Goal: Transaction & Acquisition: Obtain resource

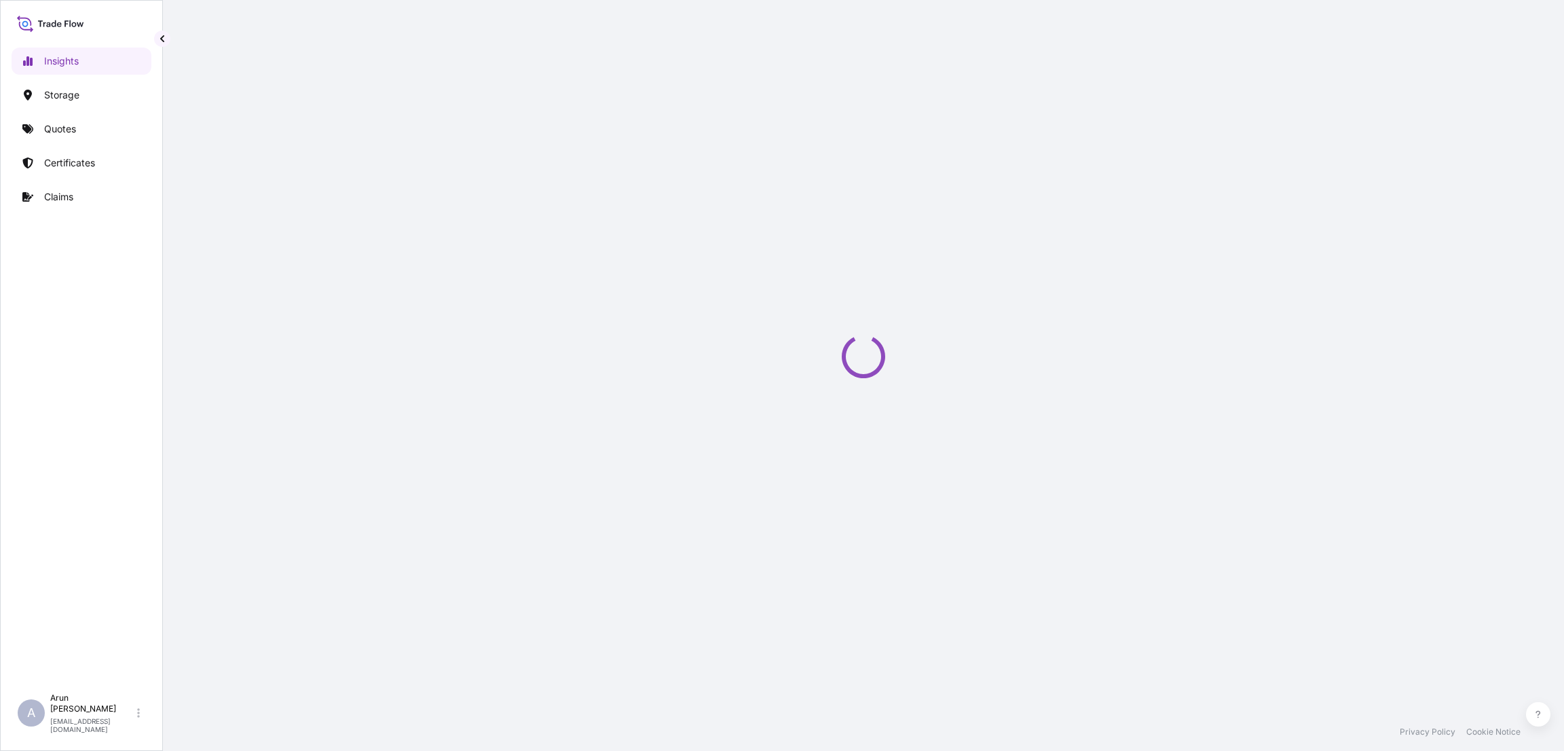
select select "2025"
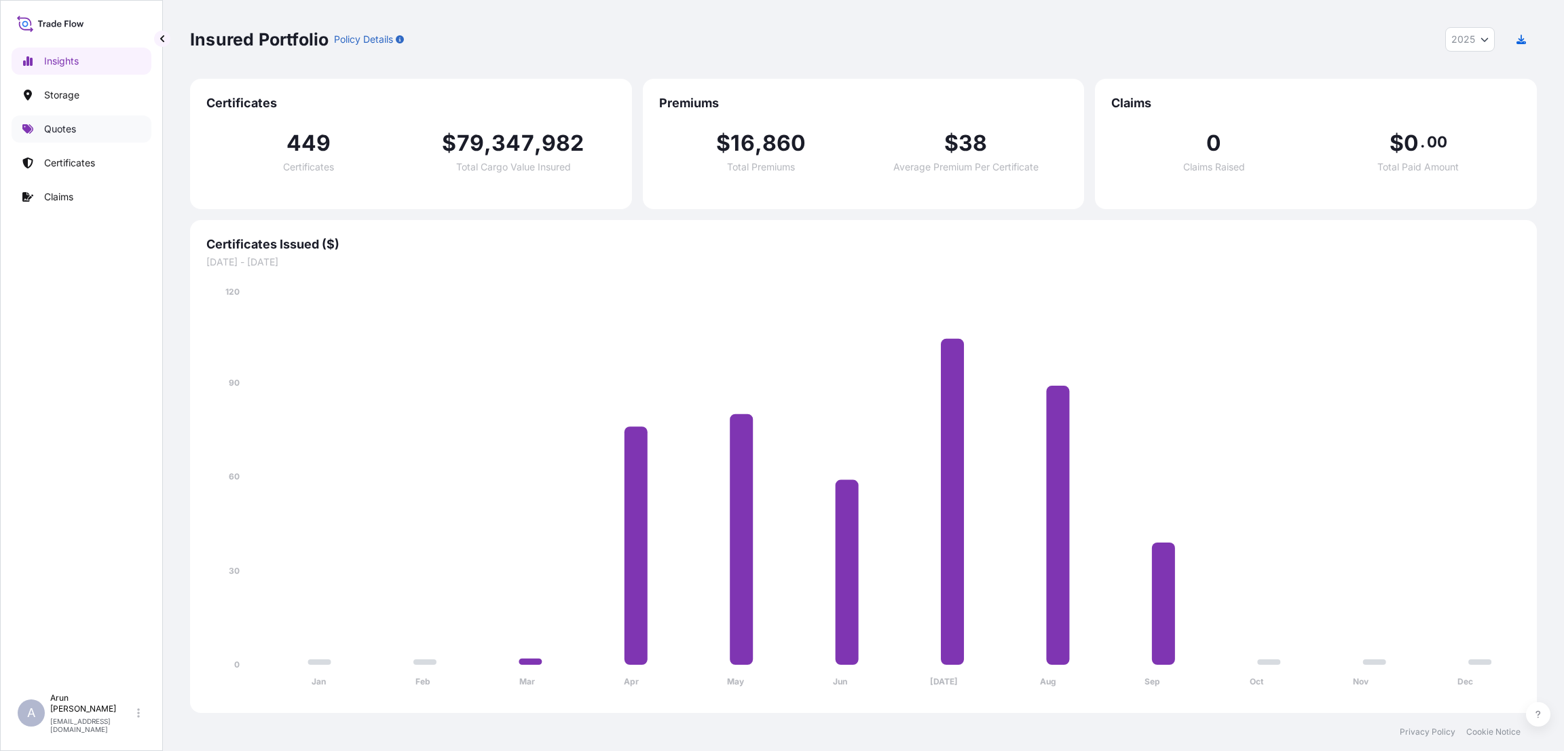
click at [79, 131] on link "Quotes" at bounding box center [82, 128] width 140 height 27
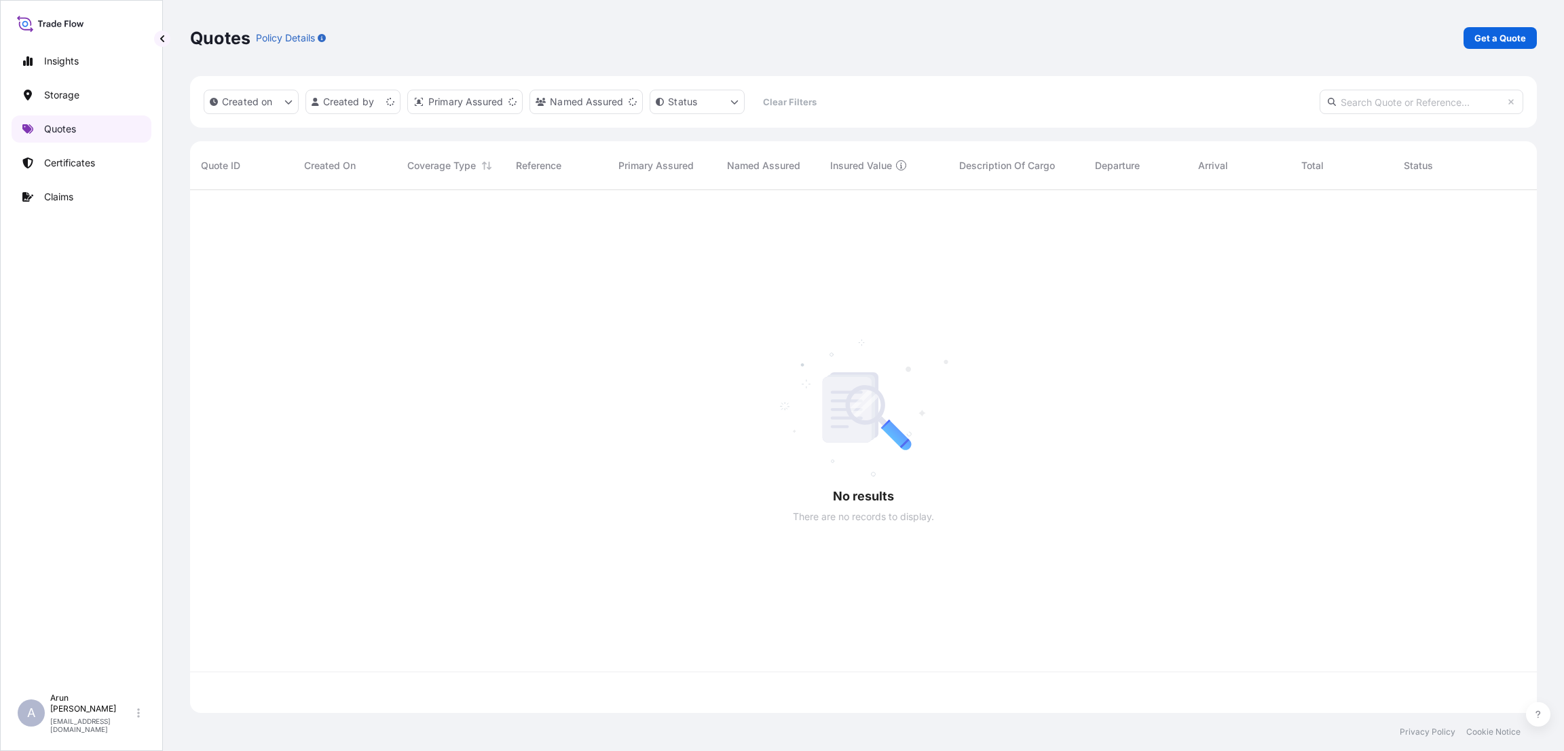
scroll to position [514, 1331]
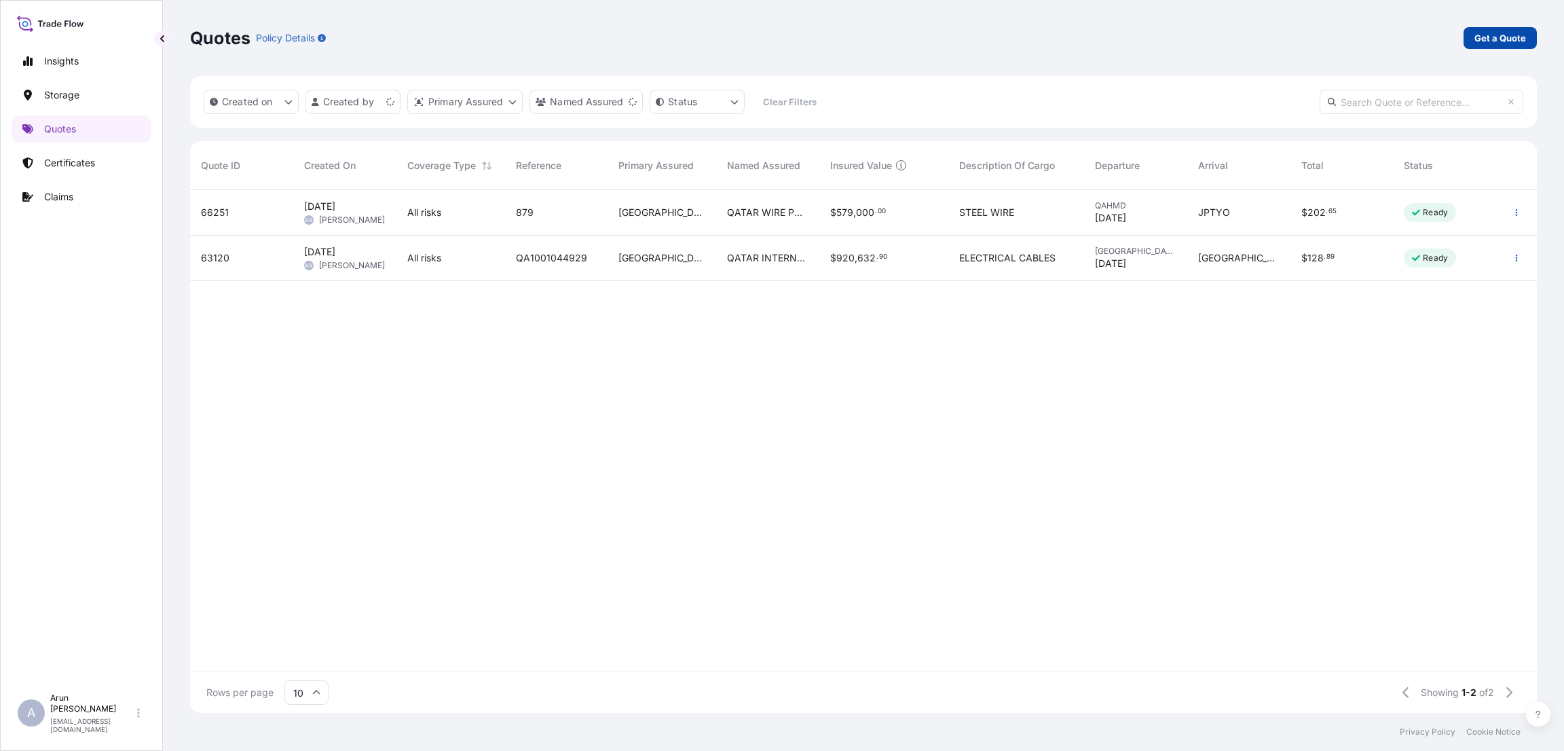
click at [1494, 38] on p "Get a Quote" at bounding box center [1500, 38] width 52 height 14
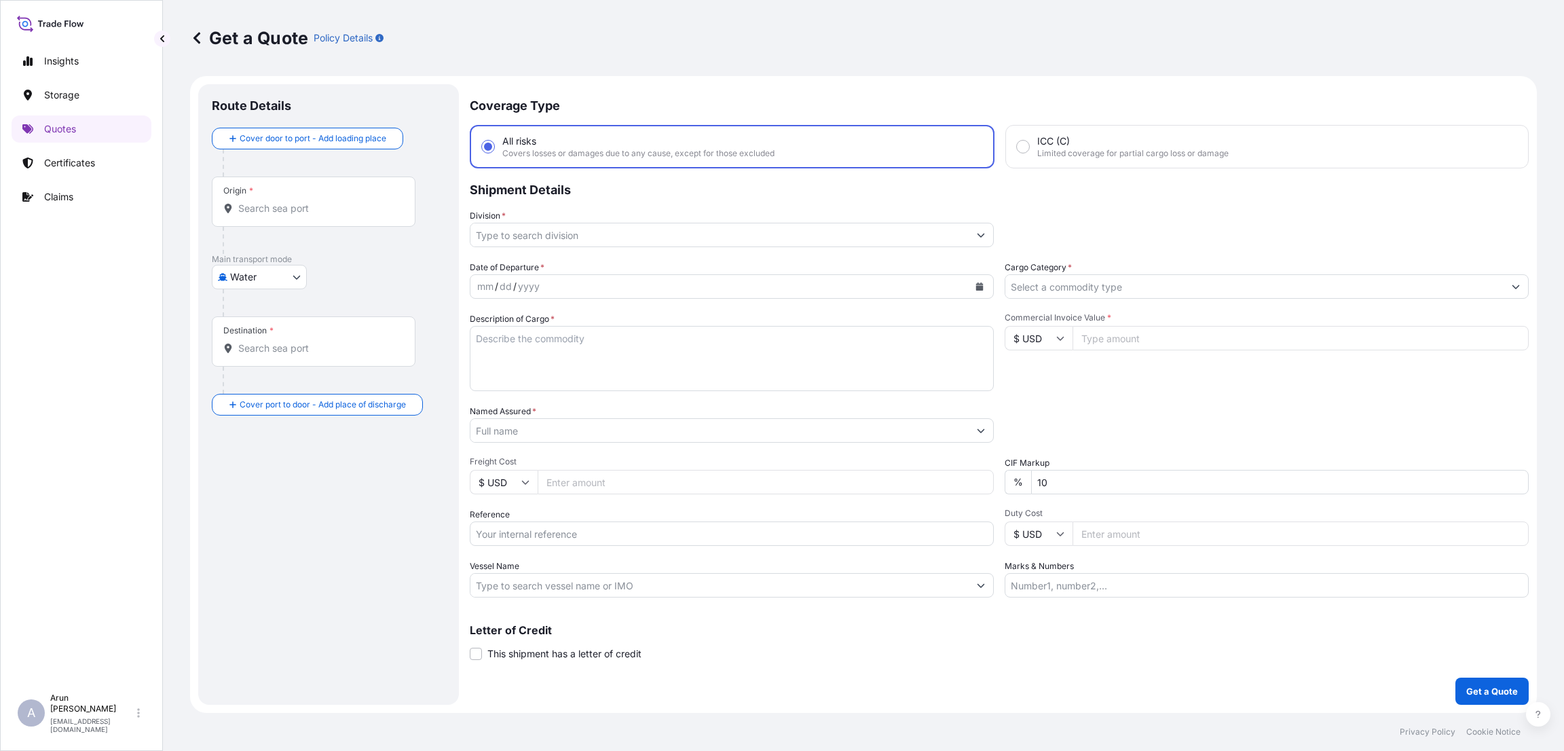
click at [301, 276] on body "Insights Storage Quotes Certificates Claims A [PERSON_NAME] [PERSON_NAME][EMAIL…" at bounding box center [782, 375] width 1564 height 751
click at [276, 312] on div "Air" at bounding box center [259, 312] width 84 height 24
select select "Air"
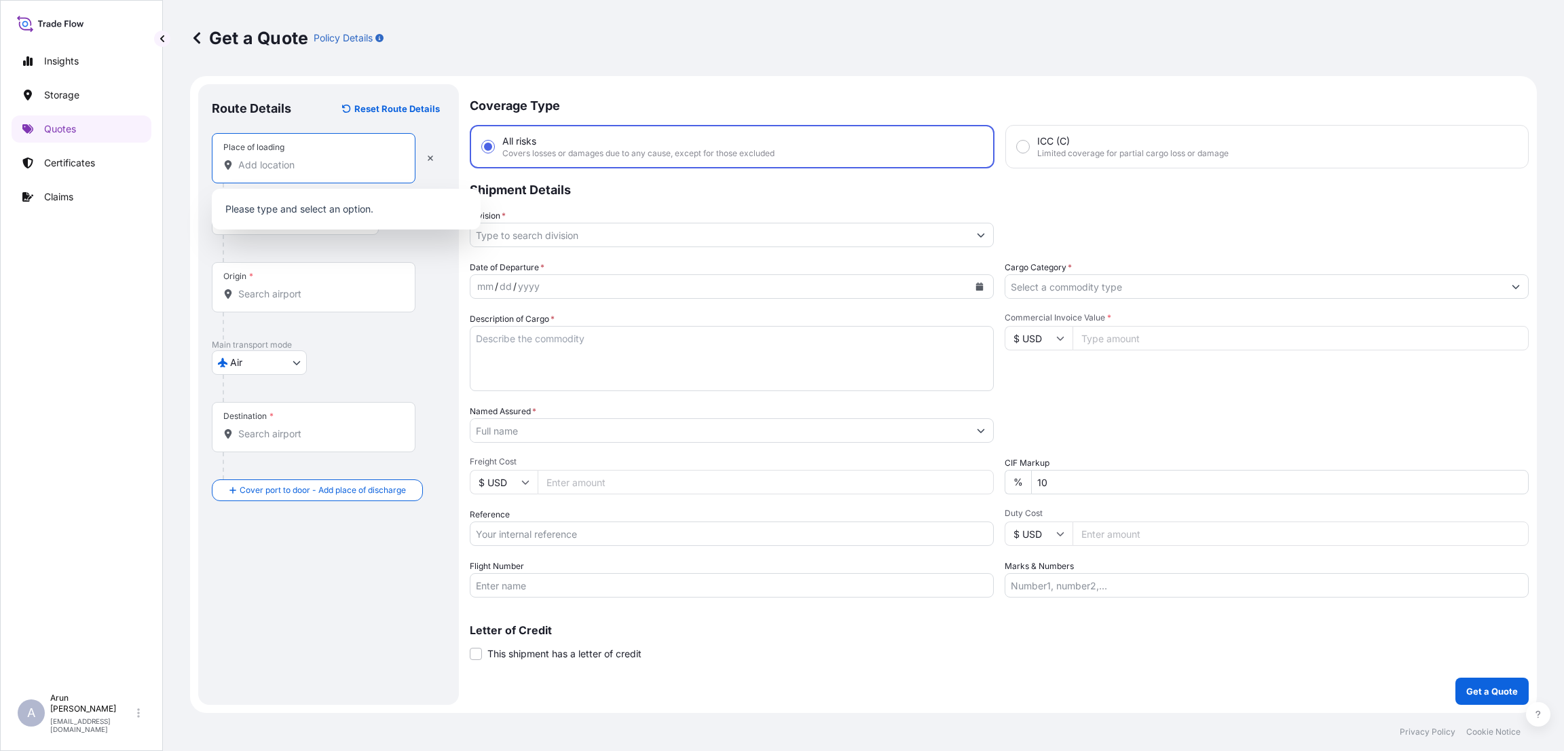
click at [299, 167] on input "Place of loading" at bounding box center [318, 165] width 160 height 14
click at [312, 211] on span "Poldergote straat, [GEOGRAPHIC_DATA], [GEOGRAPHIC_DATA]" at bounding box center [364, 213] width 212 height 27
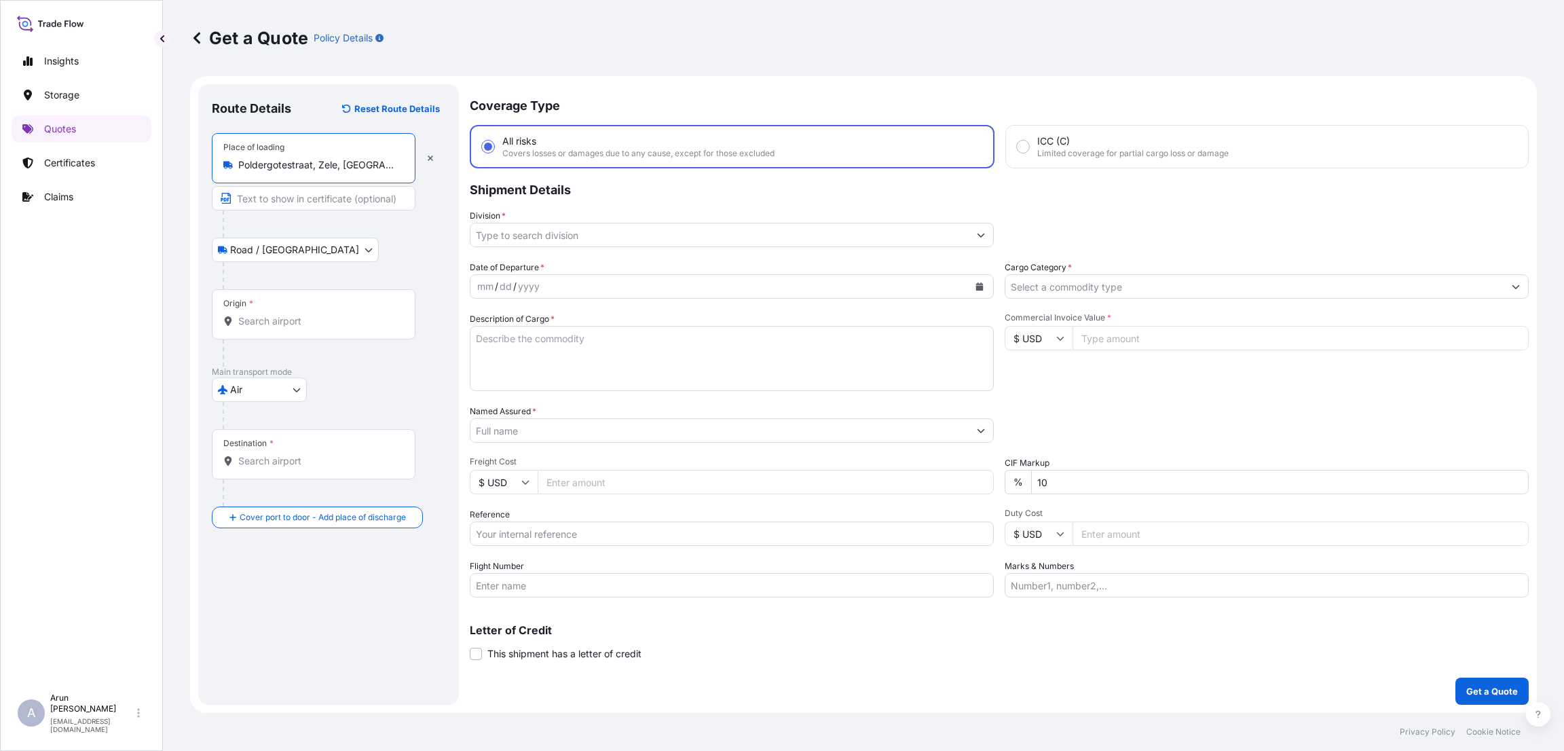
type input "Poldergotestraat, Zele, [GEOGRAPHIC_DATA]"
click at [312, 202] on input "Text to appear on certificate" at bounding box center [314, 198] width 204 height 24
type input "w"
type input "[PERSON_NAME] NV"
click at [300, 323] on input "Origin *" at bounding box center [318, 321] width 160 height 14
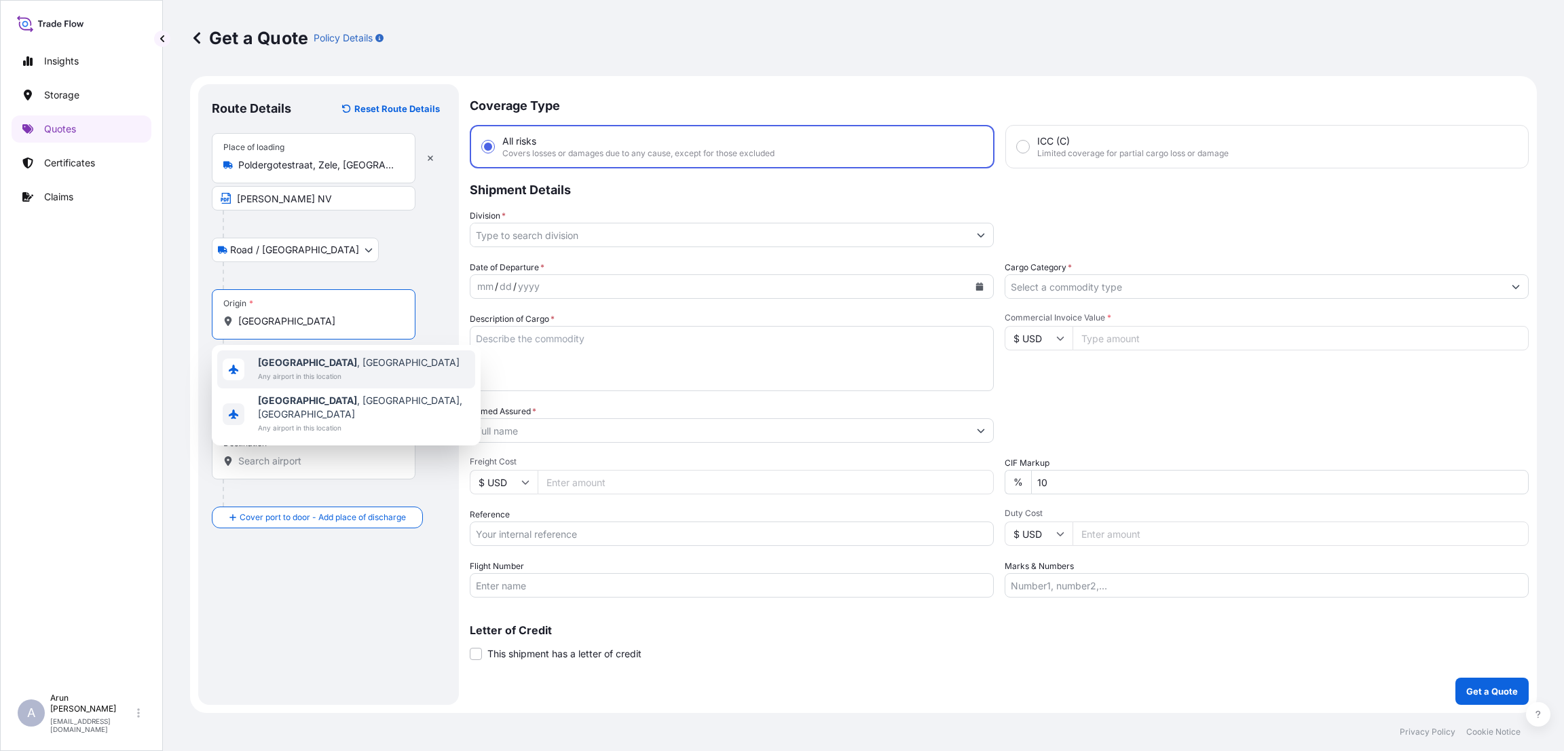
click at [316, 373] on span "Any airport in this location" at bounding box center [359, 376] width 202 height 14
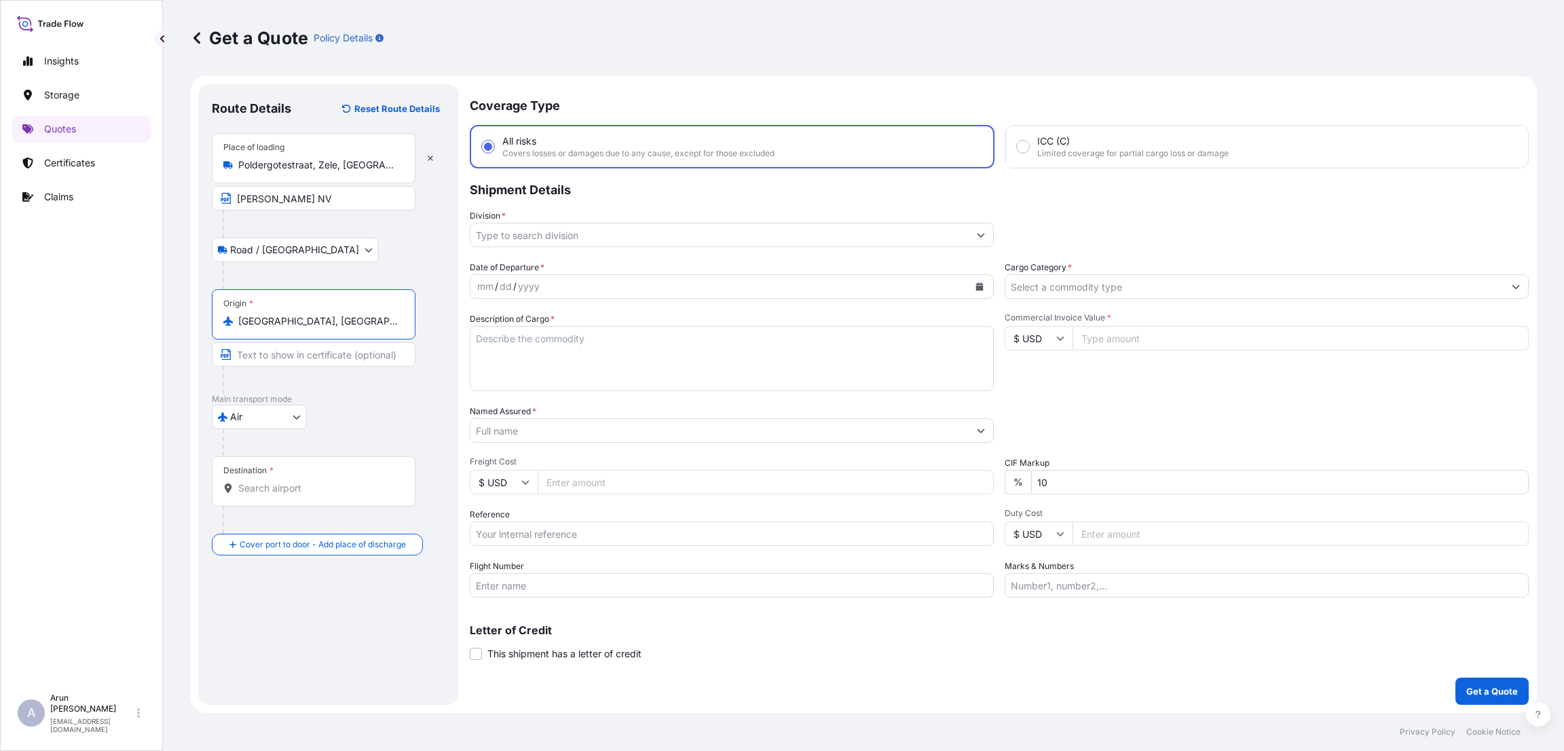
type input "[GEOGRAPHIC_DATA], [GEOGRAPHIC_DATA]"
click at [288, 493] on input "Destination *" at bounding box center [318, 488] width 160 height 14
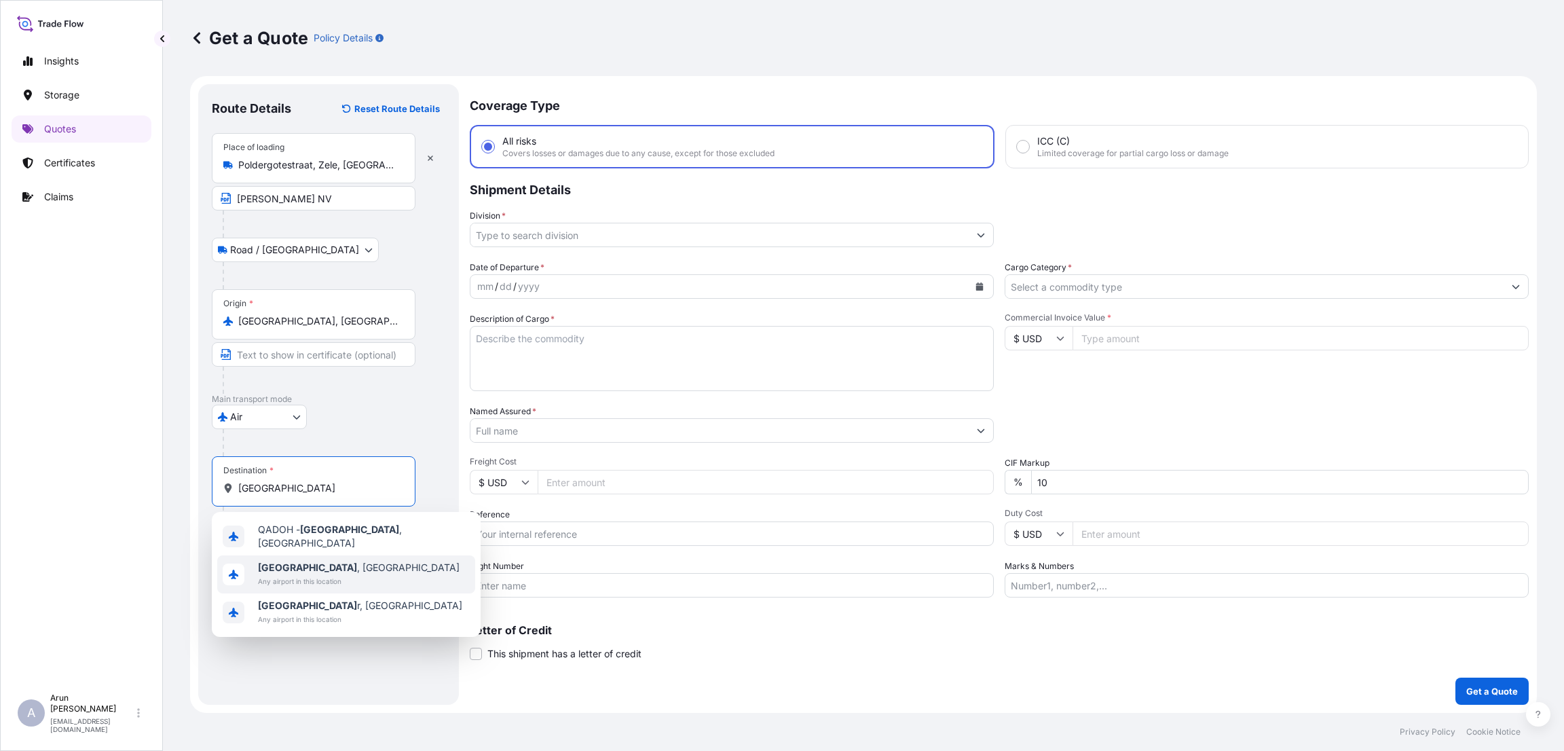
click at [294, 575] on span "Any airport in this location" at bounding box center [359, 581] width 202 height 14
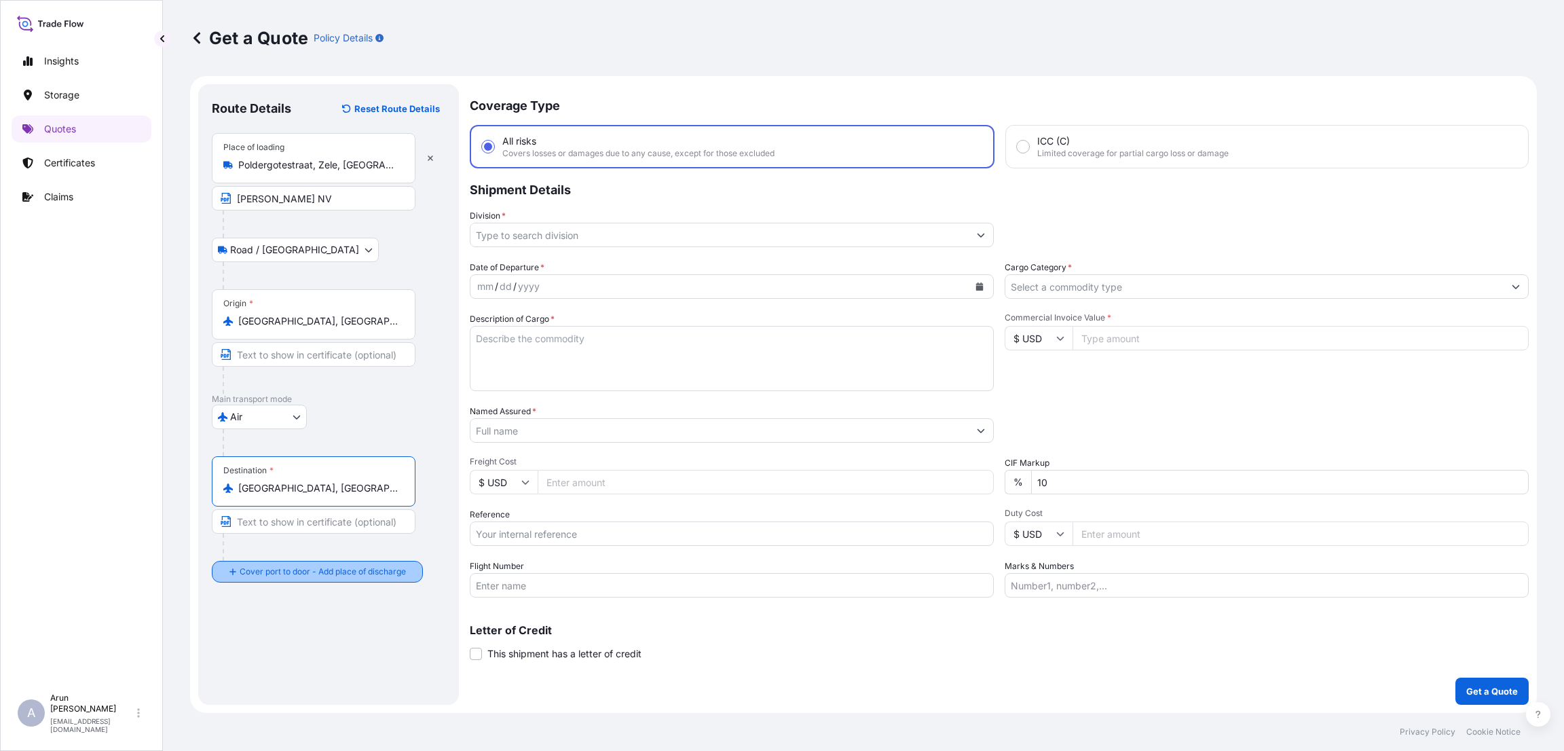
type input "[GEOGRAPHIC_DATA], [GEOGRAPHIC_DATA]"
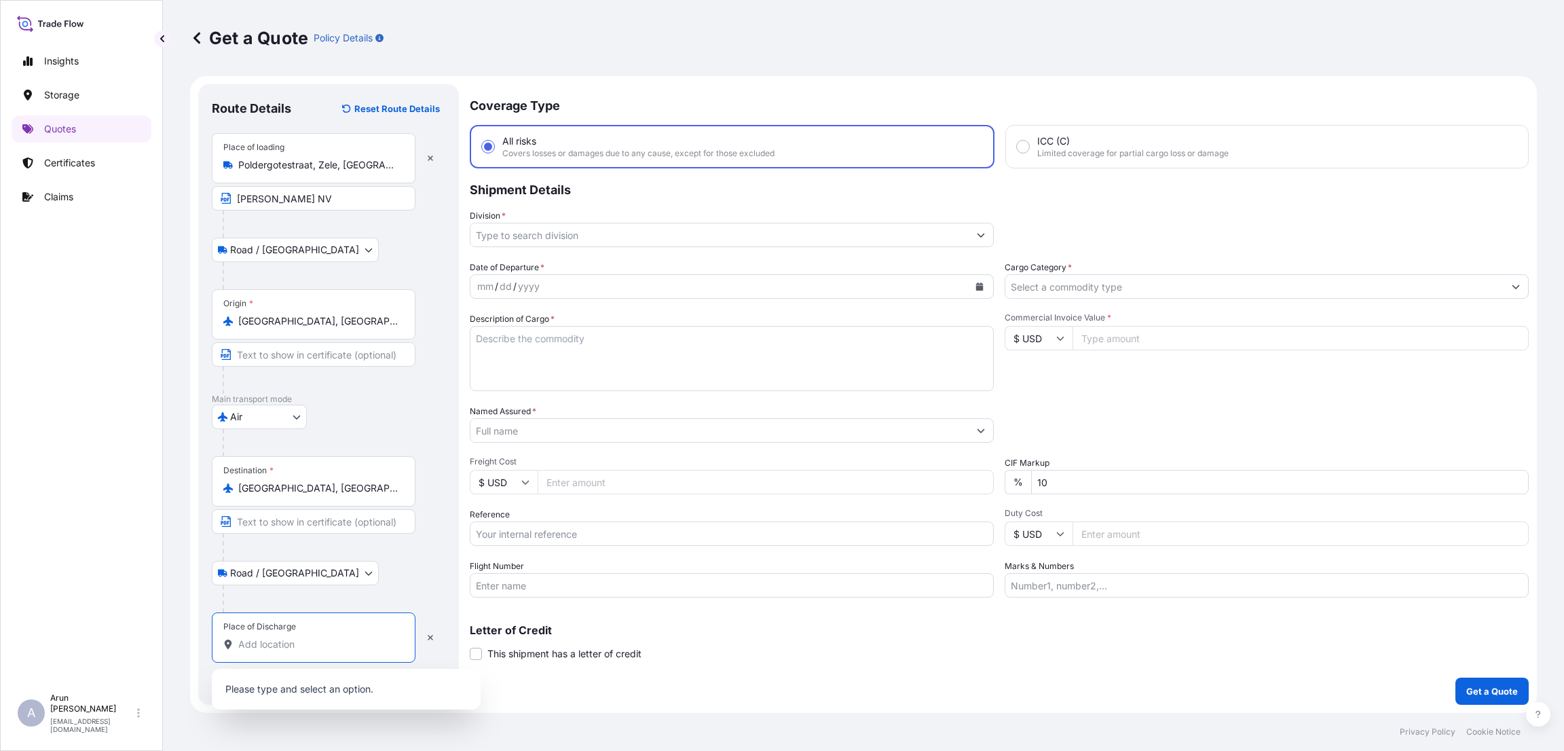
click at [255, 641] on input "Place of Discharge" at bounding box center [318, 644] width 160 height 14
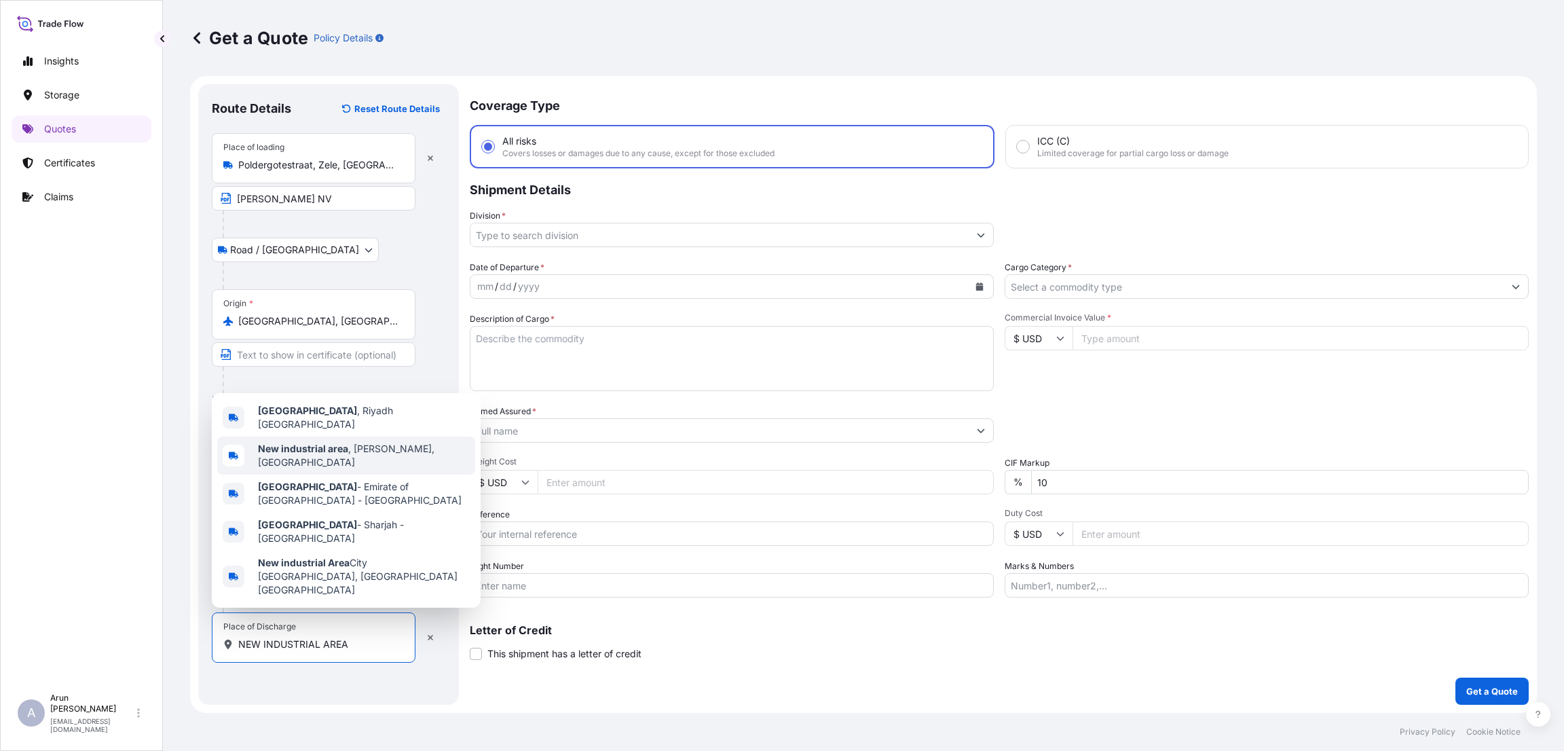
click at [339, 454] on b "New industrial area" at bounding box center [303, 449] width 90 height 12
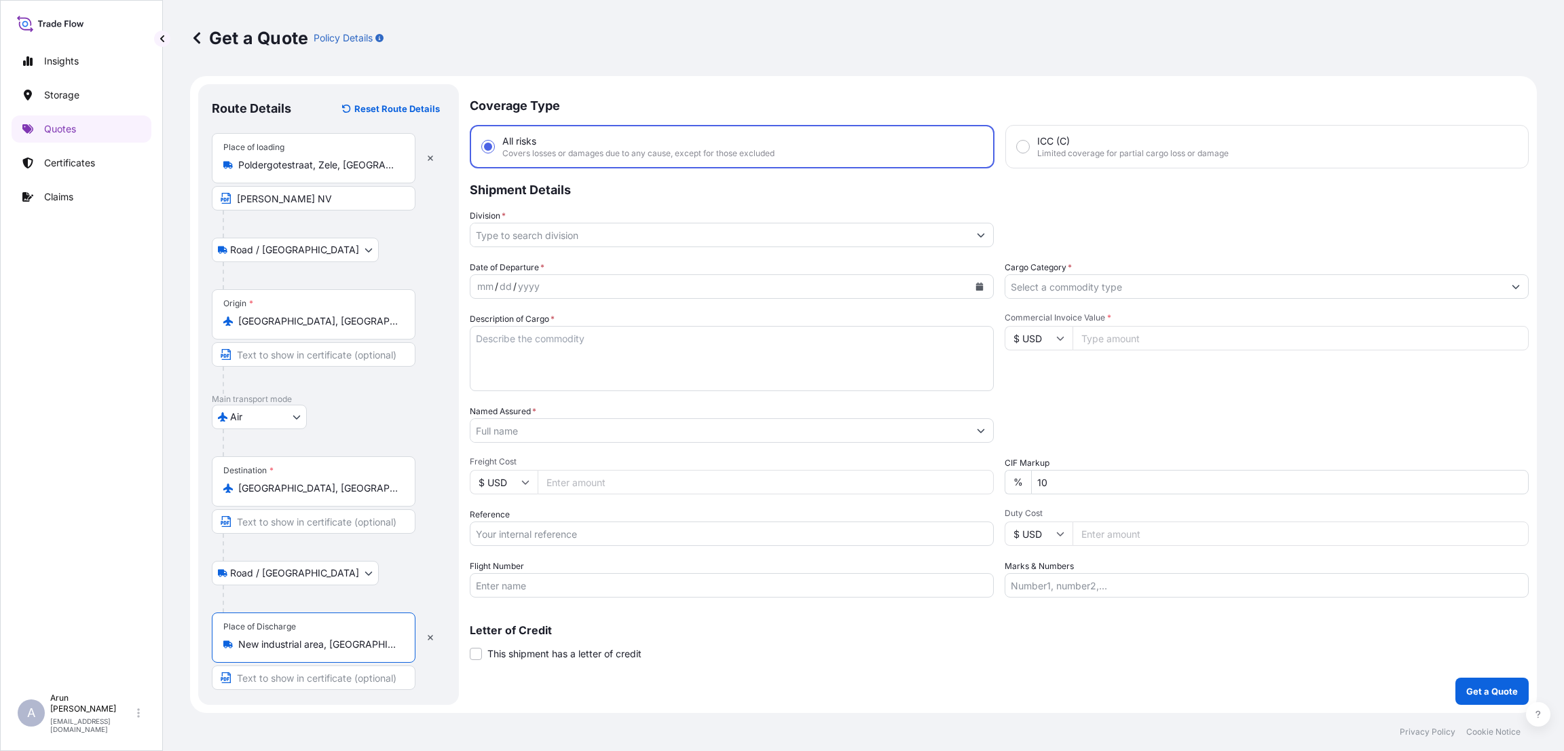
type input "New industrial area, [GEOGRAPHIC_DATA], [GEOGRAPHIC_DATA]"
click at [322, 679] on input "Text to appear on certificate" at bounding box center [314, 677] width 204 height 24
type input "PETROCON ECC WLL"
click at [545, 238] on input "Division *" at bounding box center [719, 235] width 498 height 24
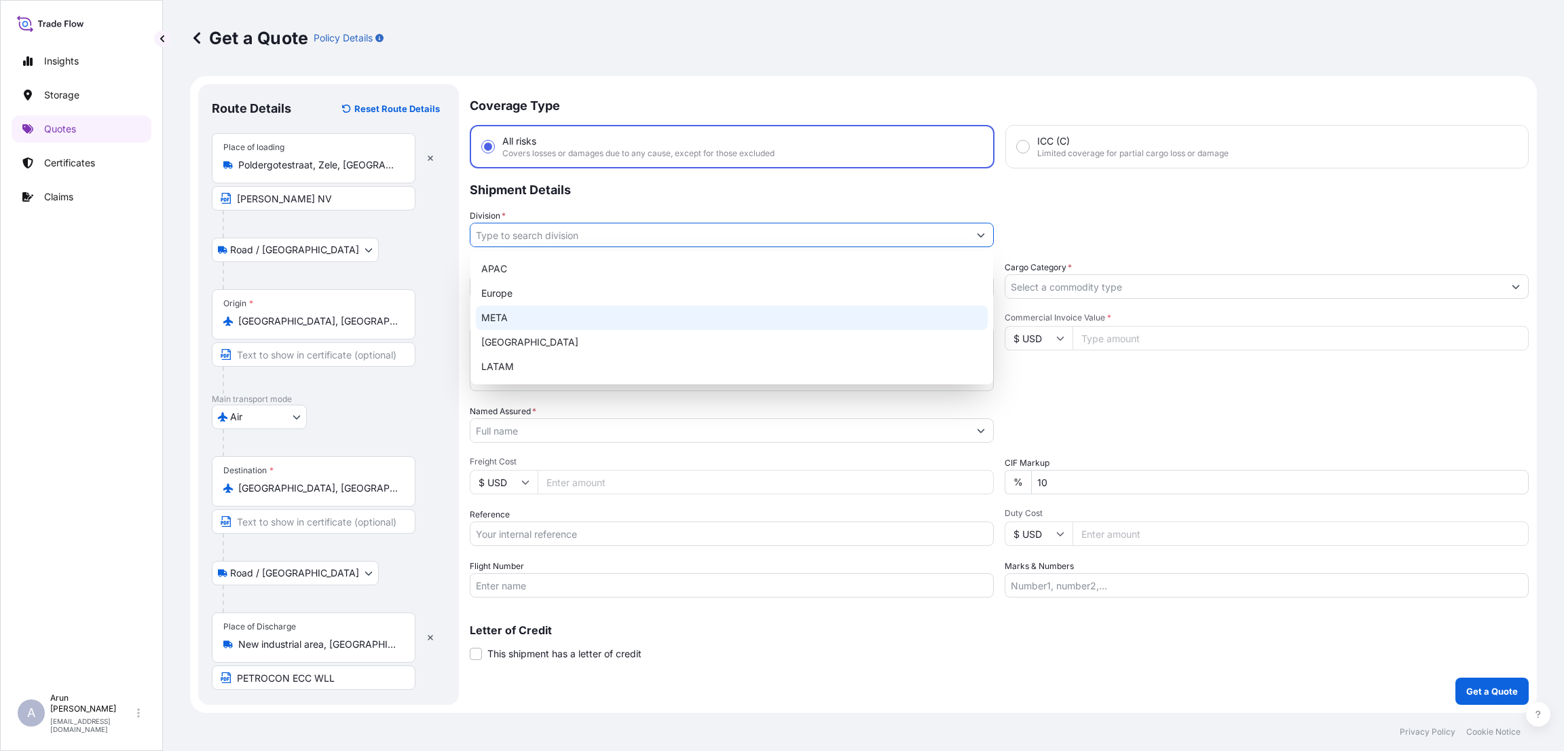
click at [545, 313] on div "META" at bounding box center [732, 317] width 512 height 24
type input "META"
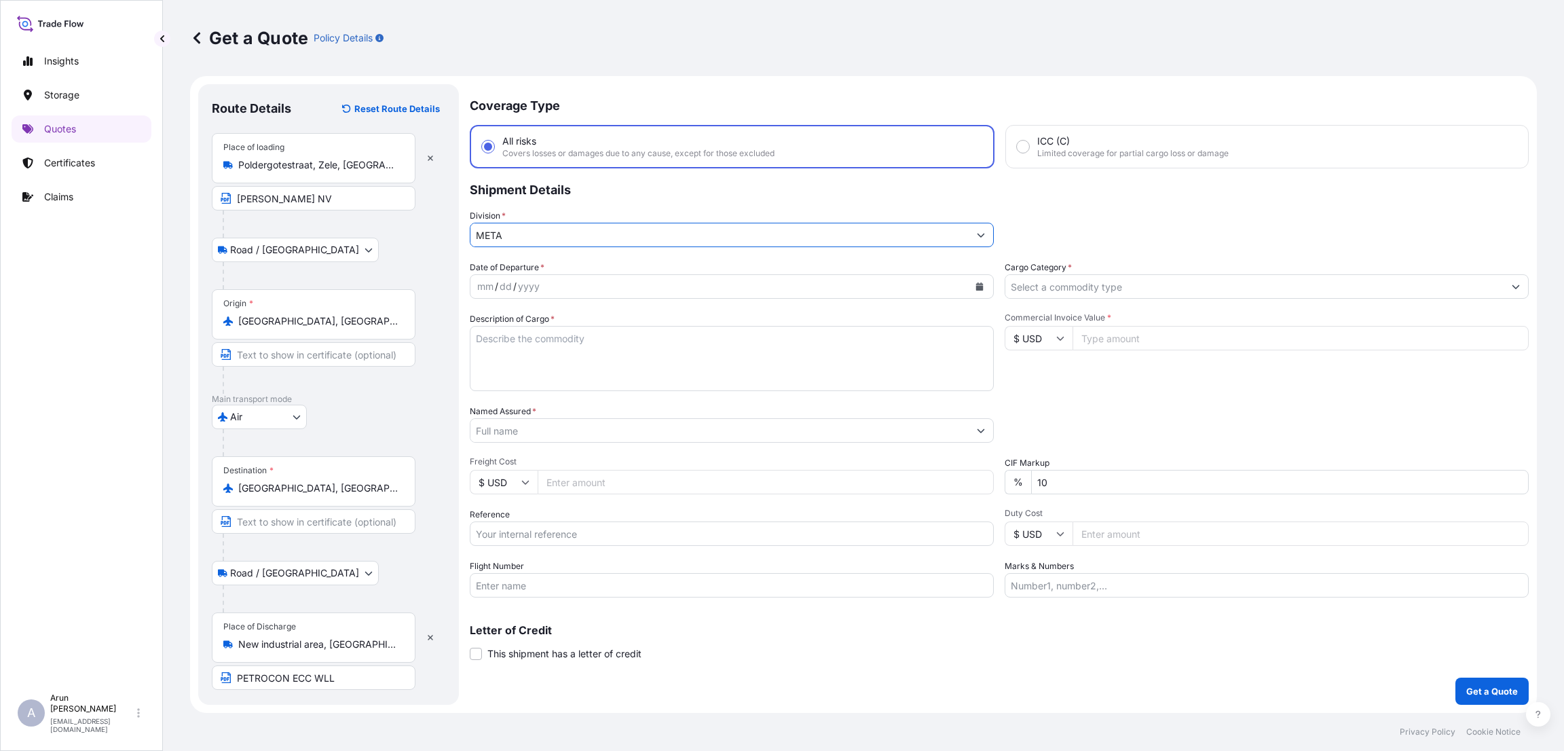
click at [979, 282] on icon "Calendar" at bounding box center [979, 286] width 8 height 8
click at [645, 398] on div "13" at bounding box center [648, 400] width 24 height 24
click at [1140, 282] on input "Cargo Category *" at bounding box center [1254, 286] width 498 height 24
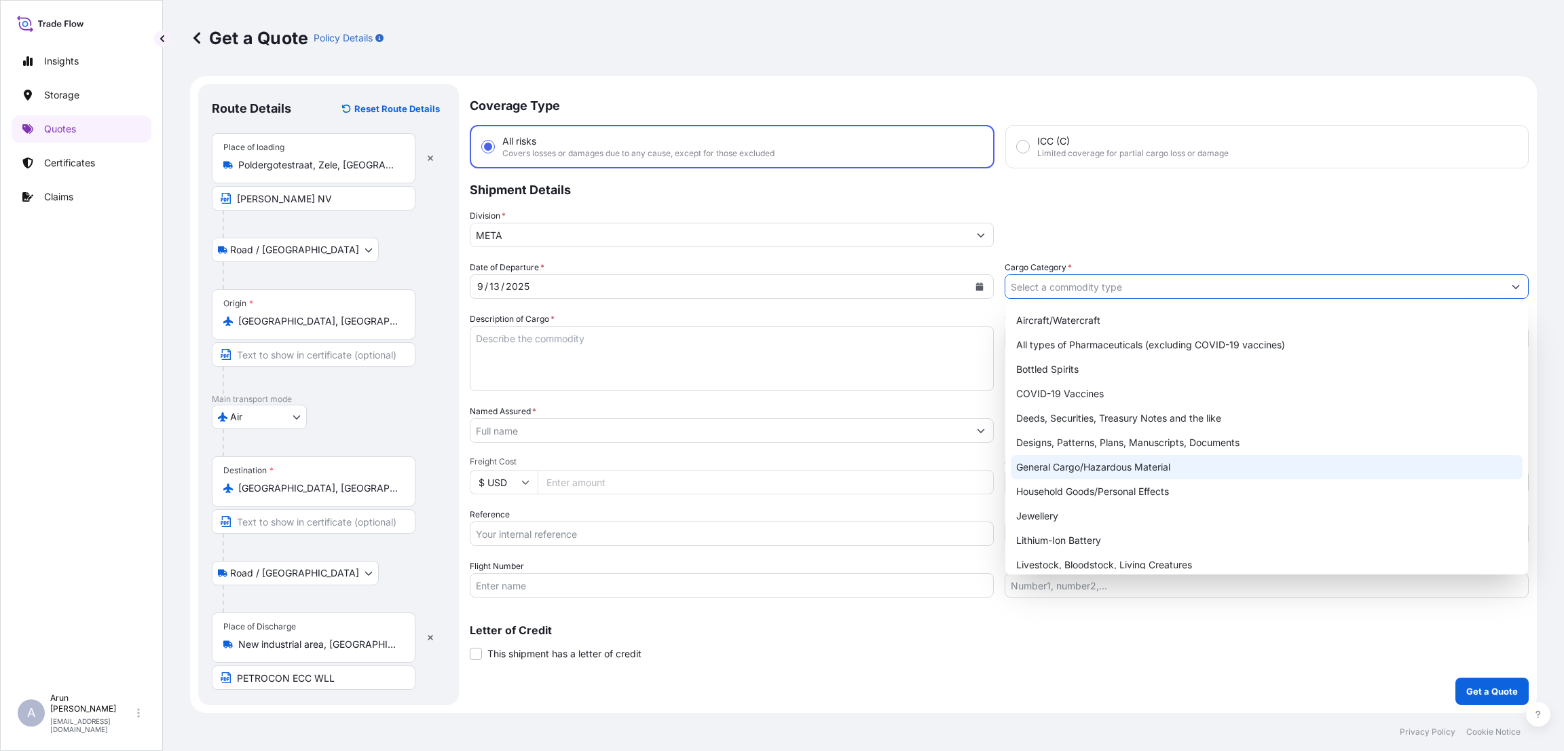
click at [1113, 465] on div "General Cargo/Hazardous Material" at bounding box center [1267, 467] width 512 height 24
type input "General Cargo/Hazardous Material"
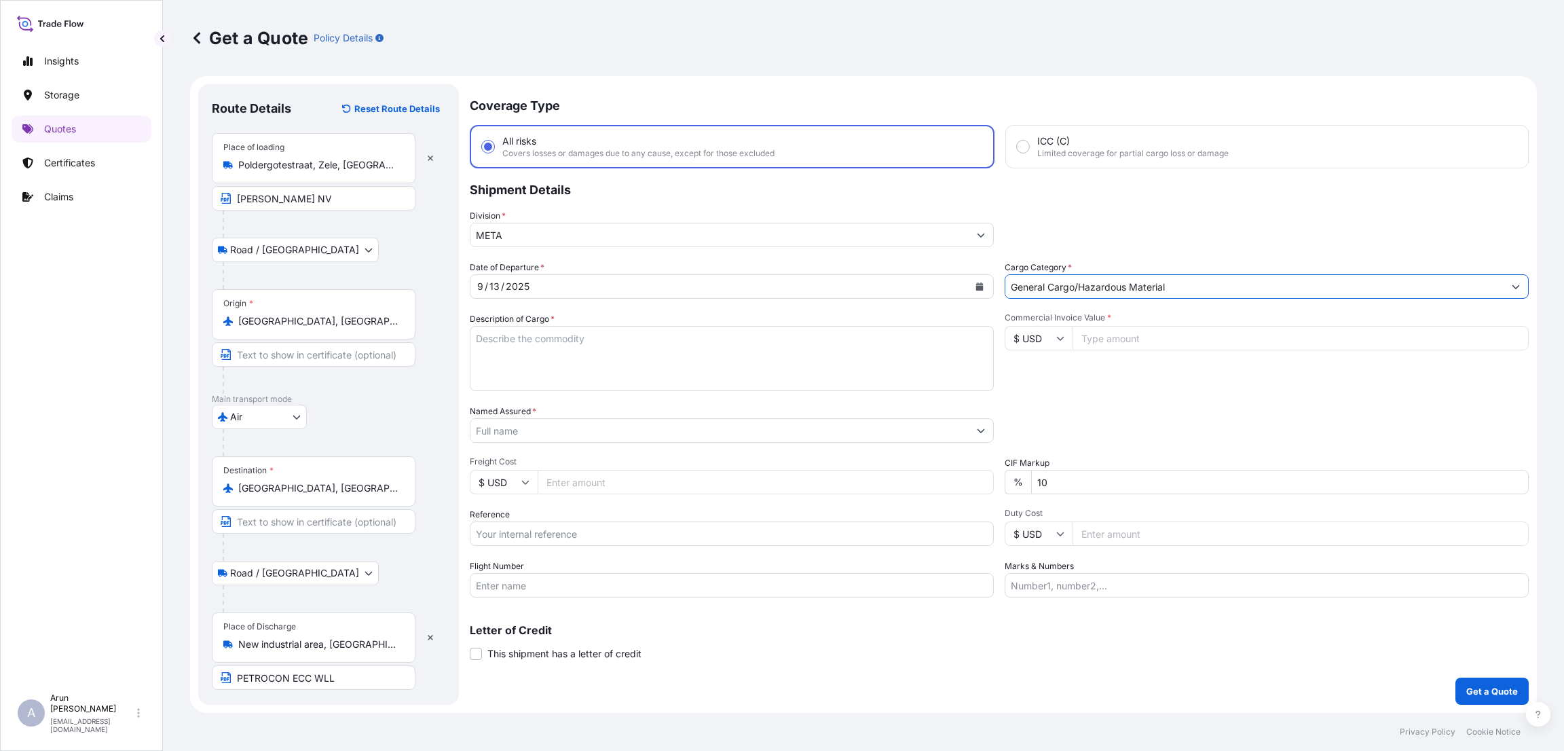
click at [534, 343] on textarea "Description of Cargo *" at bounding box center [732, 358] width 524 height 65
type textarea "BALL VALVE"
click at [542, 430] on input "Named Assured *" at bounding box center [719, 430] width 498 height 24
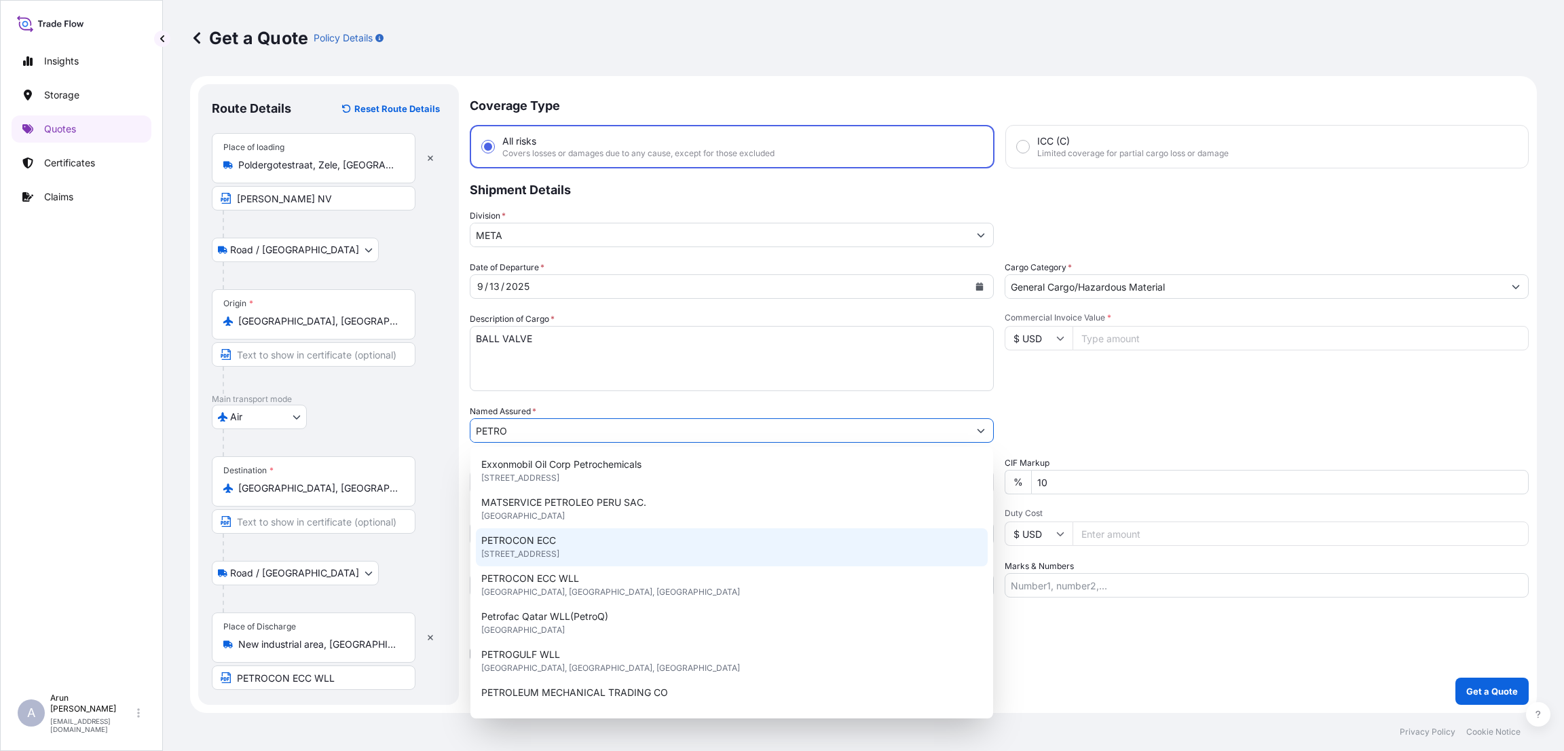
click at [544, 537] on span "PETROCON ECC" at bounding box center [518, 540] width 75 height 14
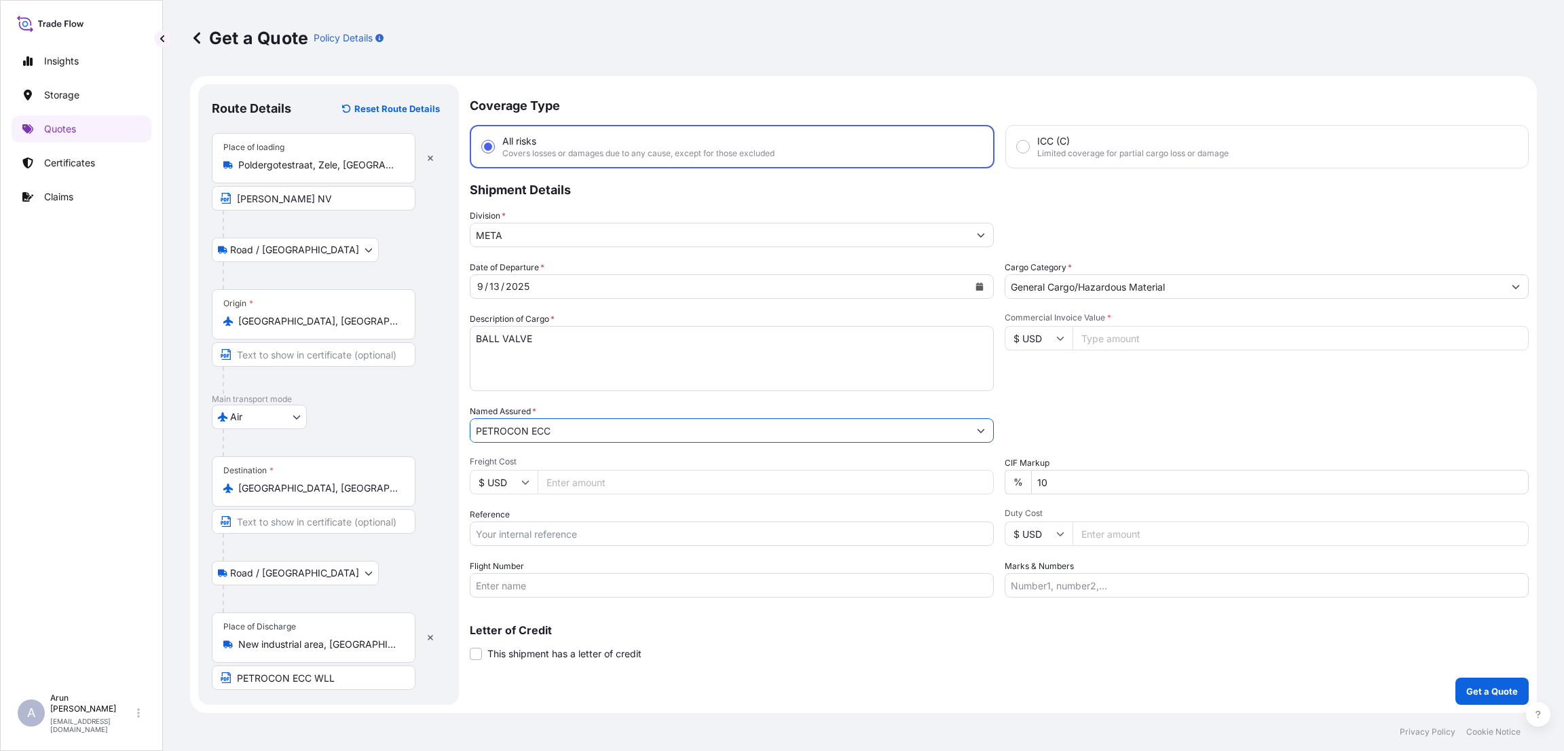
click at [590, 428] on input "PETROCON ECC" at bounding box center [719, 430] width 498 height 24
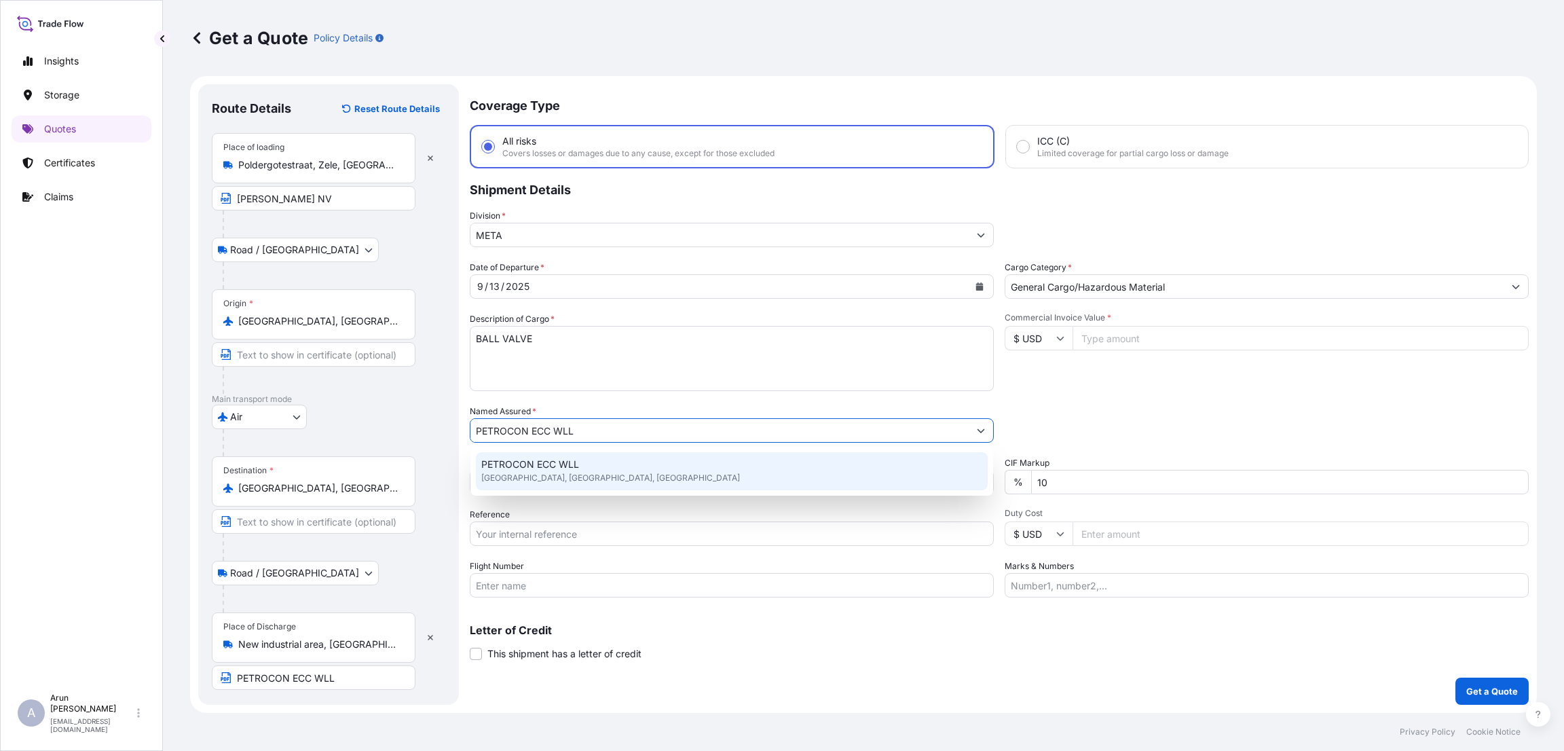
click at [575, 476] on div "PETROCON ECC WLL Doha, Doha, Qatar" at bounding box center [732, 471] width 512 height 38
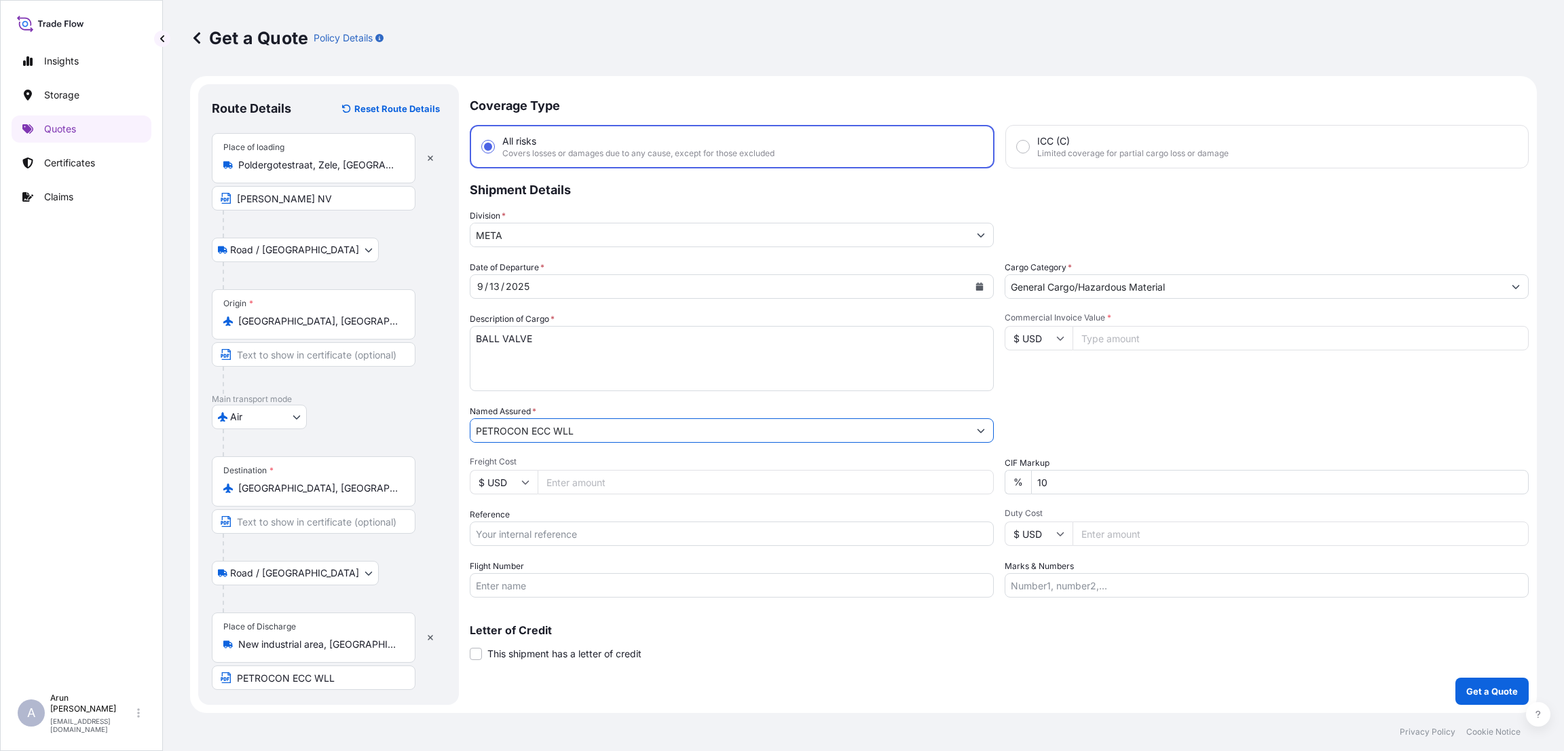
type input "PETROCON ECC WLL"
click at [596, 485] on input "Freight Cost" at bounding box center [766, 482] width 456 height 24
type input "680"
click at [1125, 334] on input "Commercial Invoice Value *" at bounding box center [1300, 338] width 456 height 24
type input "26653.28"
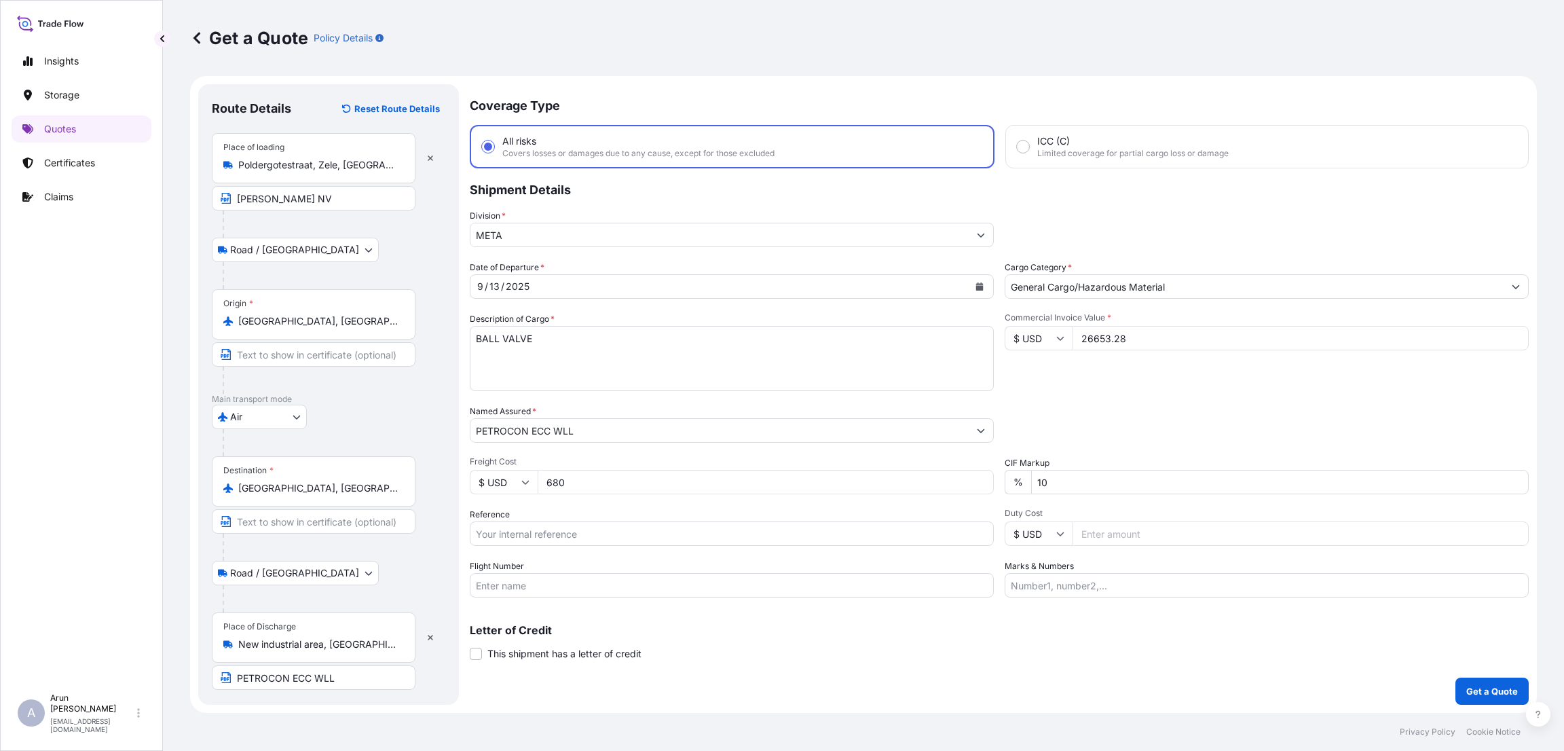
click at [1041, 481] on input "10" at bounding box center [1279, 482] width 497 height 24
type input "0"
click at [636, 533] on input "Reference" at bounding box center [732, 533] width 524 height 24
type input "Q"
type input "B"
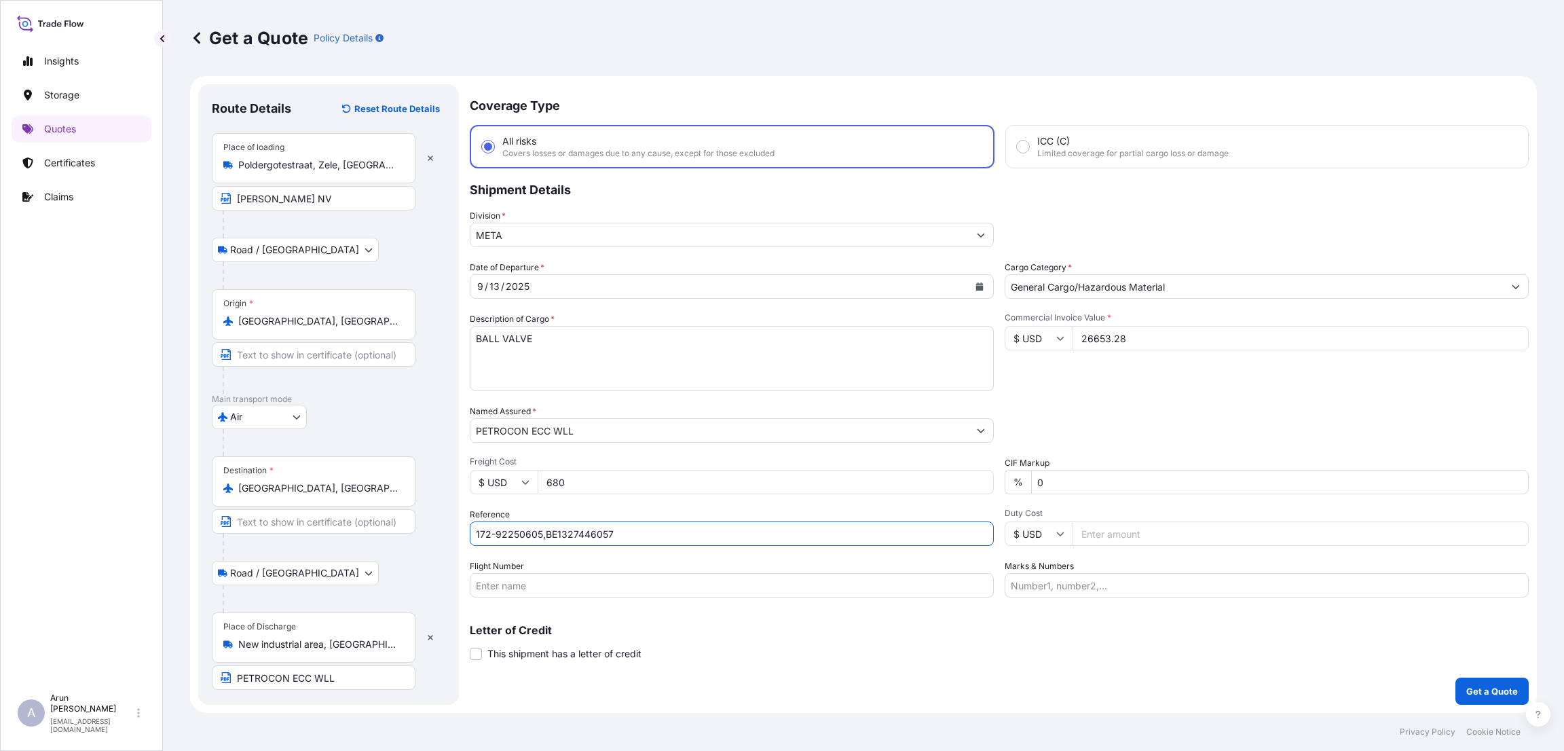
click at [540, 531] on input "172-92250605,BE1327446057" at bounding box center [732, 533] width 524 height 24
click at [546, 531] on input "172-92250605 ,BE1327446057" at bounding box center [732, 533] width 524 height 24
type input "172-92250605 , BE1327446057"
click at [1110, 537] on input "Duty Cost" at bounding box center [1300, 533] width 456 height 24
click at [539, 586] on input "Flight Number" at bounding box center [732, 585] width 524 height 24
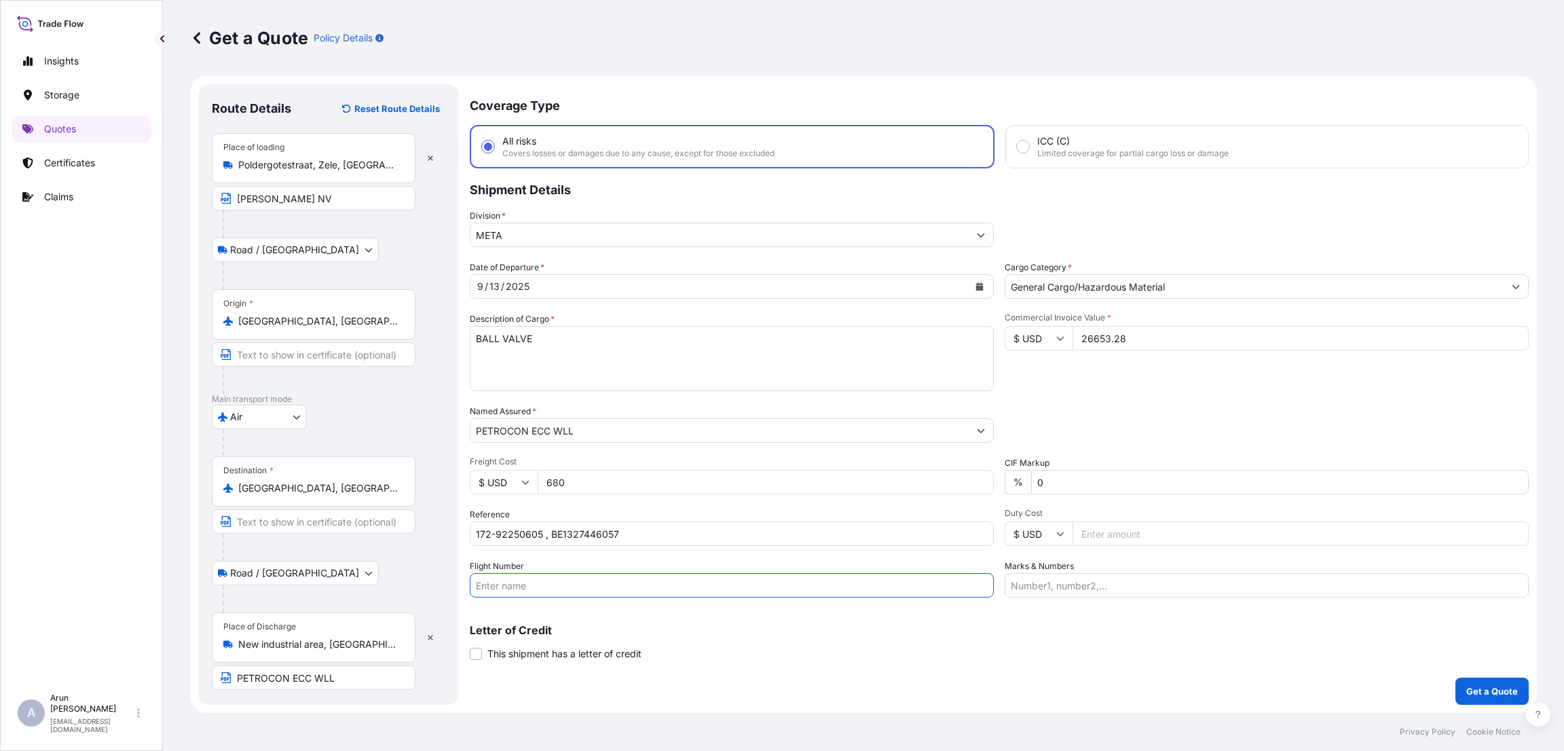
type input "BY AIR"
click at [1060, 586] on input "Marks & Numbers" at bounding box center [1266, 585] width 524 height 24
type input "INVOICE NUMBER:9359904684 DATE:08-09-2025"
click at [1484, 698] on button "Get a Quote" at bounding box center [1491, 690] width 73 height 27
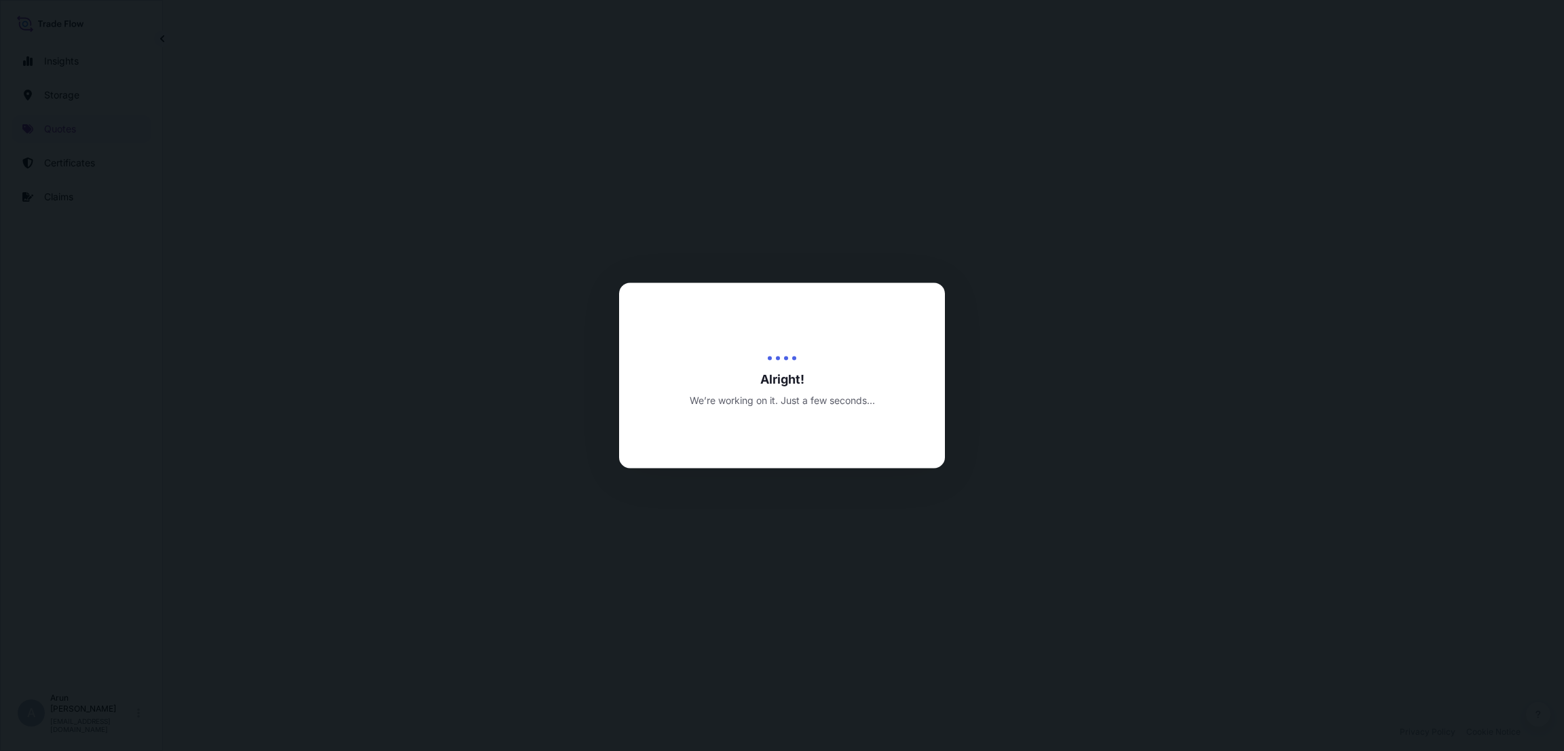
select select "Road / [GEOGRAPHIC_DATA]"
select select "Air"
select select "Road / [GEOGRAPHIC_DATA]"
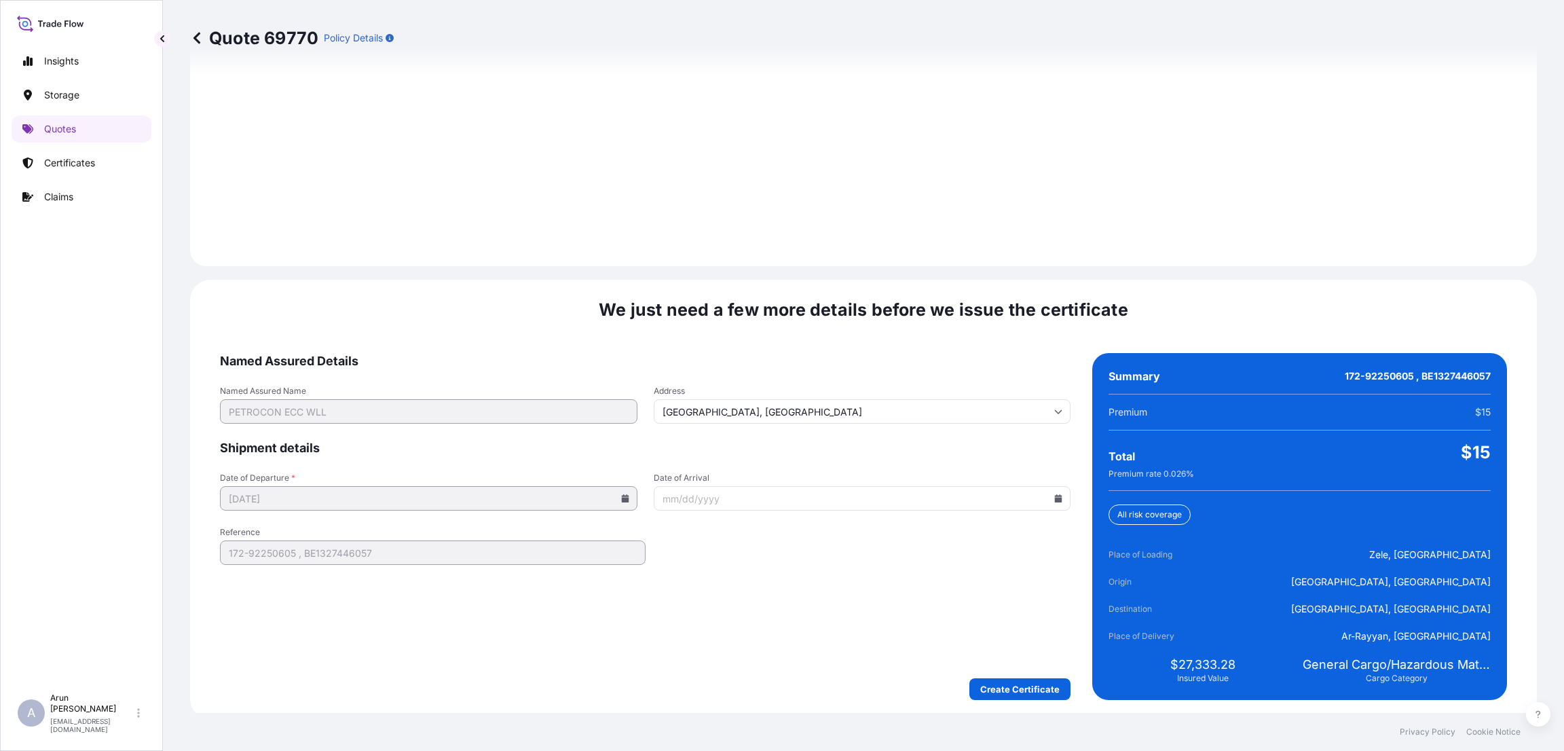
scroll to position [1932, 0]
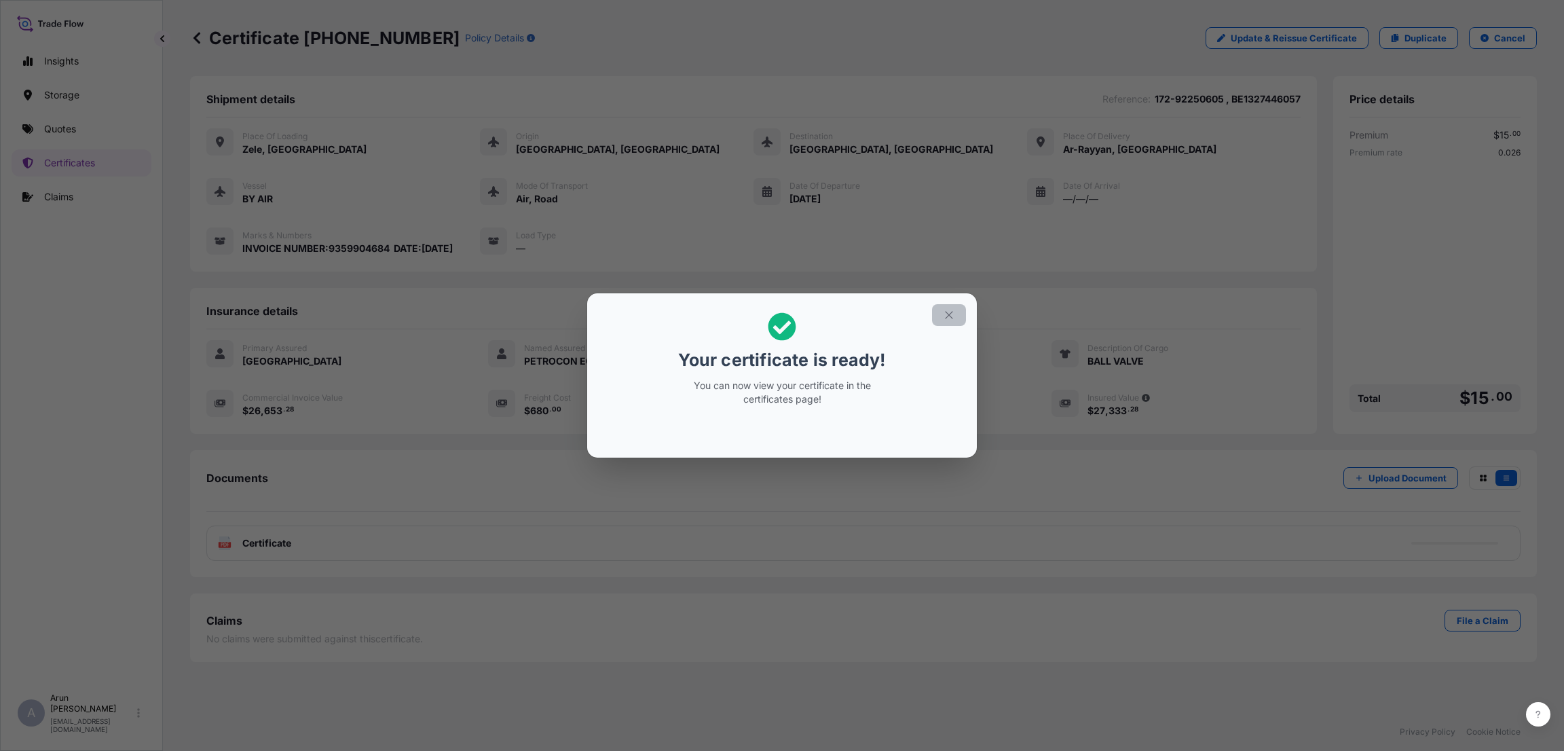
click at [950, 311] on icon "button" at bounding box center [949, 315] width 12 height 12
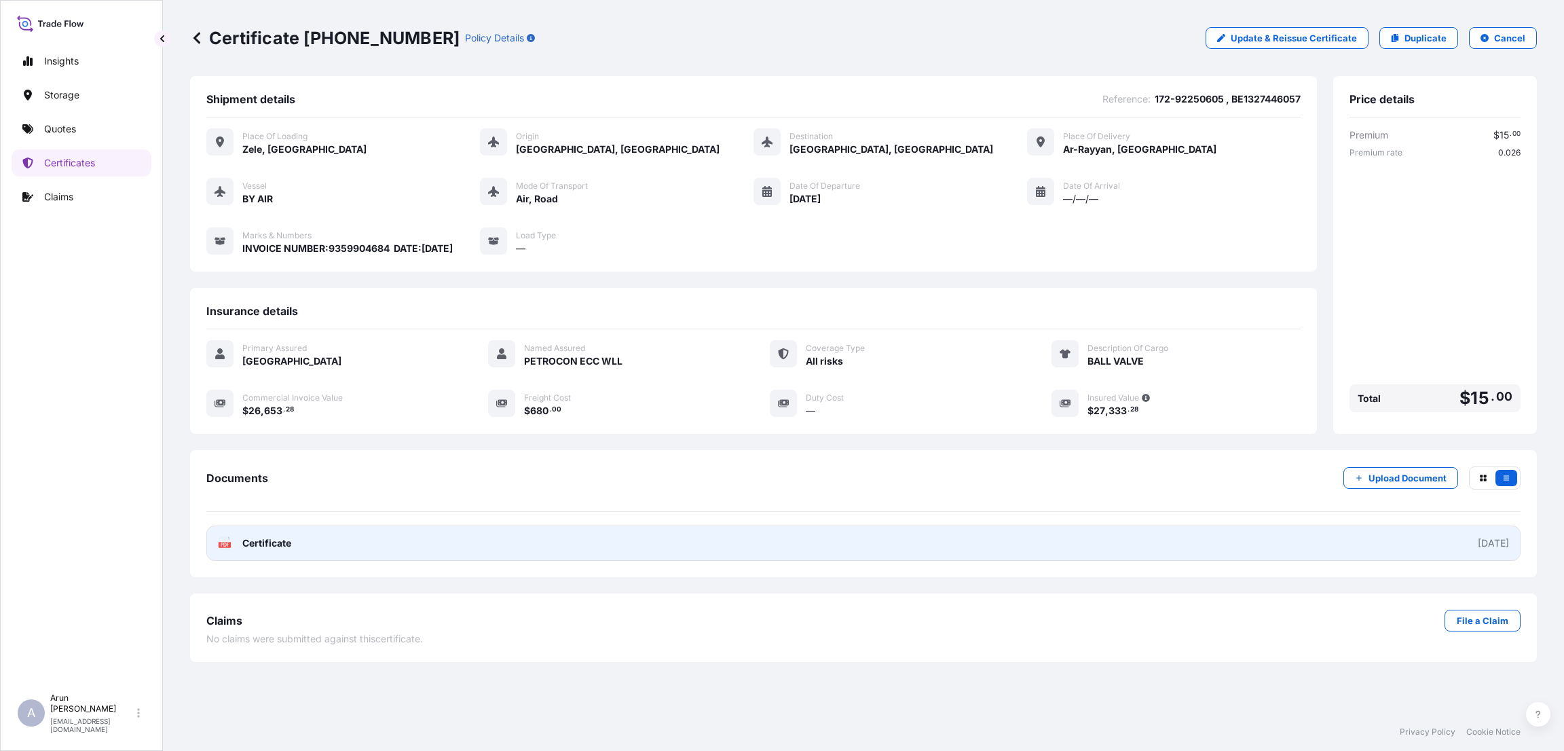
click at [309, 560] on link "PDF Certificate [DATE]" at bounding box center [863, 542] width 1314 height 35
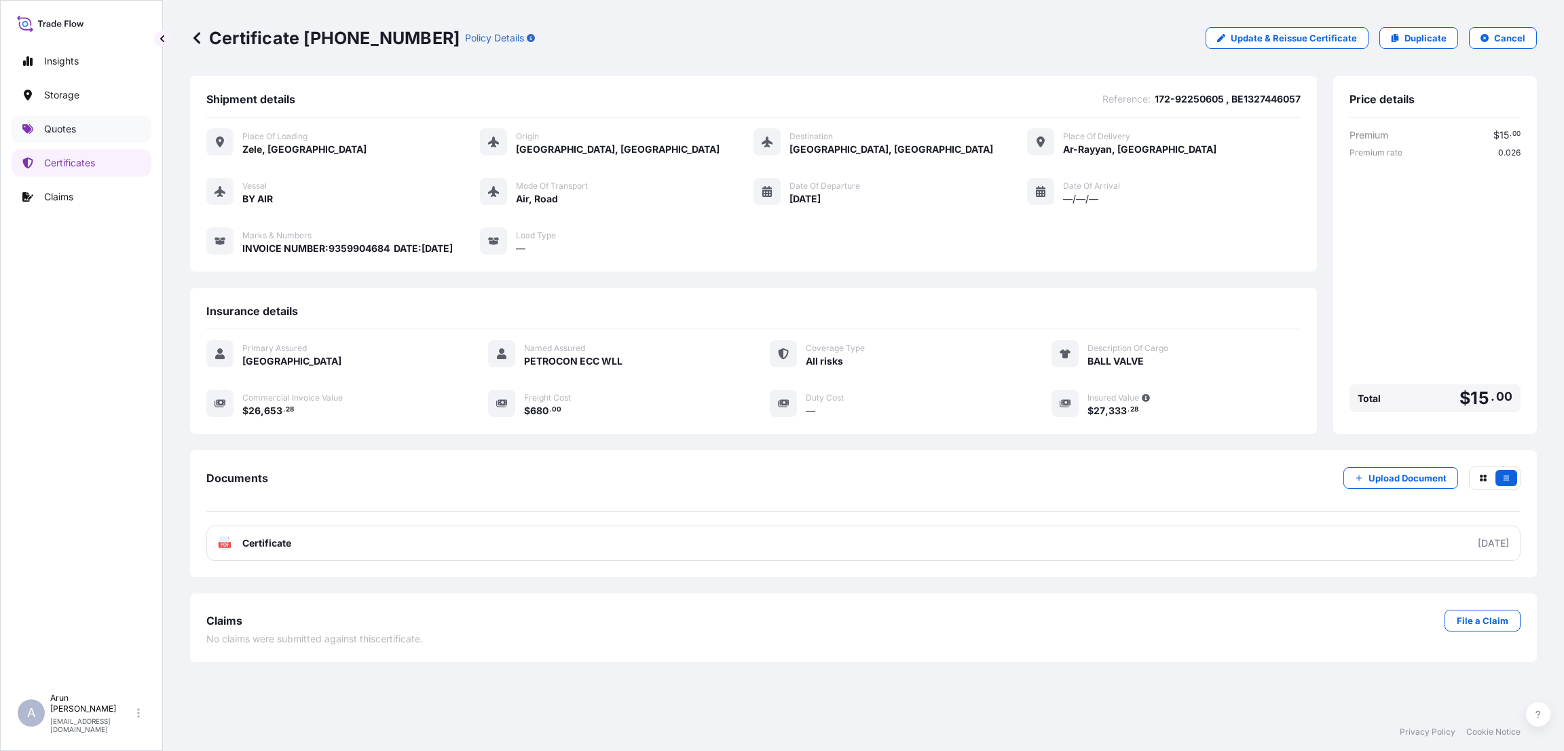
click at [72, 116] on link "Quotes" at bounding box center [82, 128] width 140 height 27
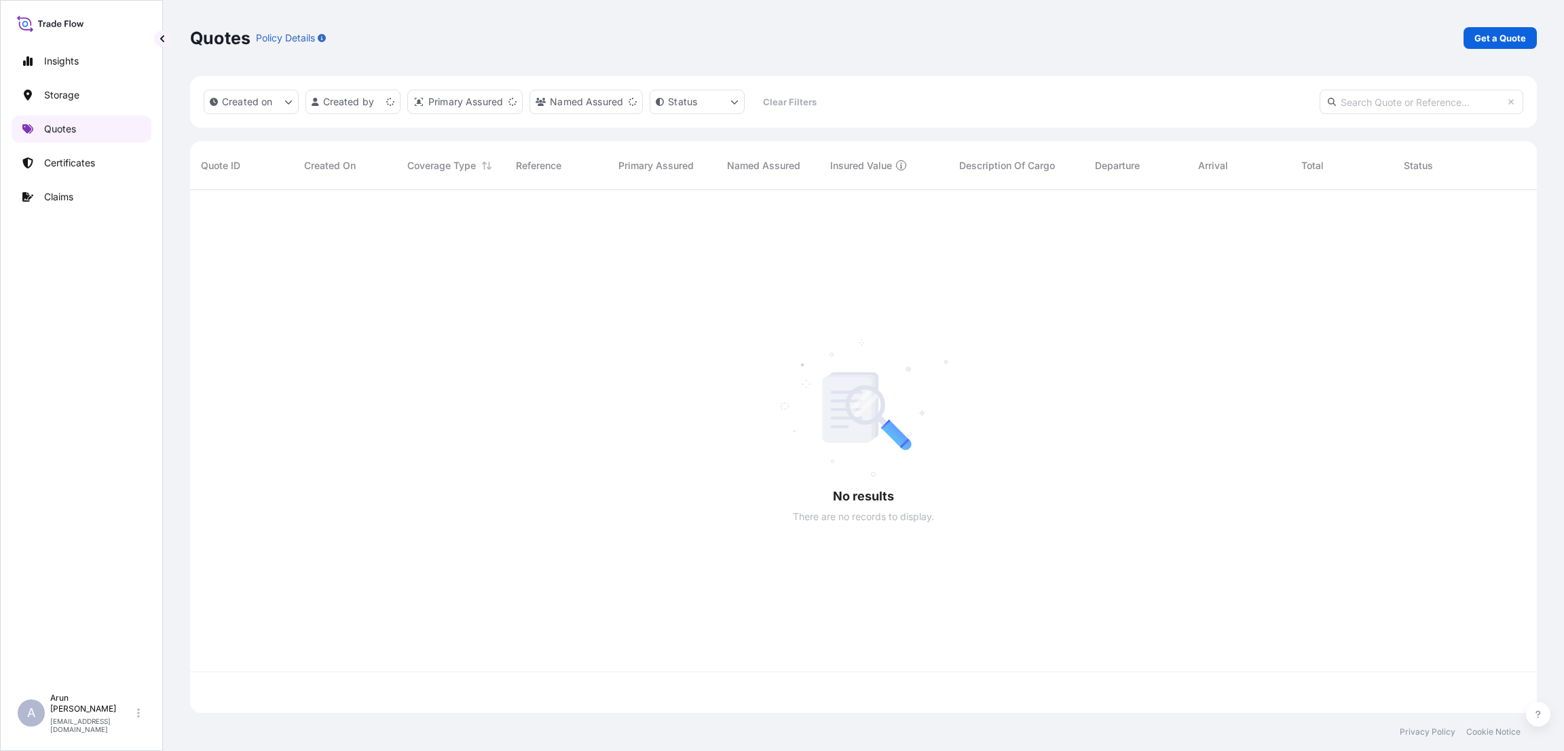
scroll to position [514, 1331]
click at [1496, 39] on p "Get a Quote" at bounding box center [1500, 38] width 52 height 14
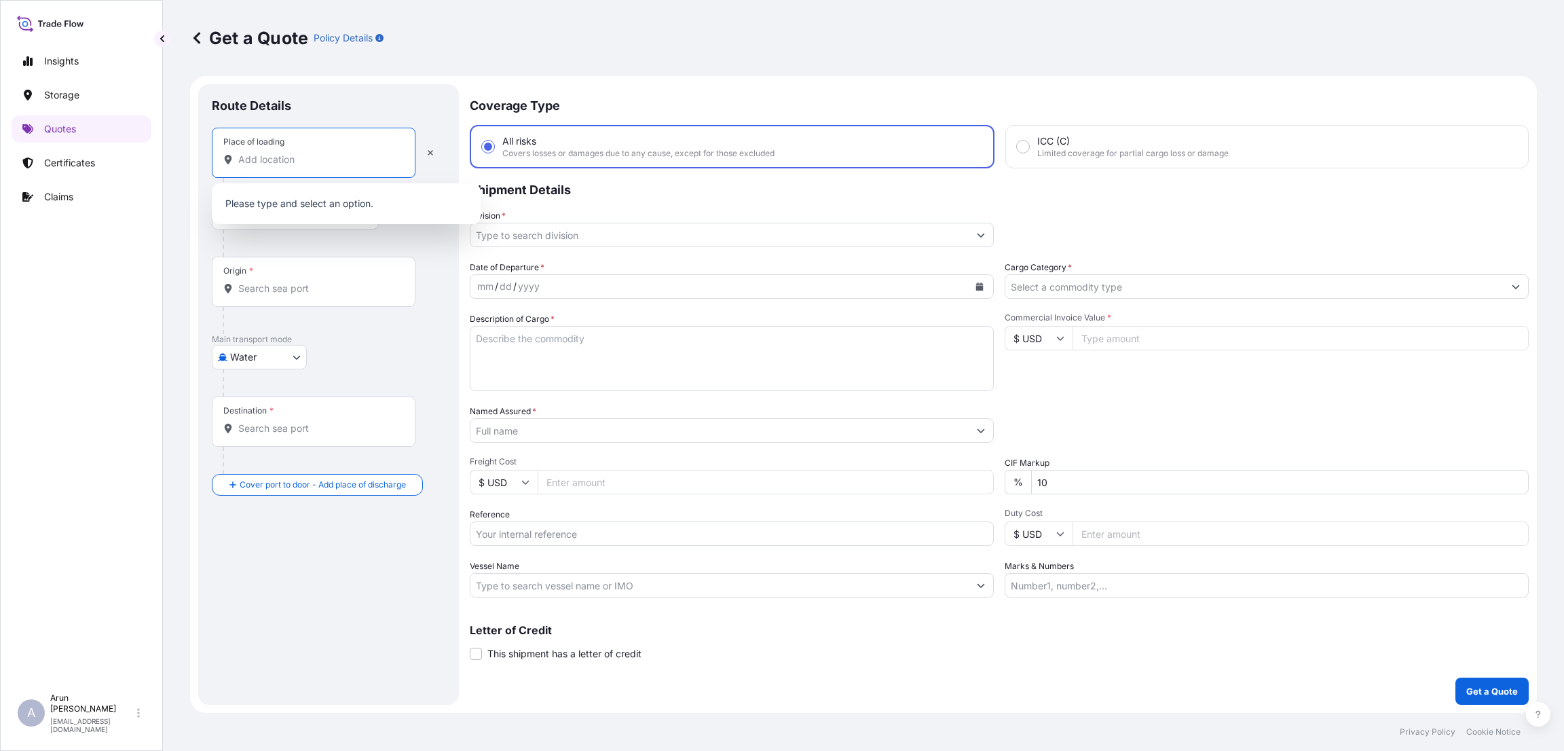
click at [299, 160] on input "Place of loading" at bounding box center [318, 160] width 160 height 14
click at [299, 354] on body "0 options available. Insights Storage Quotes Certificates Claims A Arun Radhakr…" at bounding box center [782, 375] width 1564 height 751
click at [284, 387] on div "Air" at bounding box center [259, 392] width 84 height 24
select select "Air"
click at [300, 164] on input "Place of loading" at bounding box center [318, 165] width 160 height 14
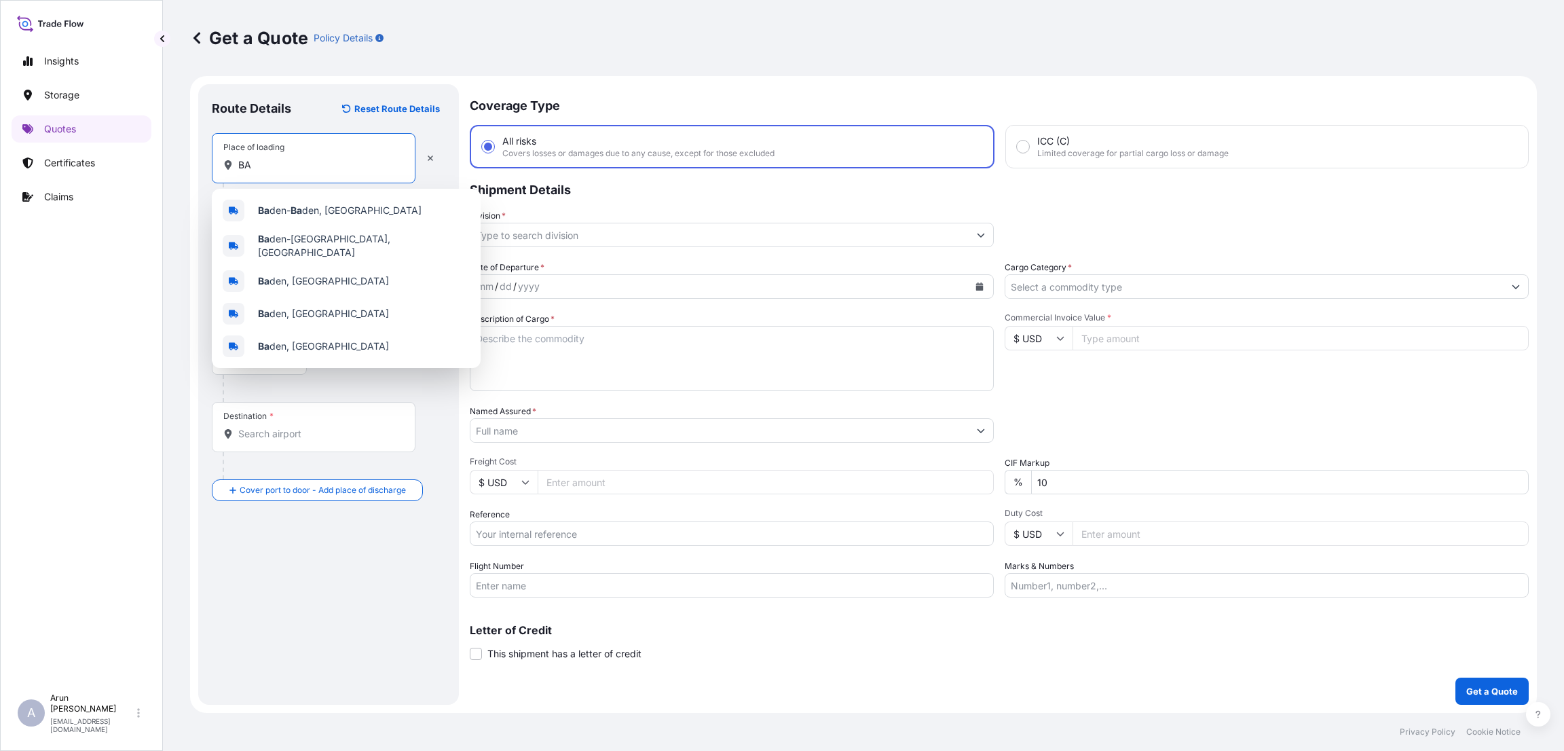
type input "B"
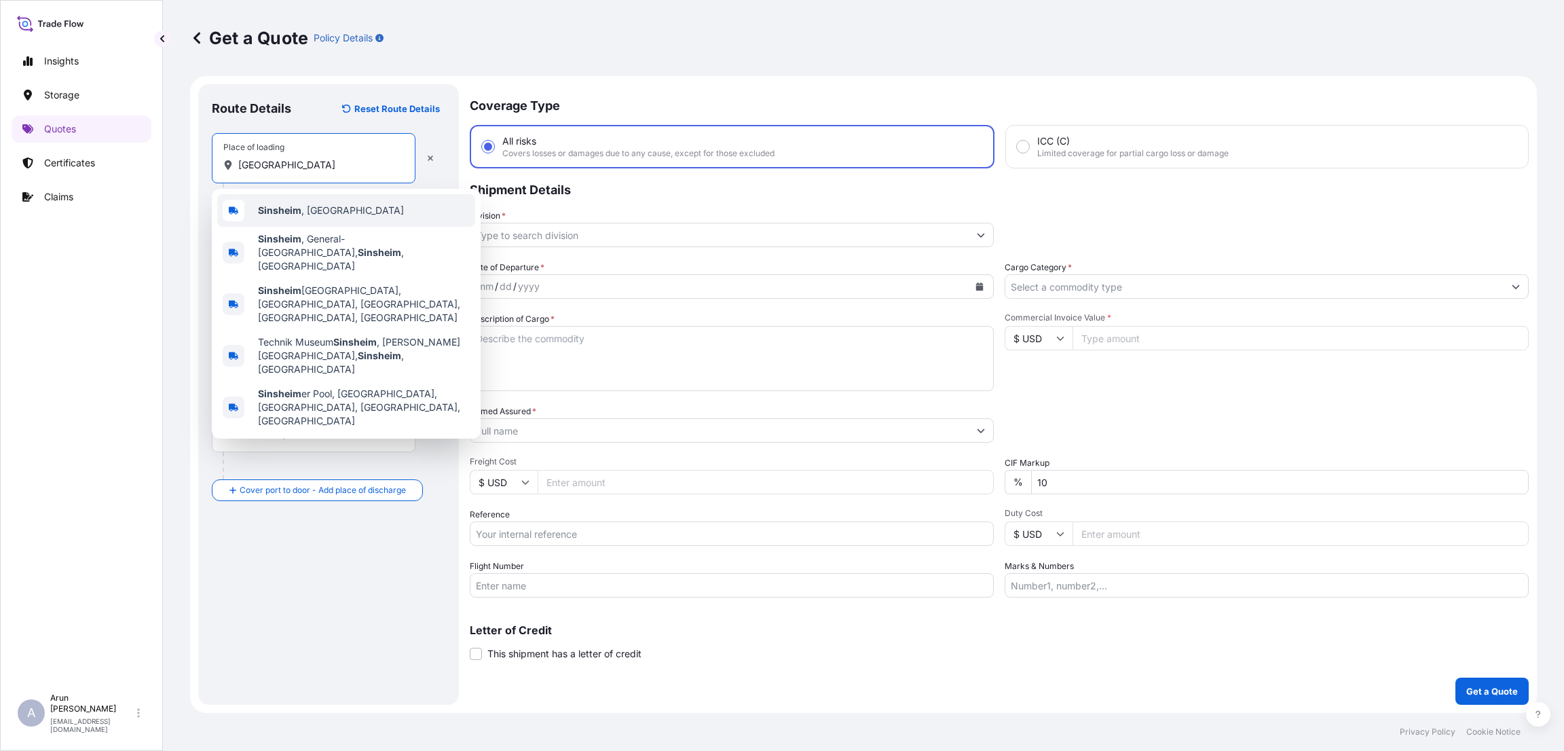
click at [303, 208] on span "[GEOGRAPHIC_DATA] , [GEOGRAPHIC_DATA]" at bounding box center [331, 211] width 146 height 14
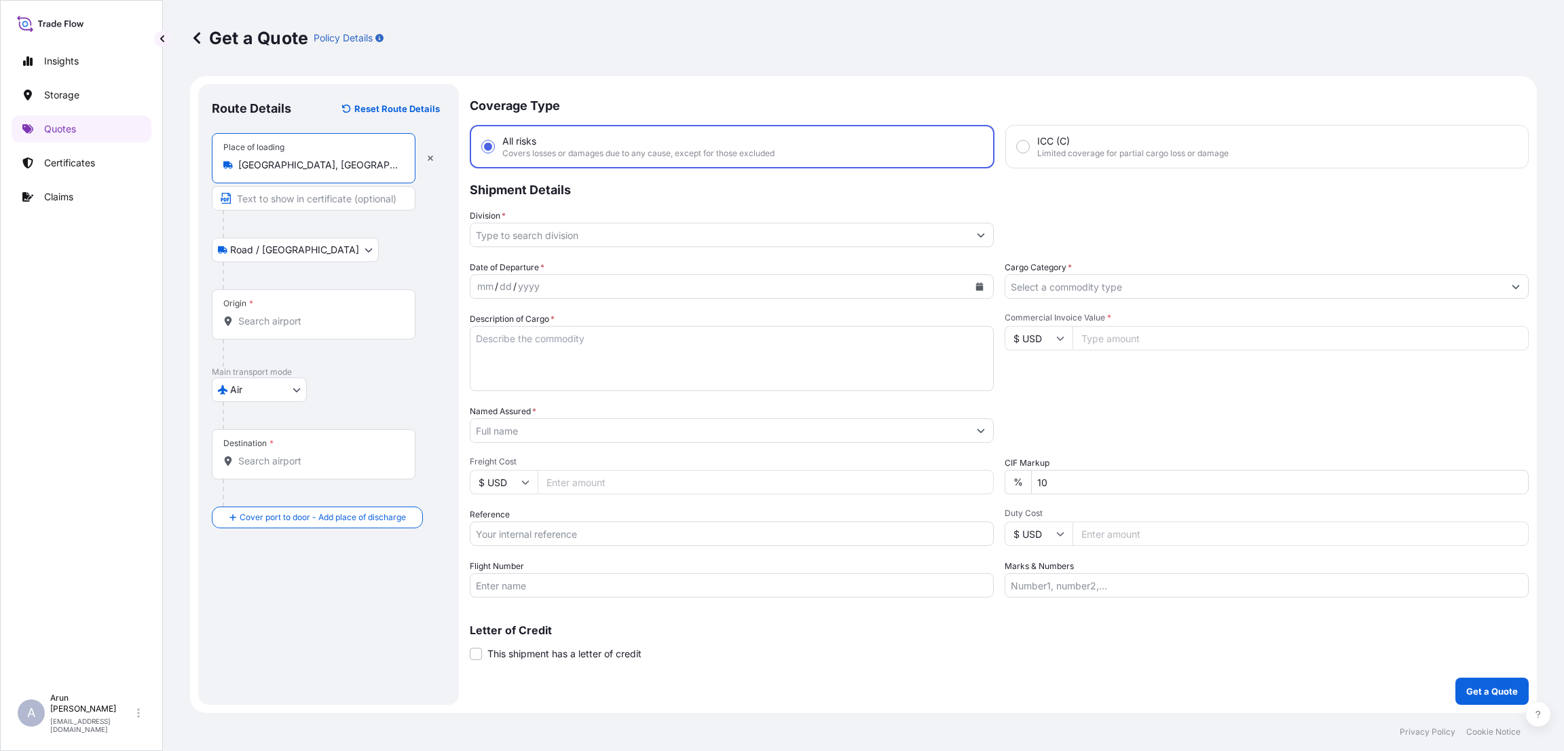
type input "[GEOGRAPHIC_DATA], [GEOGRAPHIC_DATA]"
click at [304, 201] on input "Text to appear on certificate" at bounding box center [314, 198] width 204 height 24
type input "QSC EMEA GMBH"
click at [292, 327] on input "Origin *" at bounding box center [318, 321] width 160 height 14
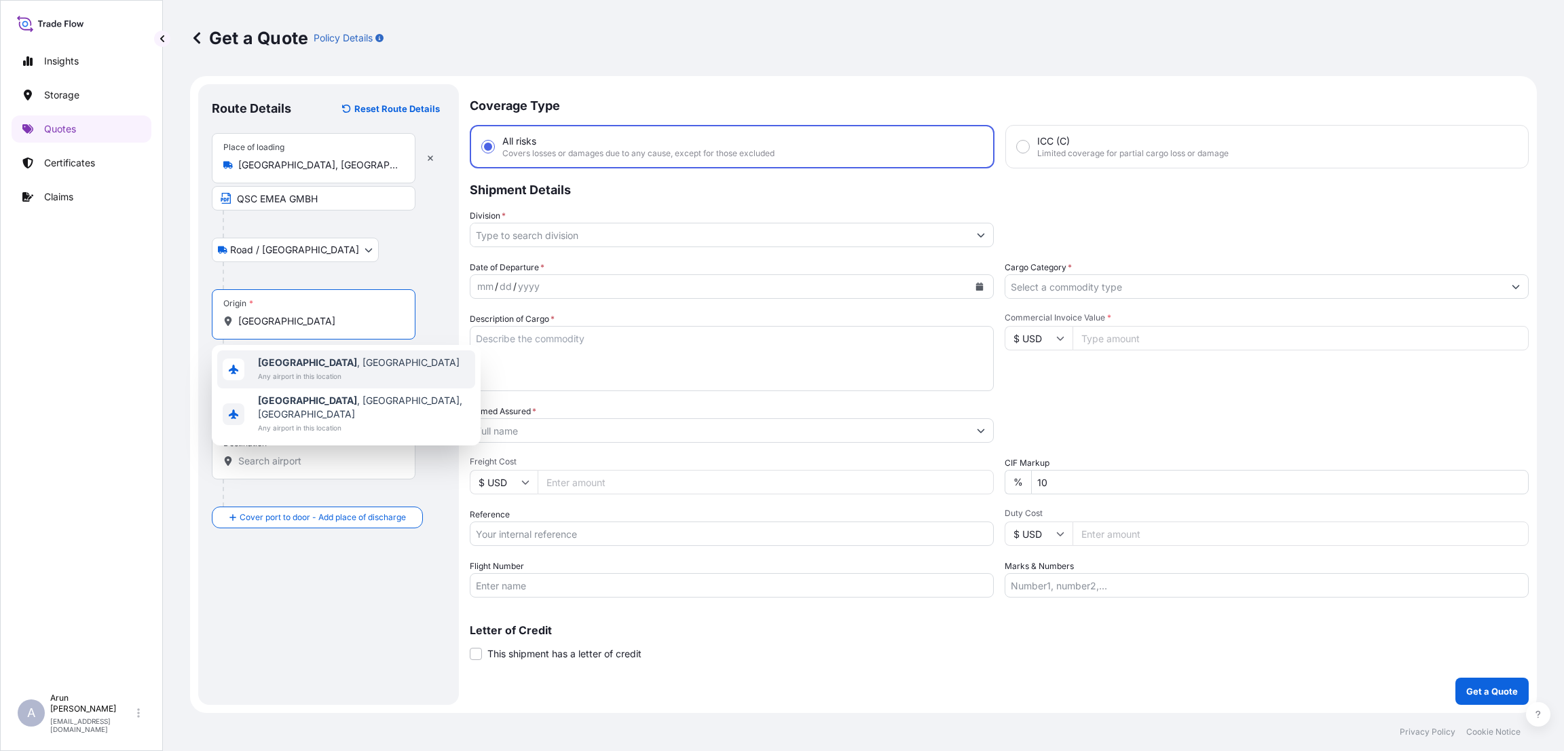
click at [299, 367] on span "[GEOGRAPHIC_DATA] , [GEOGRAPHIC_DATA]" at bounding box center [359, 363] width 202 height 14
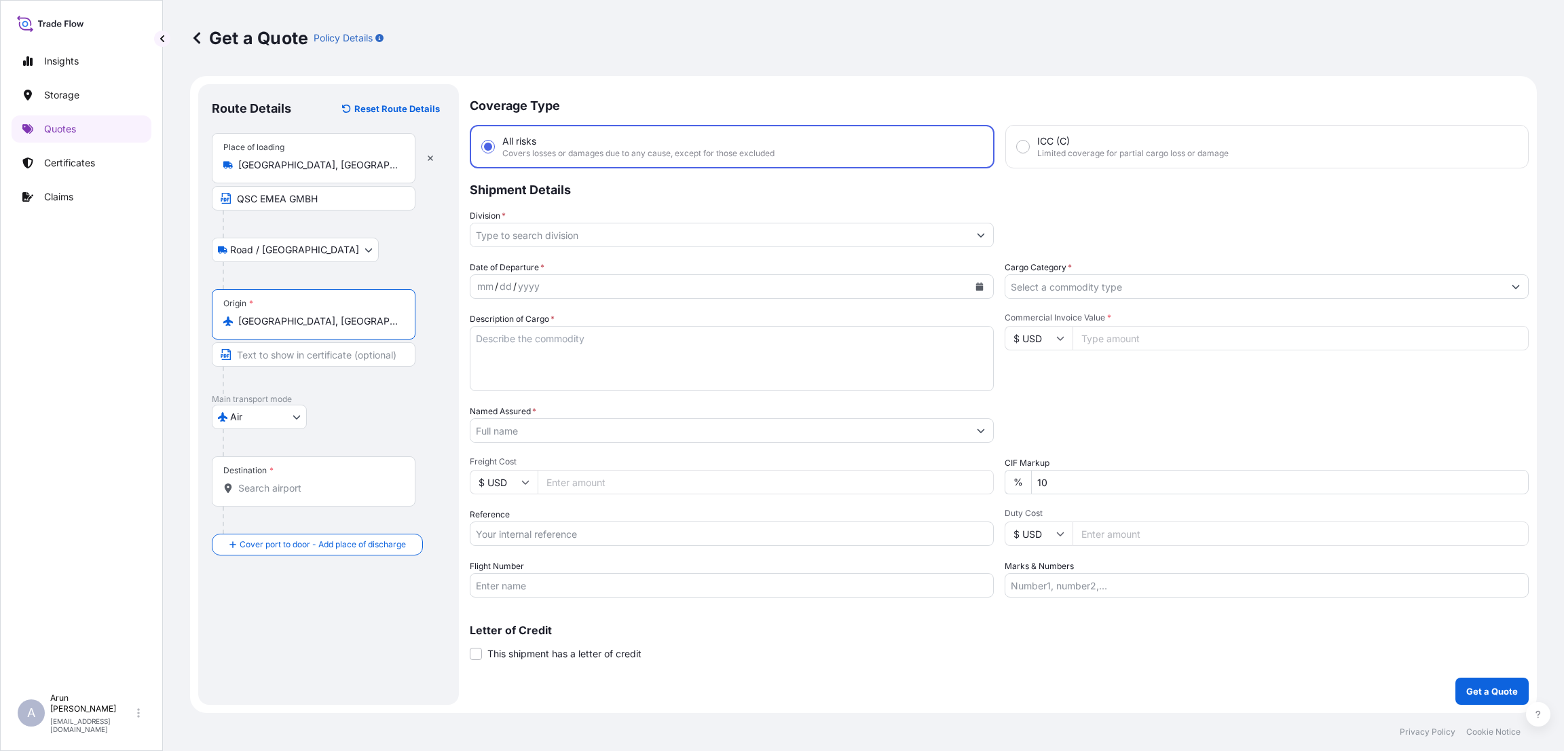
type input "[GEOGRAPHIC_DATA], [GEOGRAPHIC_DATA]"
click at [266, 489] on input "Destination *" at bounding box center [318, 488] width 160 height 14
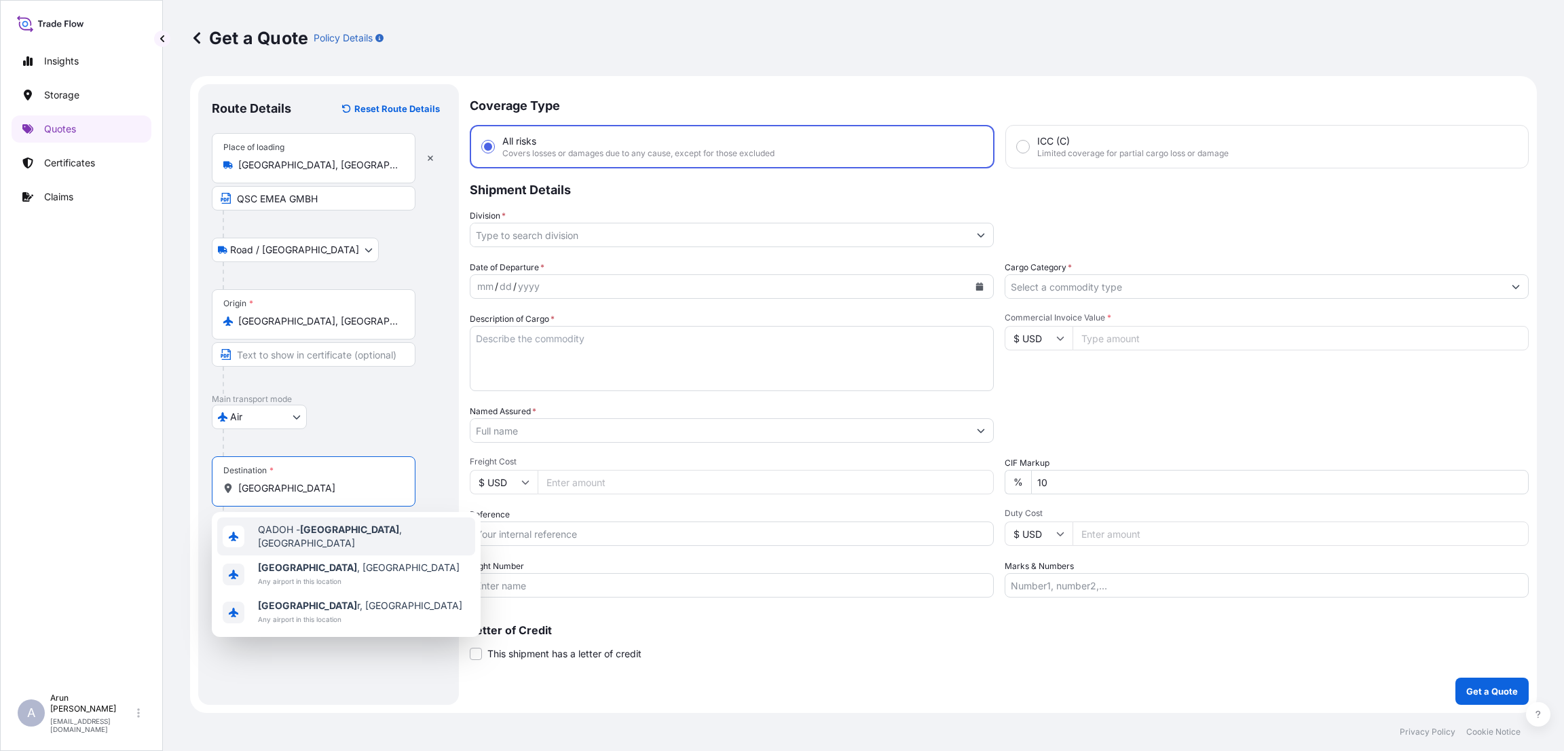
click at [288, 527] on span "QADOH - Doha , Qatar" at bounding box center [364, 536] width 212 height 27
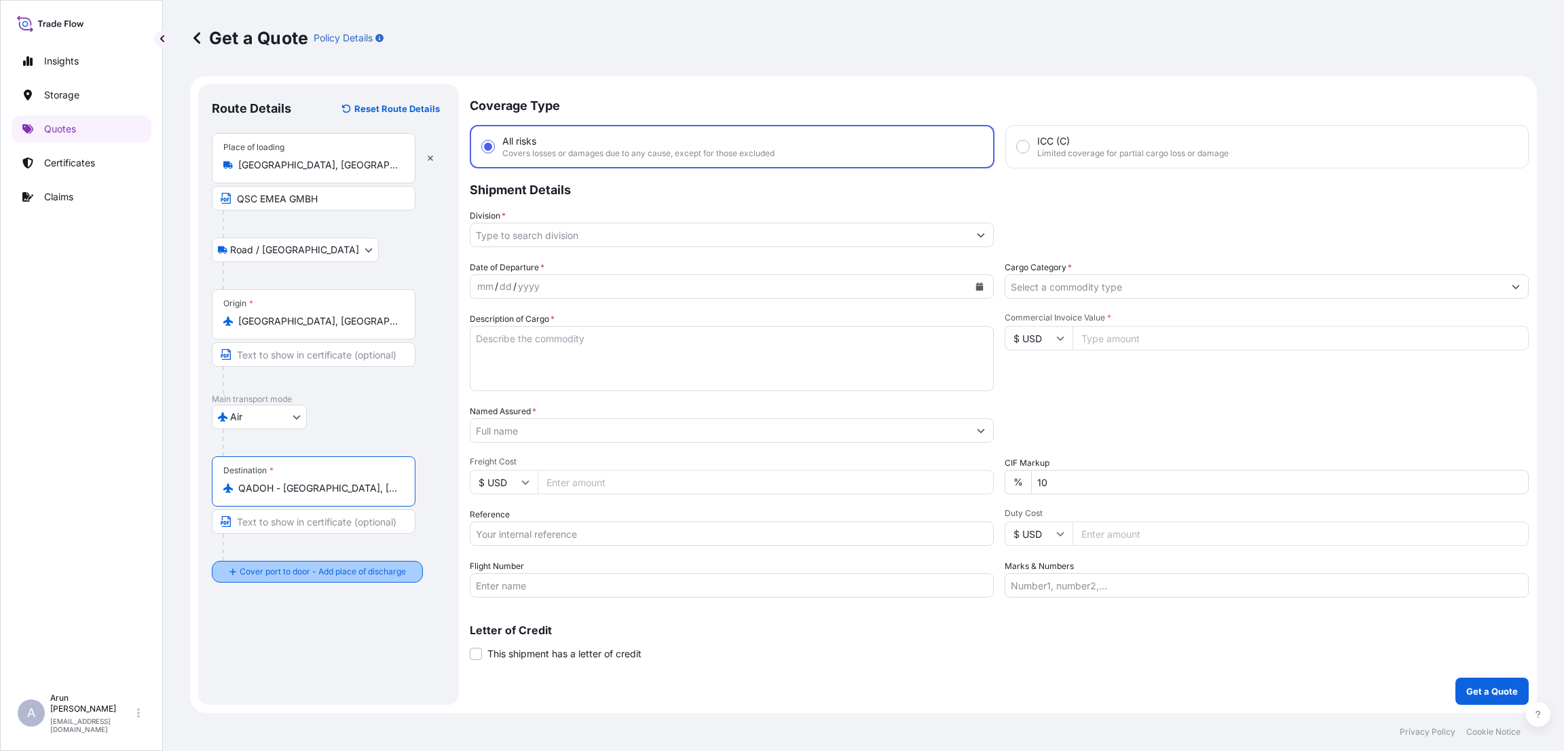
type input "QADOH - Doha, Qatar"
click at [252, 652] on div "Place of Discharge" at bounding box center [314, 637] width 204 height 50
click at [252, 651] on input "Place of Discharge" at bounding box center [318, 644] width 160 height 14
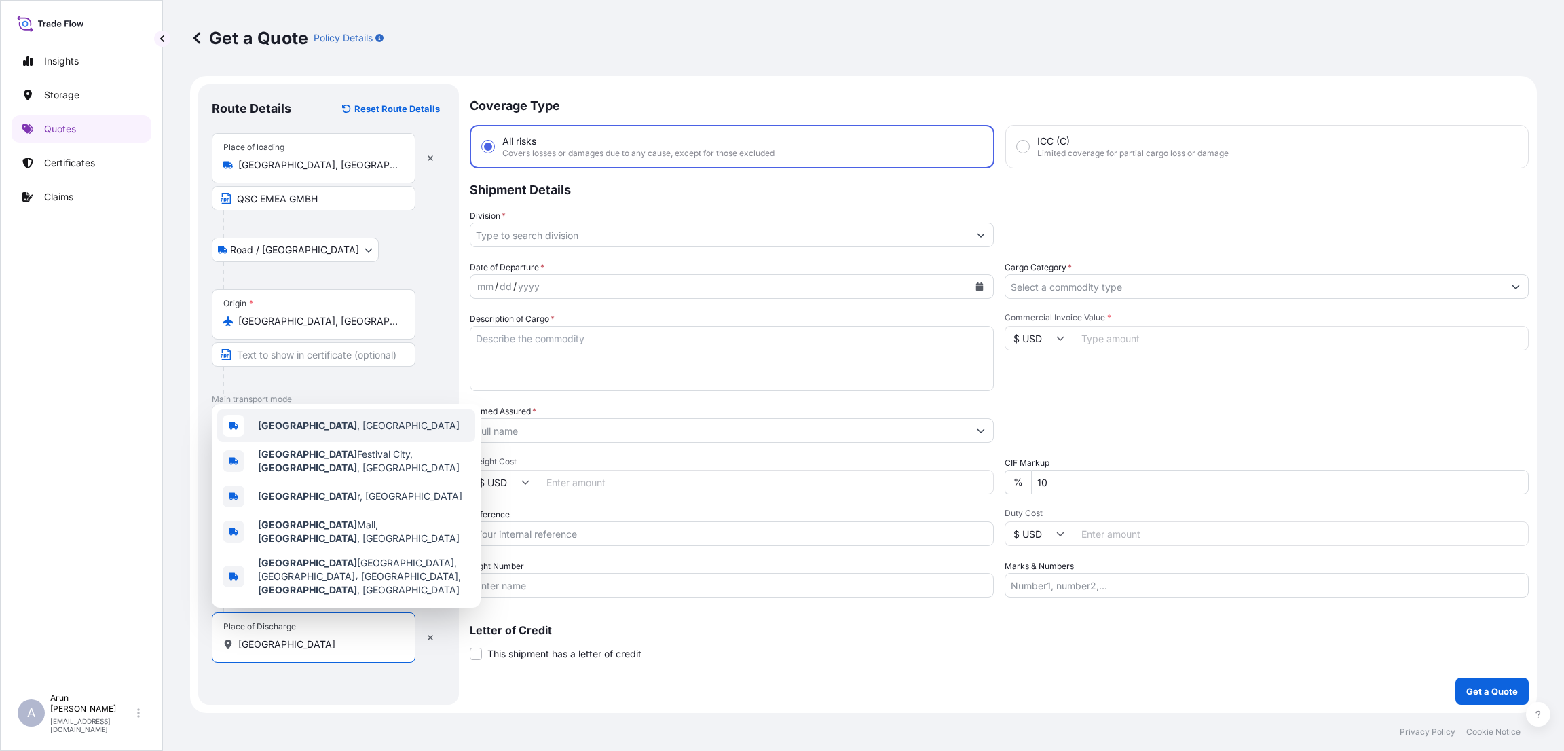
click at [352, 442] on div "[GEOGRAPHIC_DATA] , [GEOGRAPHIC_DATA]" at bounding box center [346, 425] width 258 height 33
type input "[GEOGRAPHIC_DATA], [GEOGRAPHIC_DATA]"
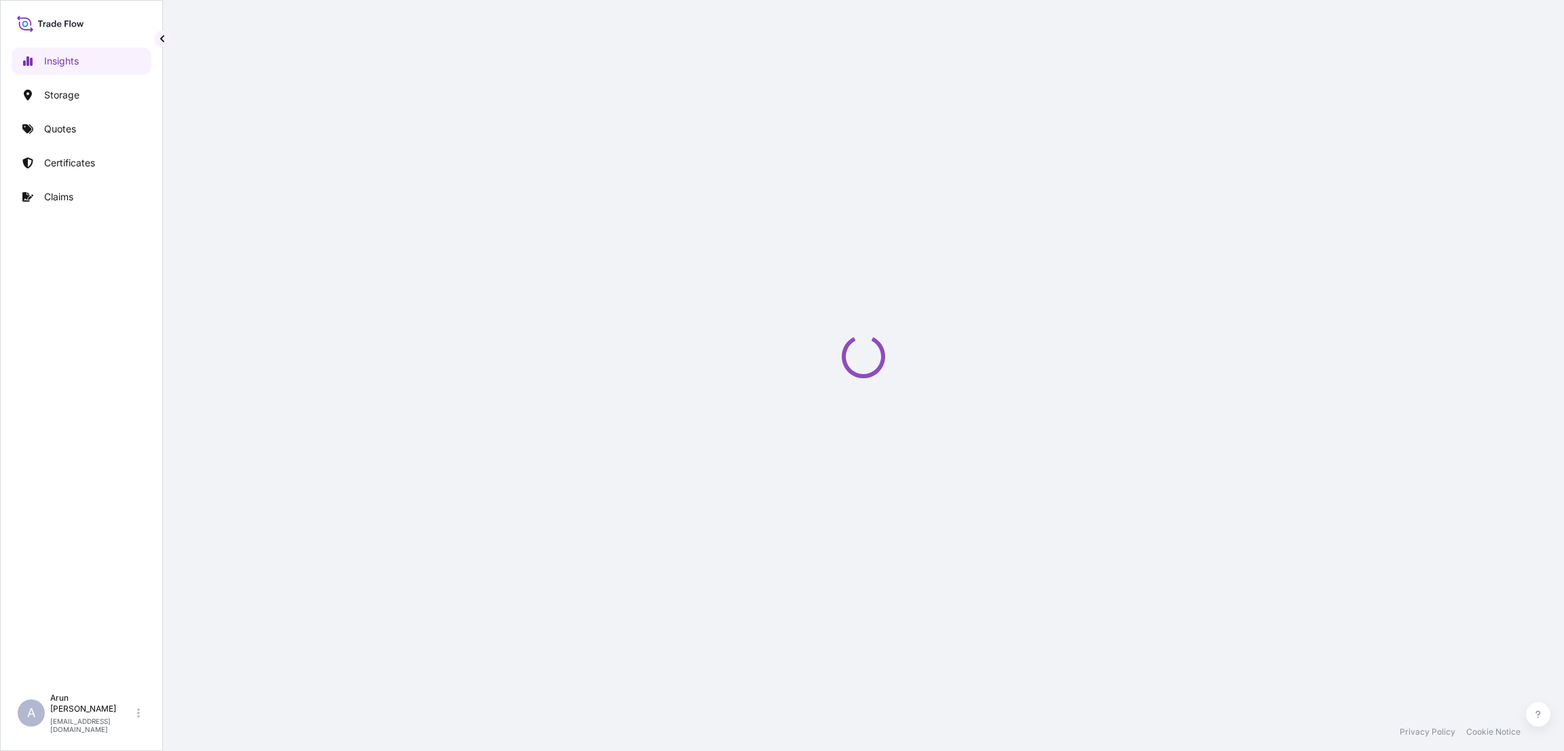
select select "2025"
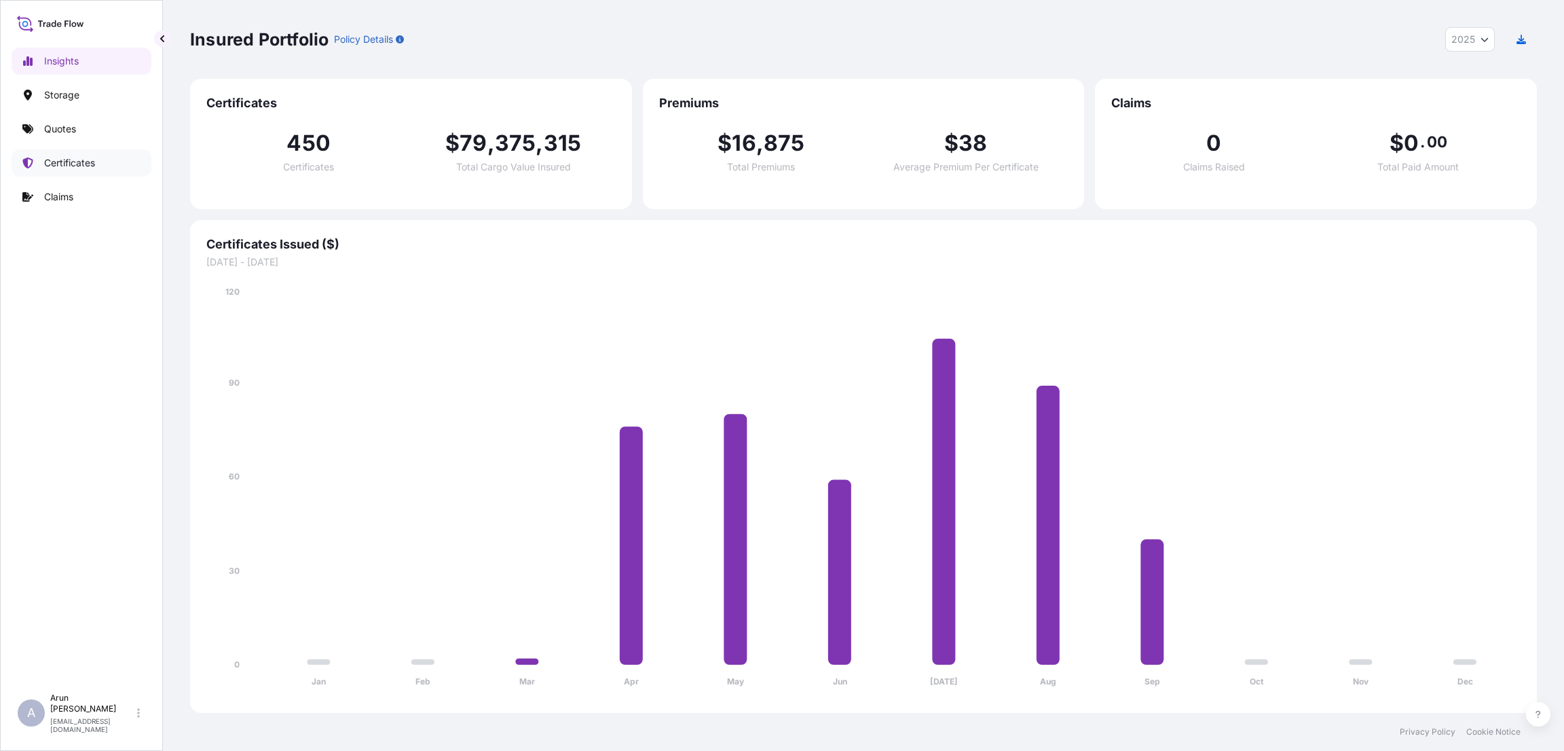
click at [77, 165] on p "Certificates" at bounding box center [69, 163] width 51 height 14
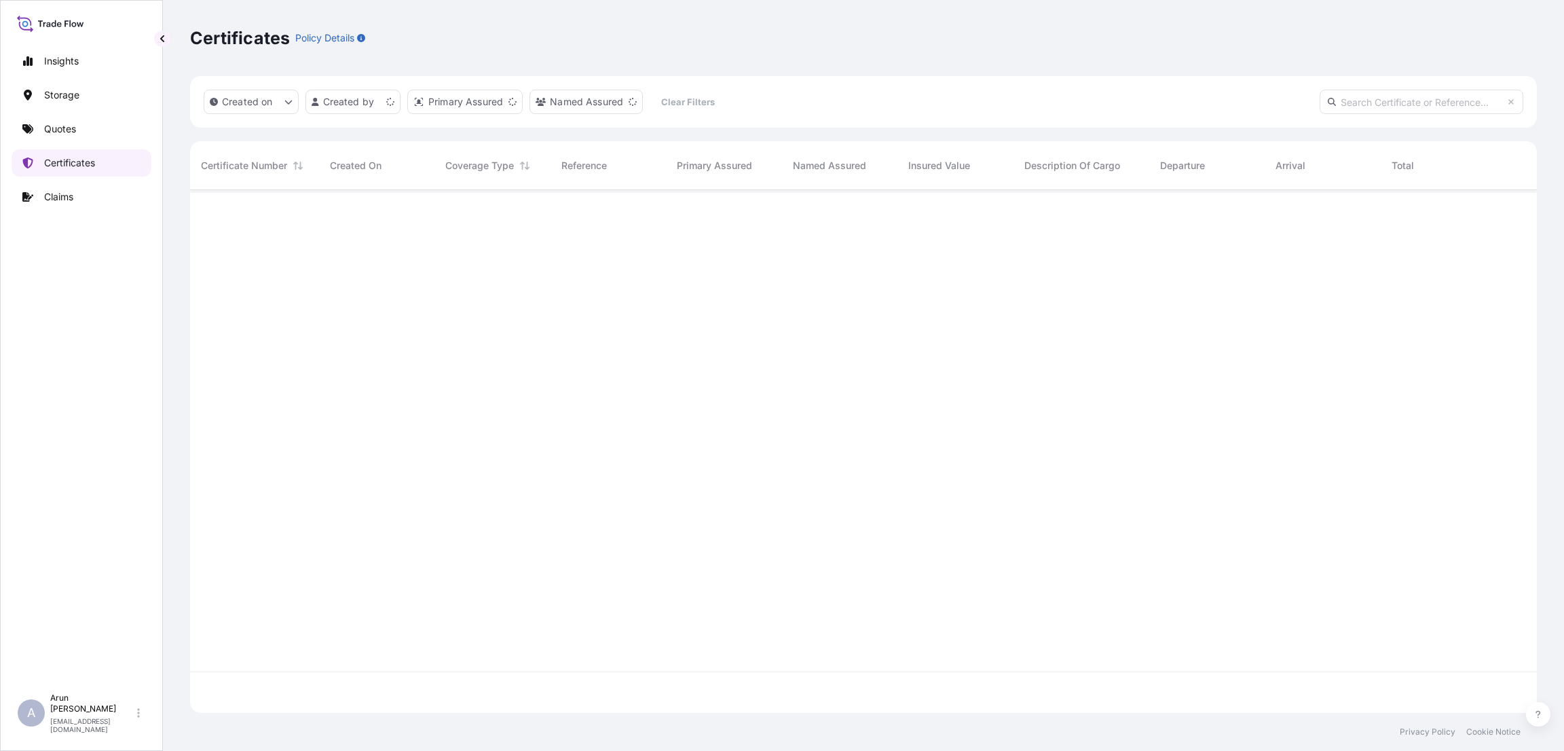
scroll to position [514, 1331]
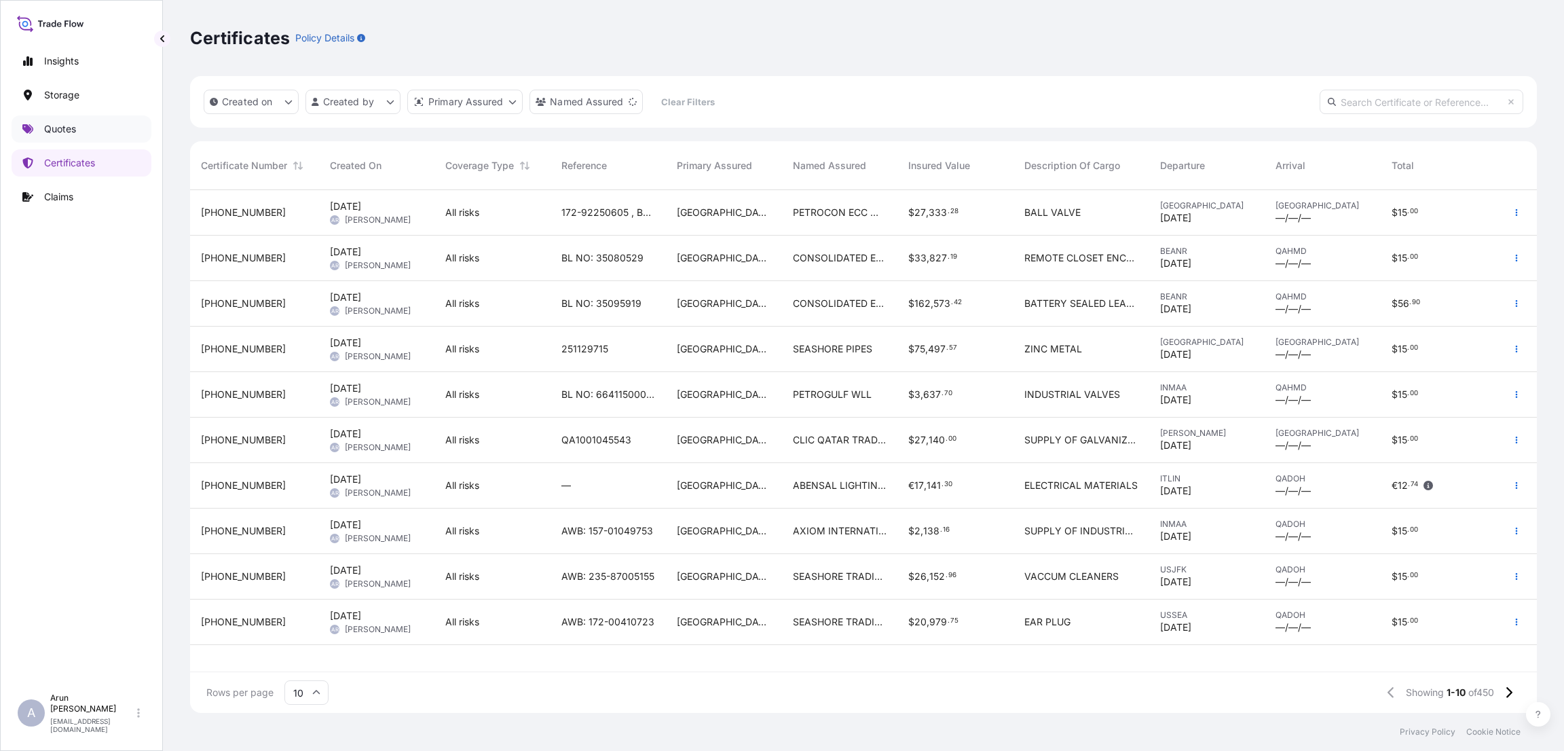
click at [66, 124] on p "Quotes" at bounding box center [60, 129] width 32 height 14
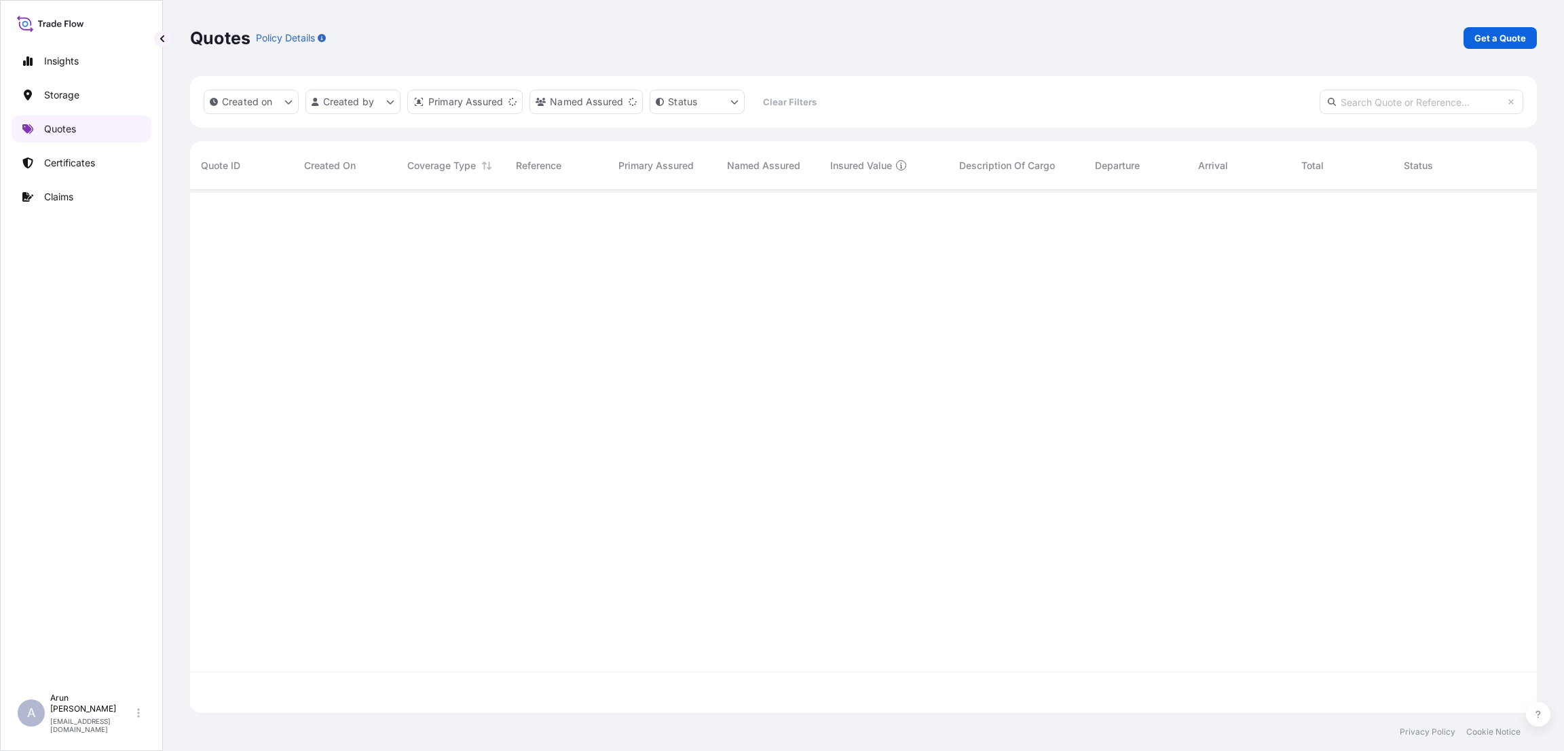
scroll to position [514, 1331]
click at [1492, 41] on p "Get a Quote" at bounding box center [1500, 38] width 52 height 14
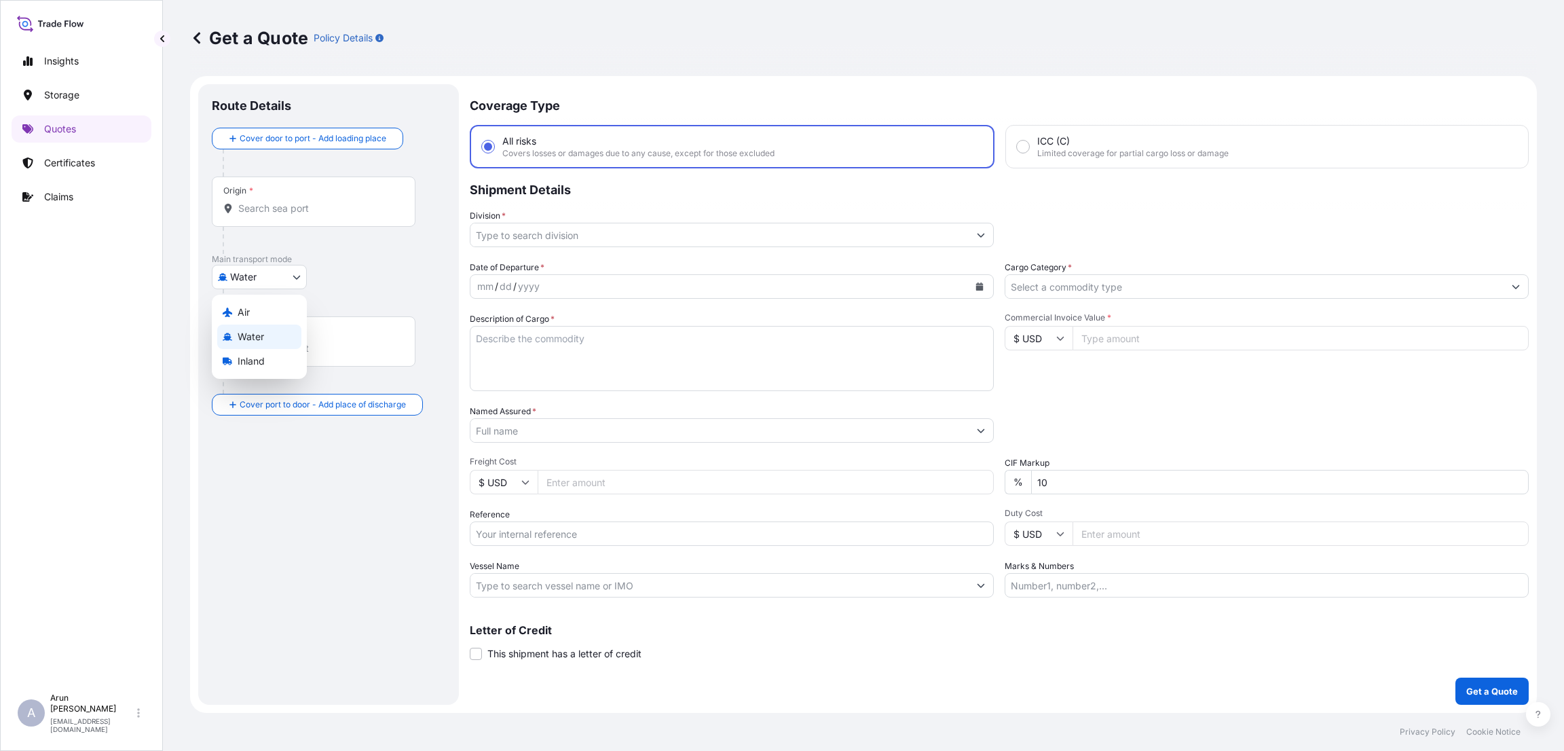
click at [301, 273] on body "Insights Storage Quotes Certificates Claims A [PERSON_NAME] [PERSON_NAME][EMAIL…" at bounding box center [782, 375] width 1564 height 751
click at [282, 315] on div "Air" at bounding box center [259, 312] width 84 height 24
select select "Air"
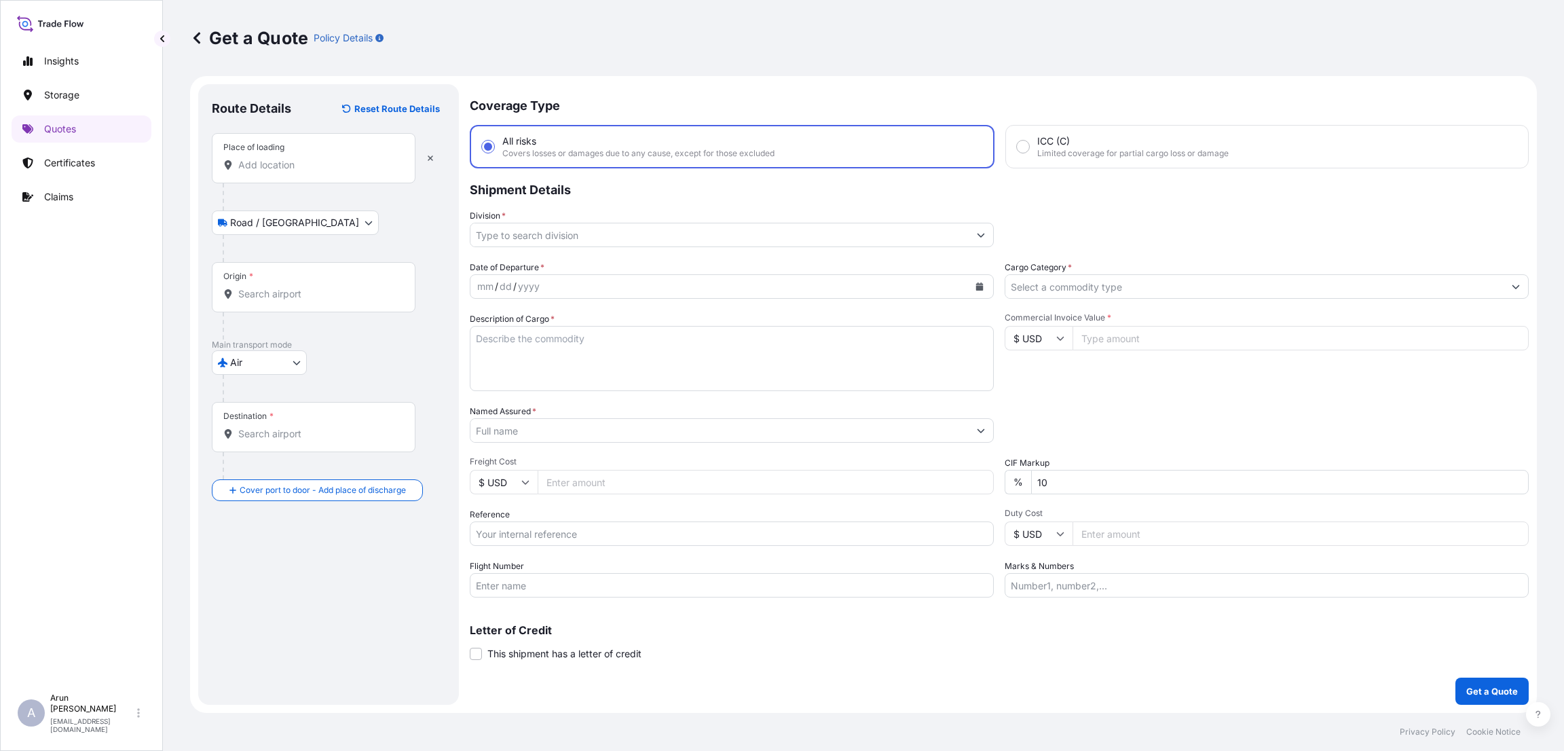
click at [284, 181] on div "Place of loading" at bounding box center [314, 158] width 204 height 50
click at [284, 172] on input "Place of loading" at bounding box center [318, 165] width 160 height 14
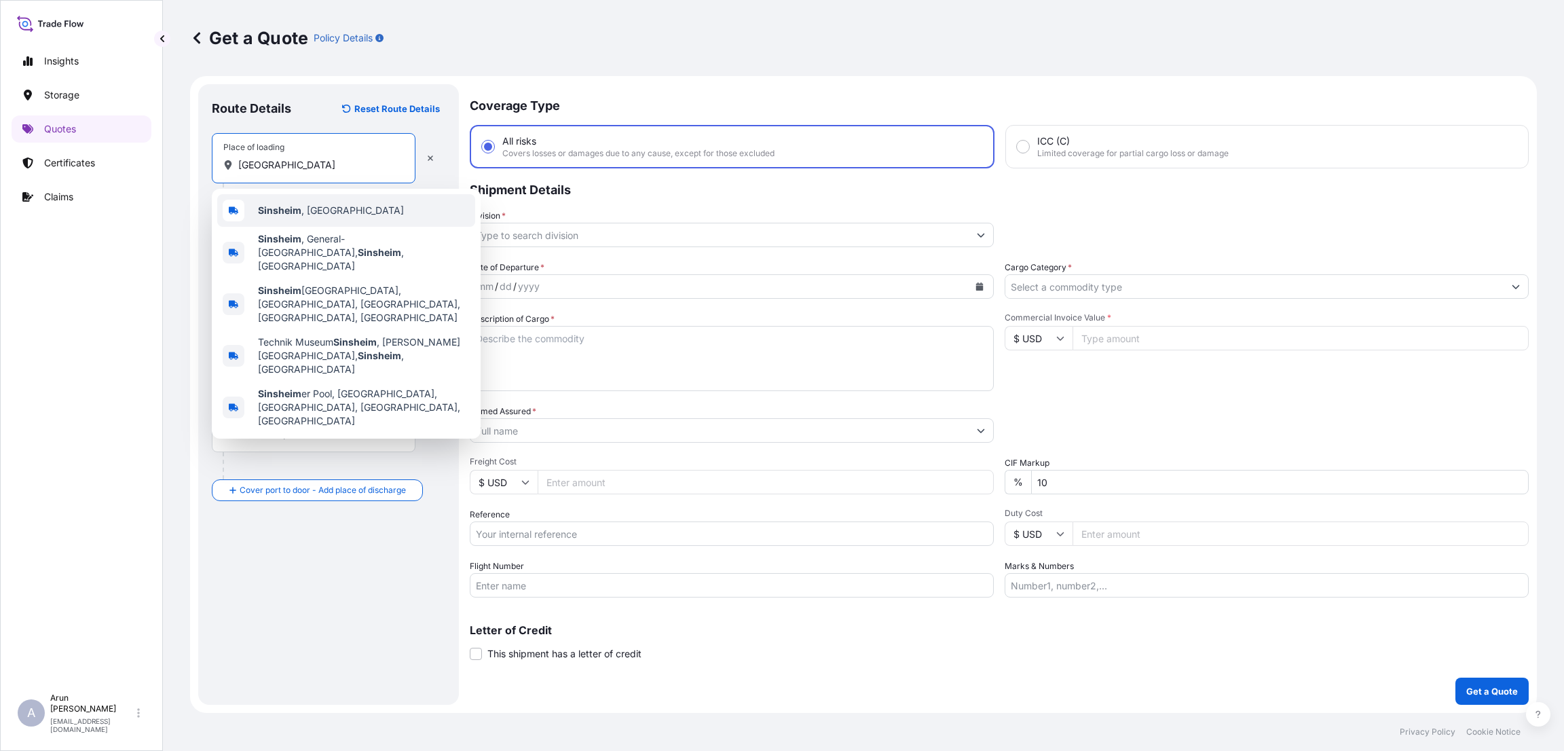
click at [319, 201] on div "[GEOGRAPHIC_DATA] , [GEOGRAPHIC_DATA]" at bounding box center [346, 210] width 258 height 33
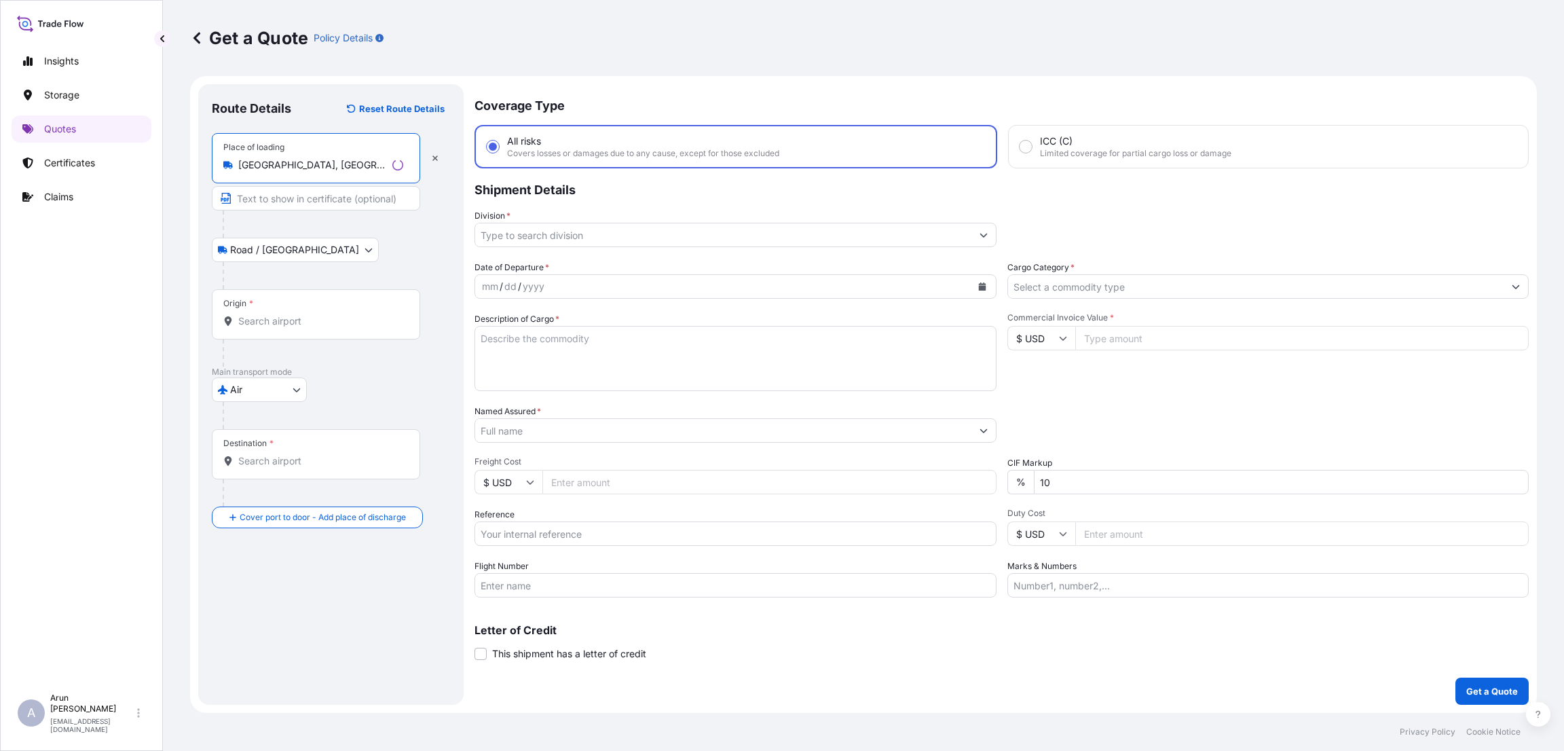
type input "[GEOGRAPHIC_DATA], [GEOGRAPHIC_DATA]"
click at [319, 203] on input "Text to appear on certificate" at bounding box center [316, 198] width 208 height 24
type input "QAC EMEA GMBH"
click at [293, 315] on input "Origin *" at bounding box center [318, 321] width 160 height 14
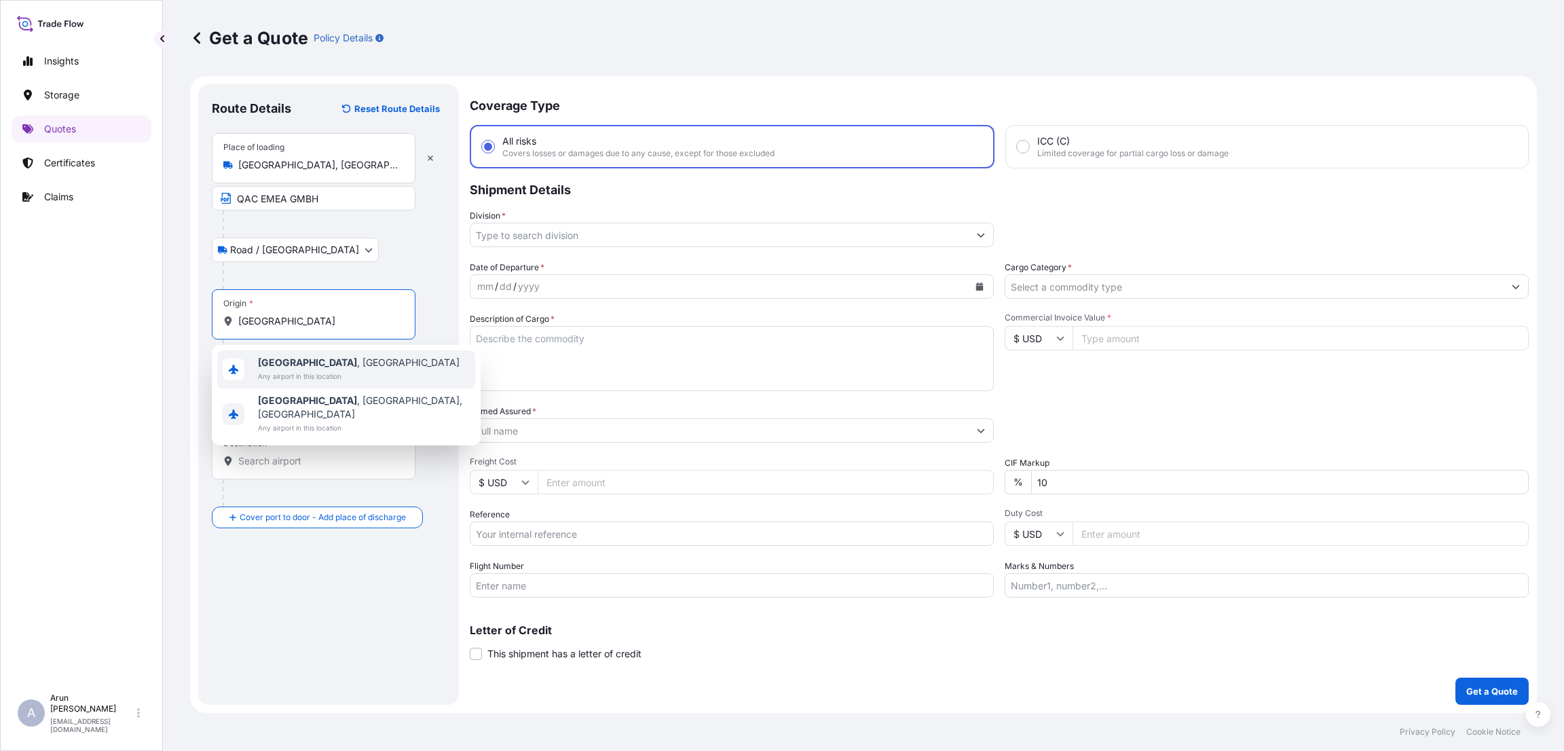
click at [309, 360] on span "[GEOGRAPHIC_DATA] , [GEOGRAPHIC_DATA]" at bounding box center [359, 363] width 202 height 14
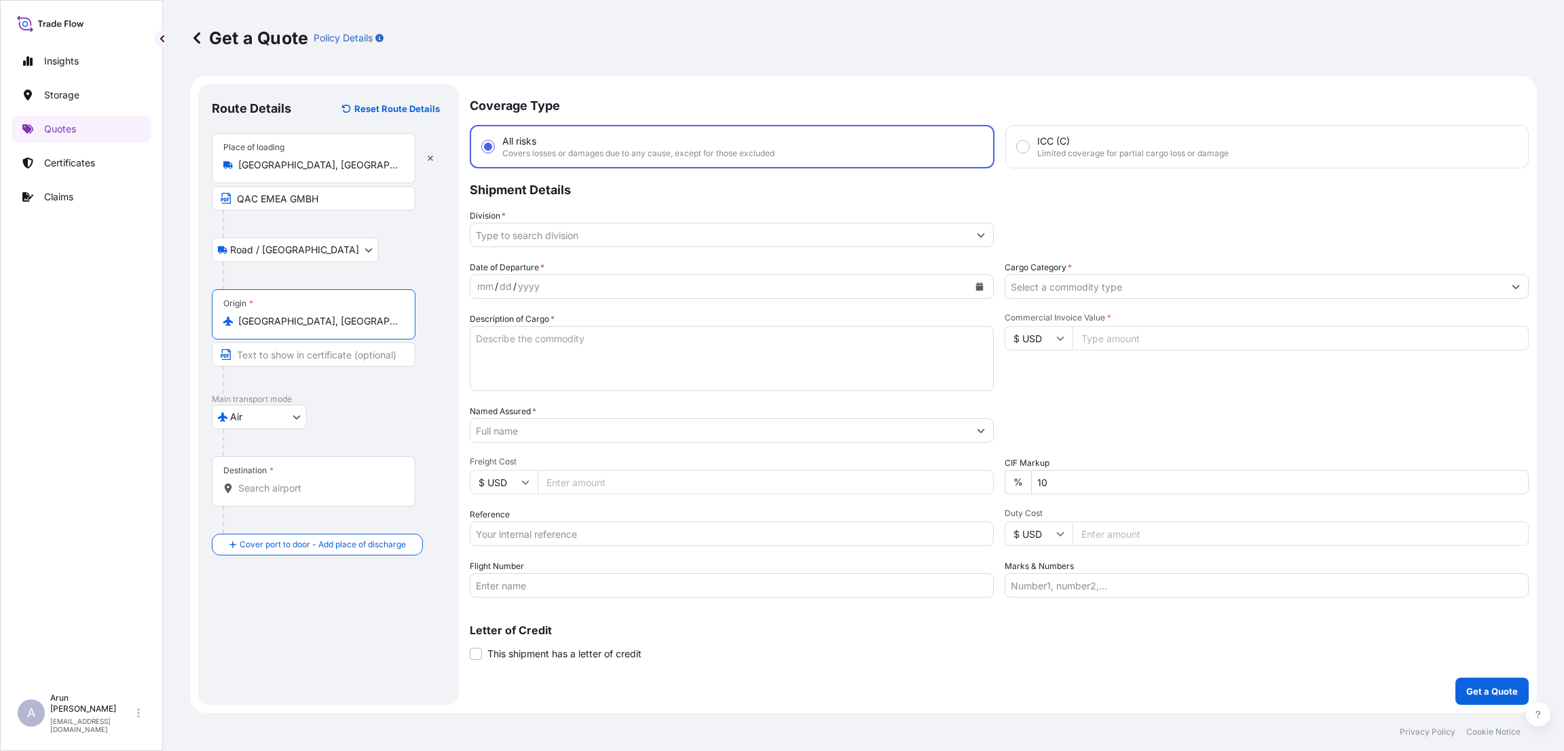
type input "[GEOGRAPHIC_DATA], [GEOGRAPHIC_DATA]"
click at [979, 279] on button "Calendar" at bounding box center [980, 287] width 22 height 22
click at [614, 397] on div "12" at bounding box center [622, 400] width 24 height 24
click at [276, 488] on input "Destination *" at bounding box center [318, 488] width 160 height 14
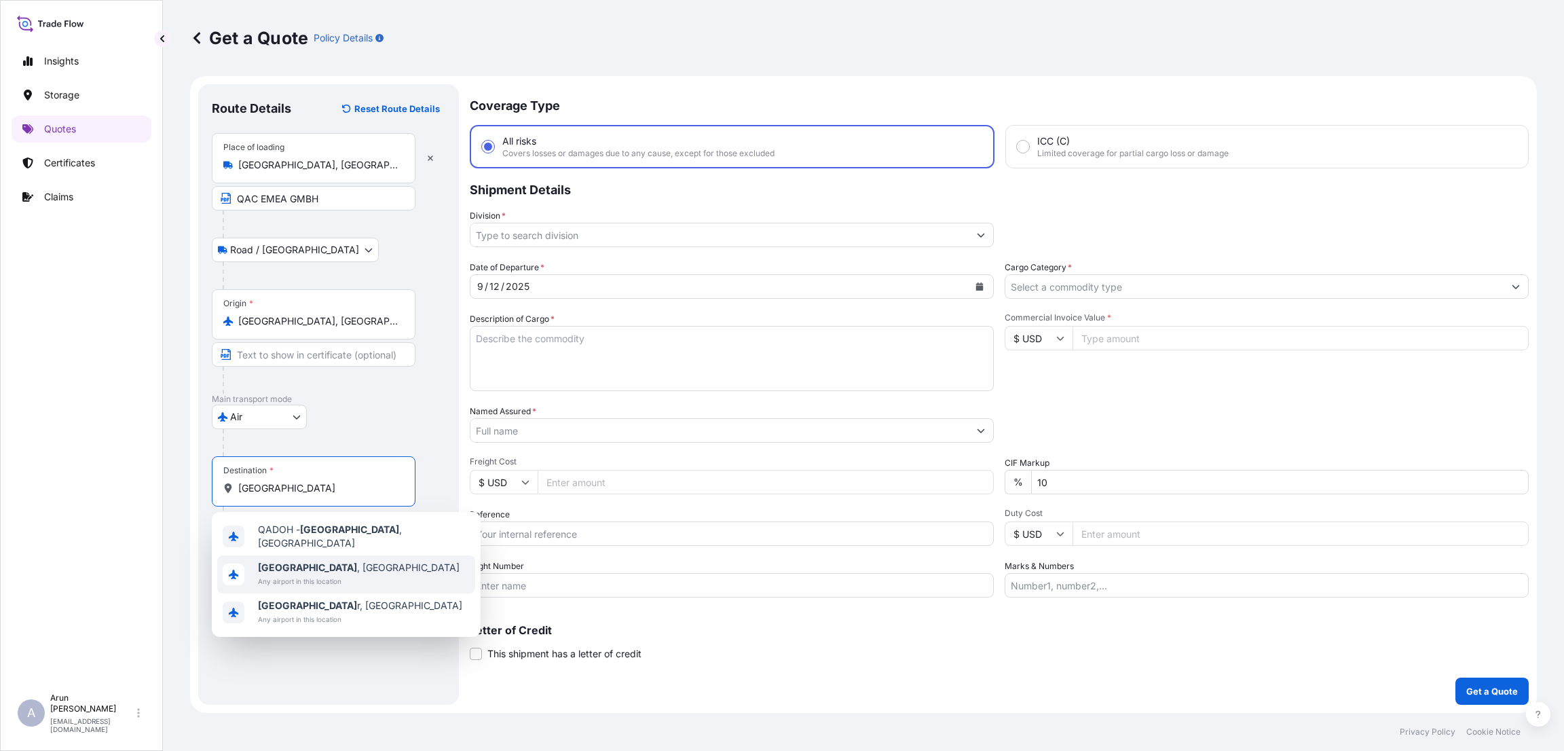
click at [299, 574] on span "Any airport in this location" at bounding box center [359, 581] width 202 height 14
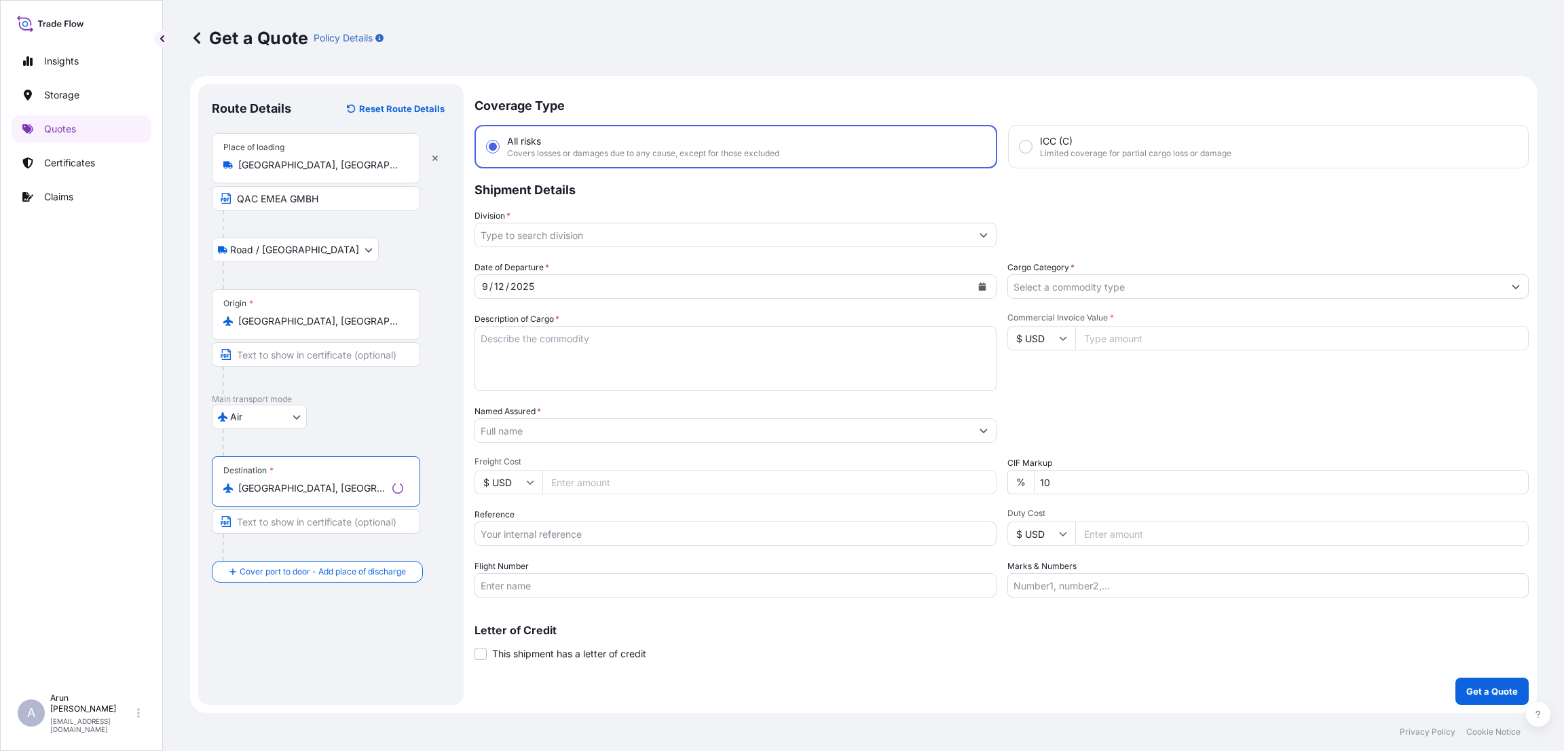
type input "[GEOGRAPHIC_DATA], [GEOGRAPHIC_DATA]"
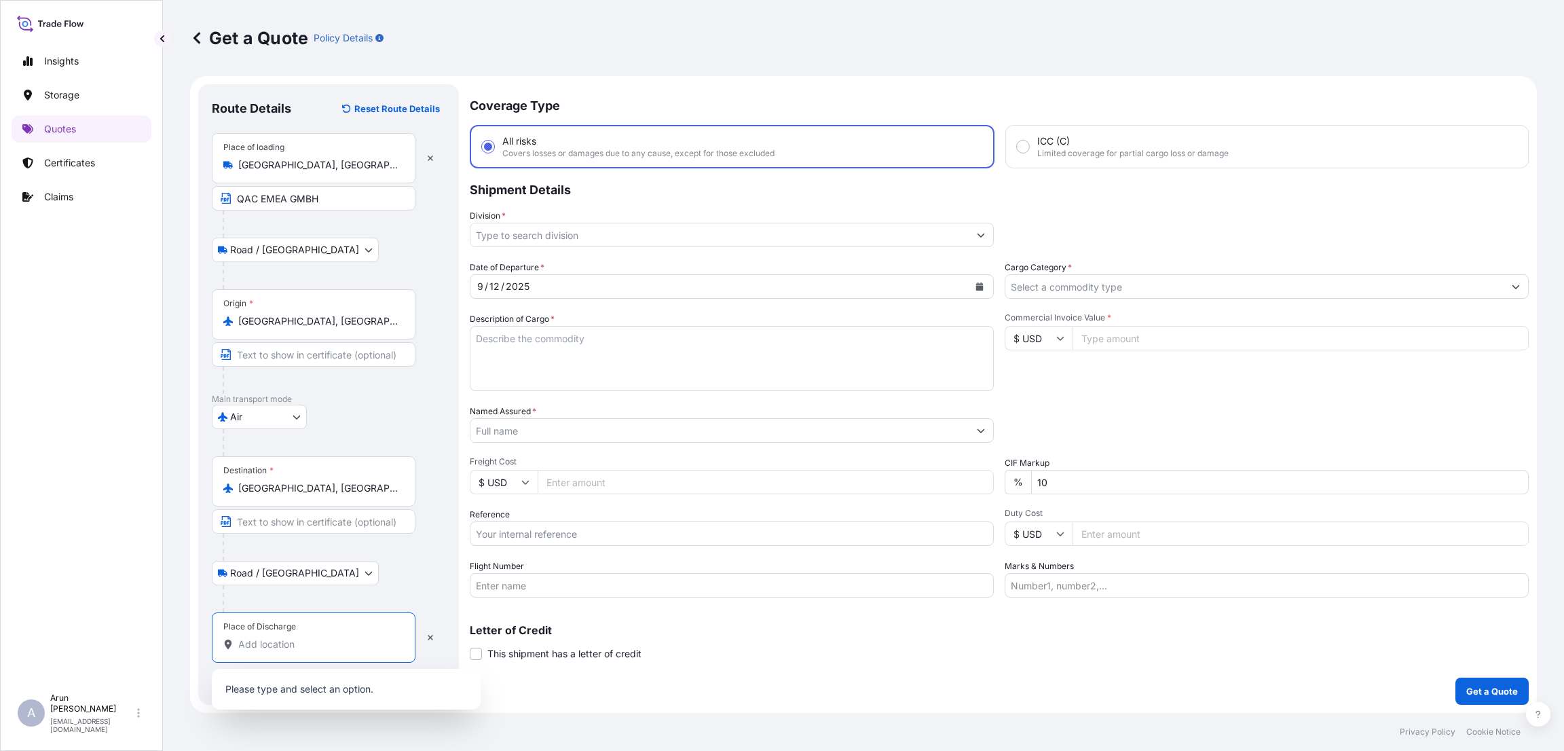
click at [261, 647] on input "Place of Discharge" at bounding box center [318, 644] width 160 height 14
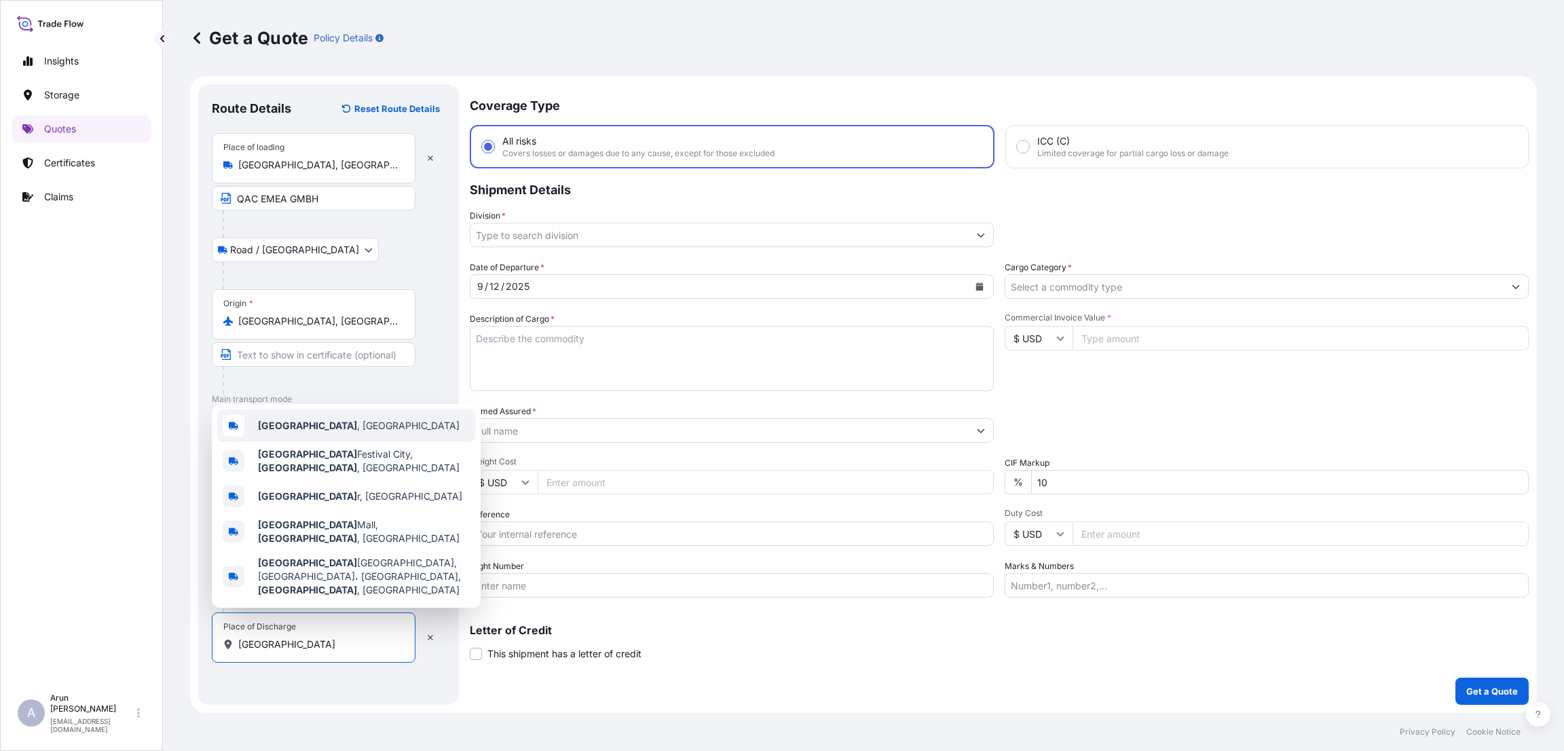
click at [352, 442] on div "[GEOGRAPHIC_DATA] , [GEOGRAPHIC_DATA]" at bounding box center [346, 425] width 258 height 33
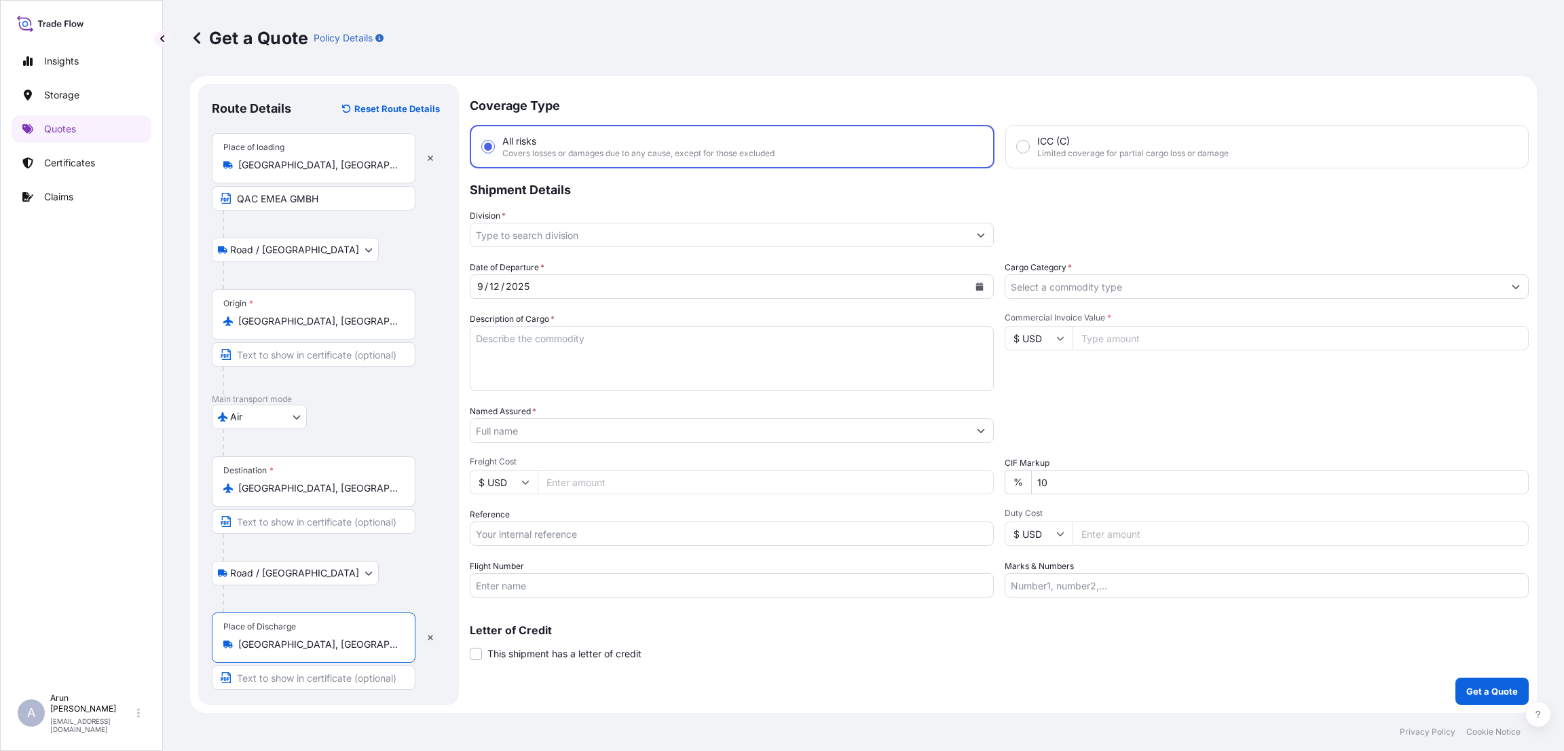
type input "[GEOGRAPHIC_DATA], [GEOGRAPHIC_DATA]"
click at [284, 681] on input "Text to appear on certificate" at bounding box center [314, 677] width 204 height 24
type input "EDGE ELECTRONICS TRADING WLL"
click at [624, 230] on input "Division *" at bounding box center [719, 235] width 498 height 24
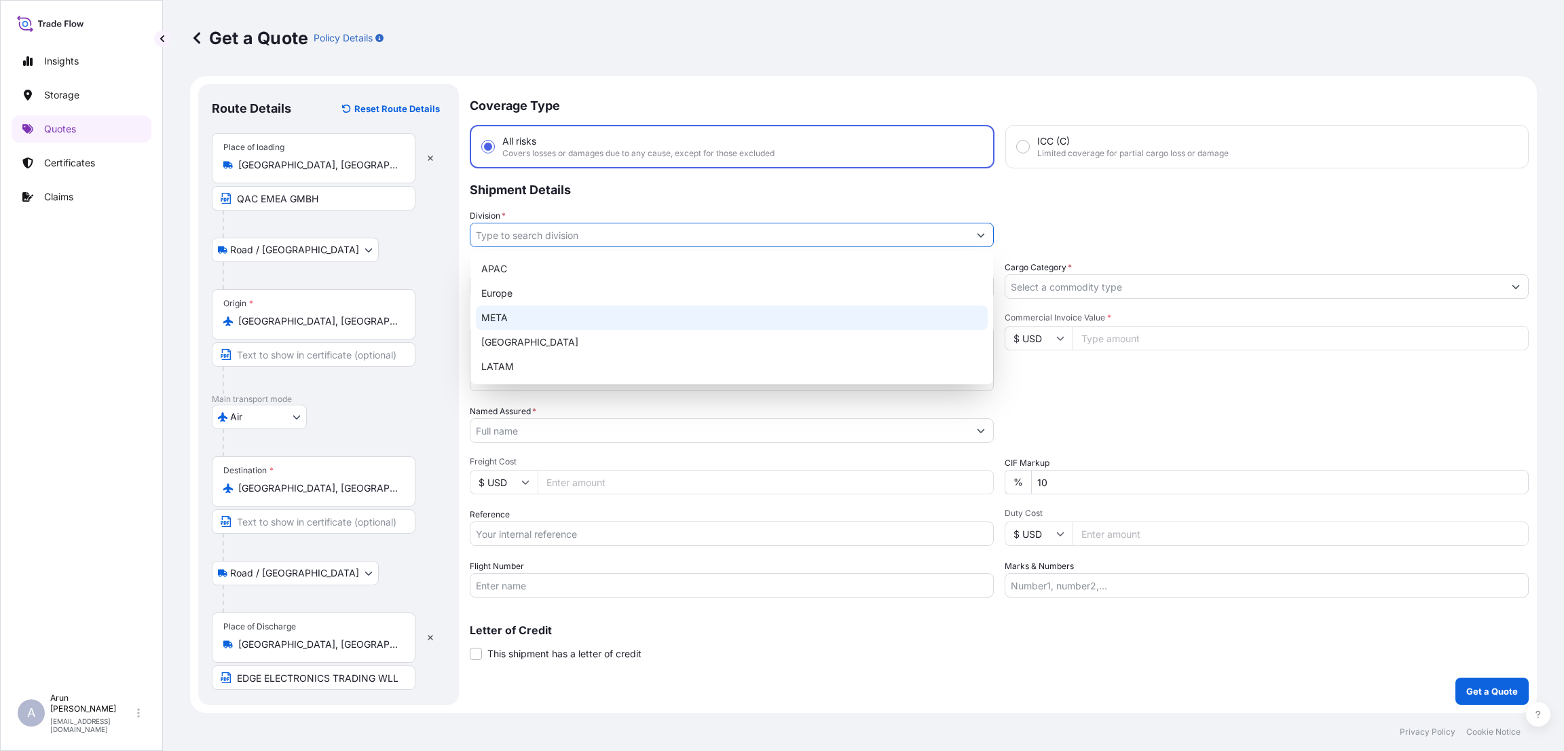
click at [601, 314] on div "META" at bounding box center [732, 317] width 512 height 24
type input "META"
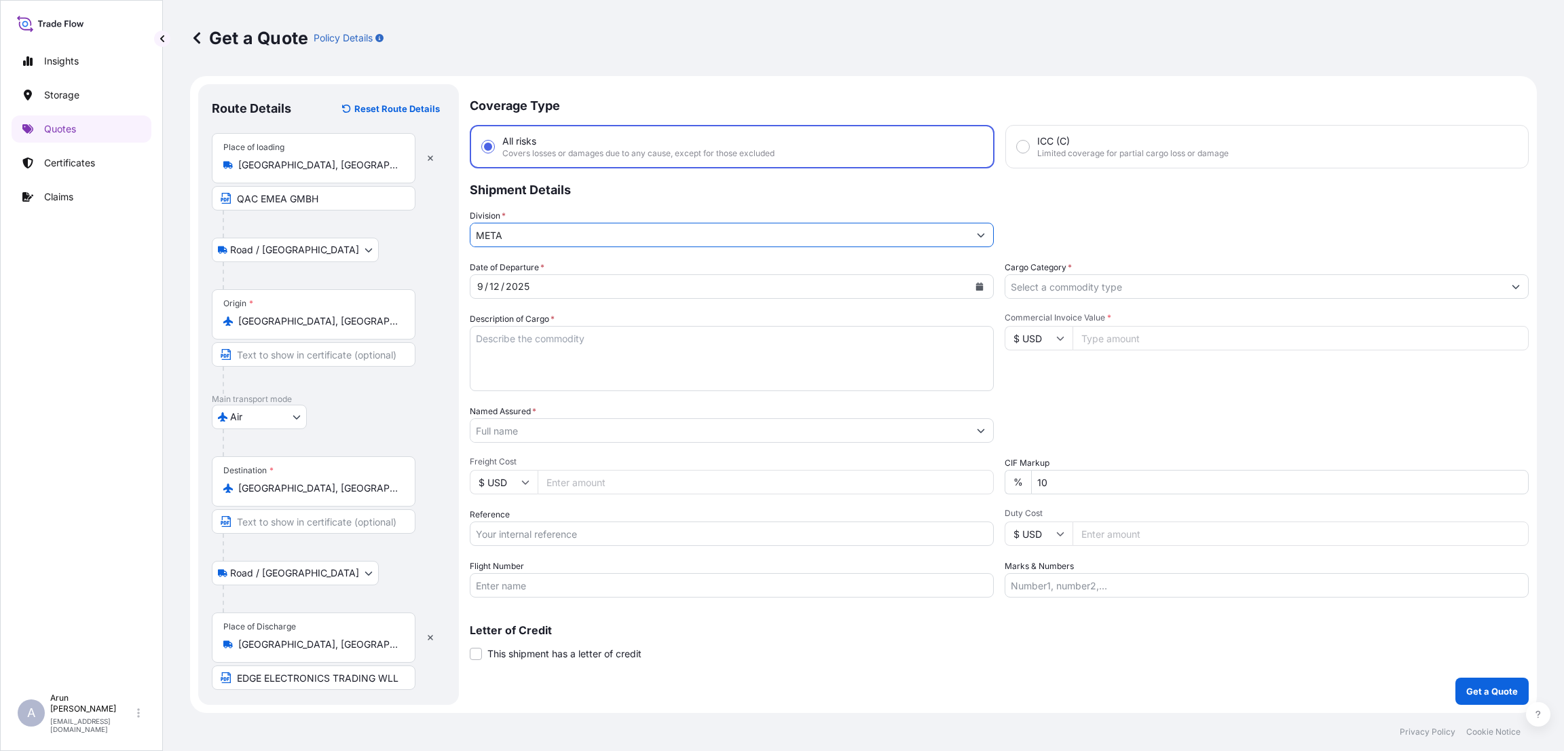
click at [1187, 289] on input "Cargo Category *" at bounding box center [1254, 286] width 498 height 24
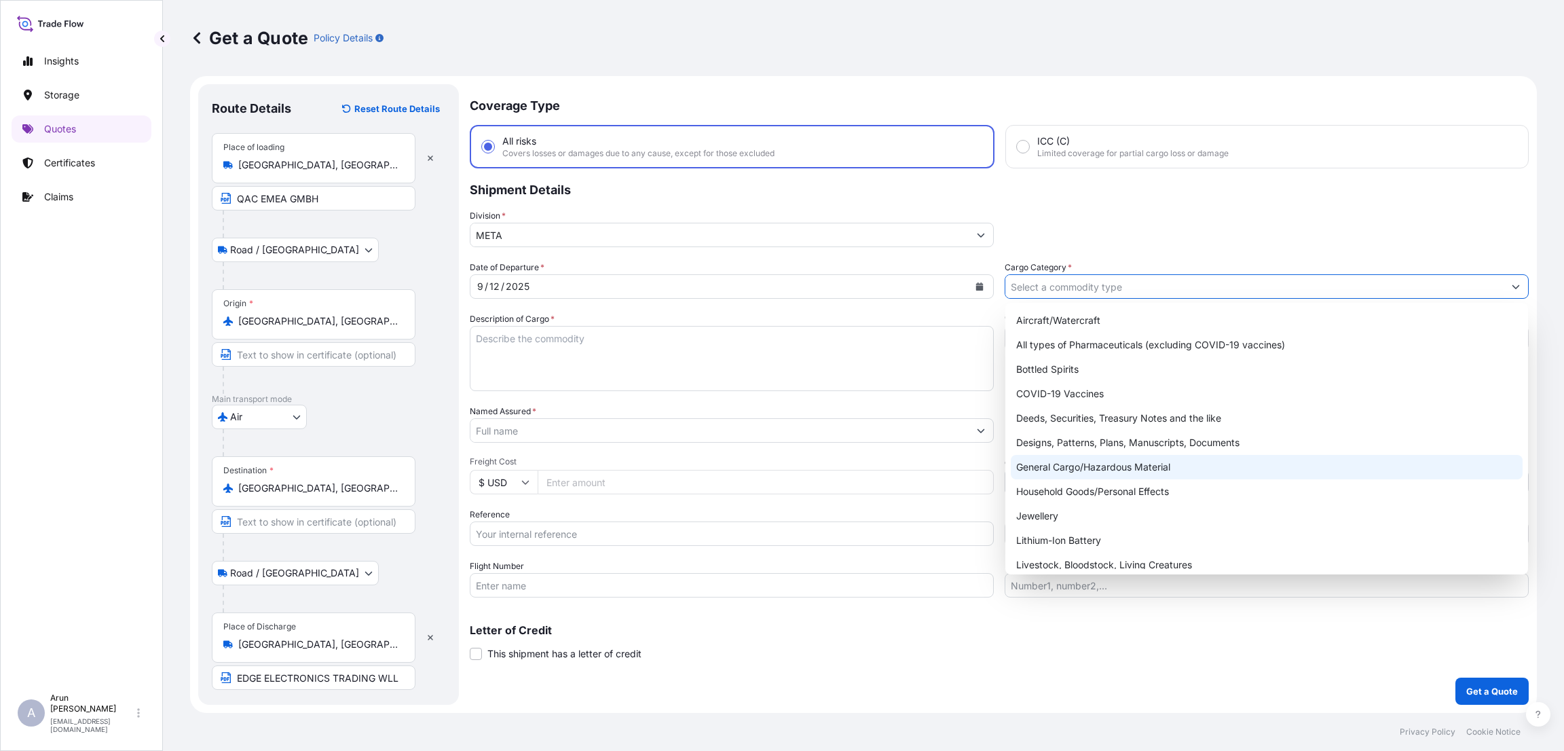
click at [1151, 459] on div "General Cargo/Hazardous Material" at bounding box center [1267, 467] width 512 height 24
type input "General Cargo/Hazardous Material"
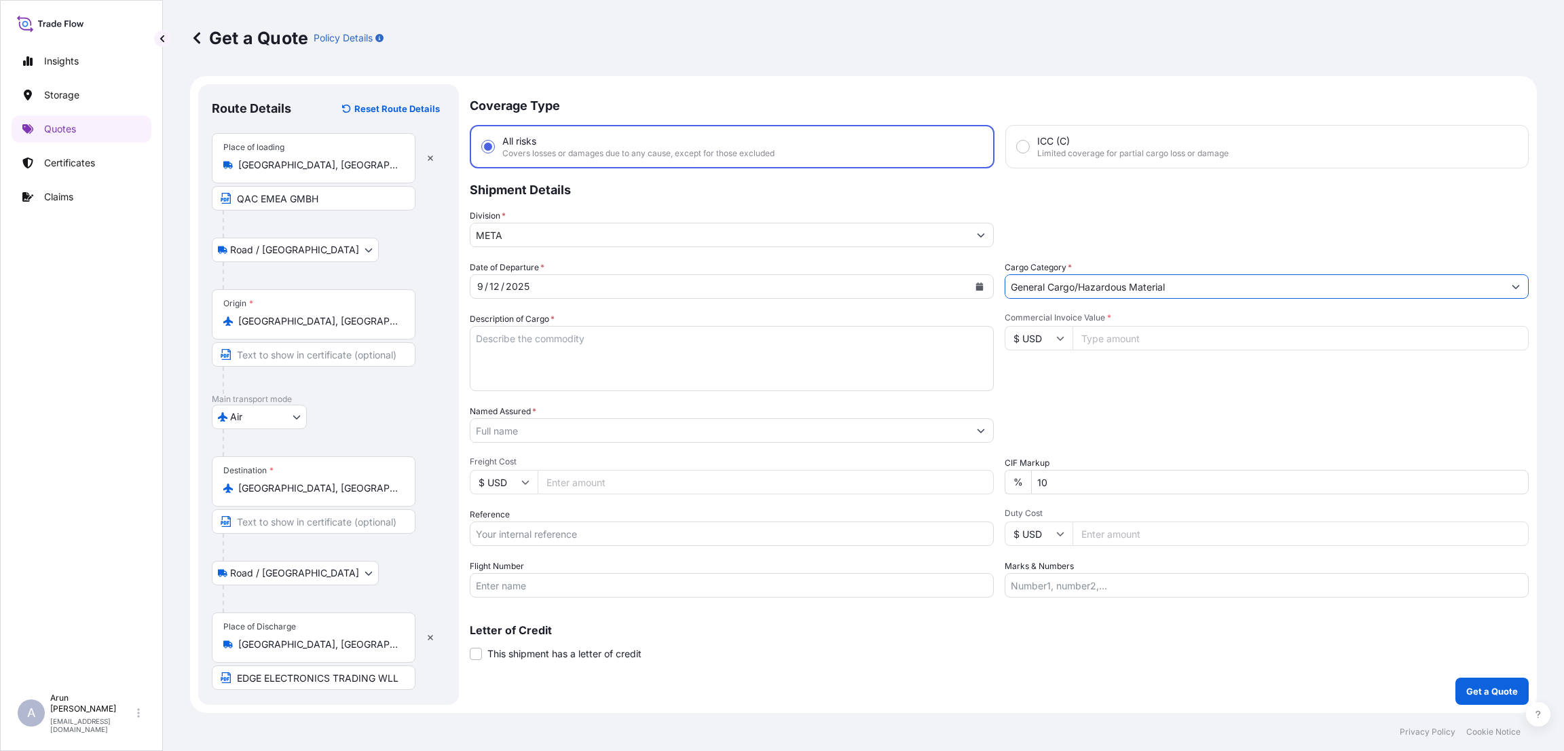
click at [536, 338] on textarea "Description of Cargo *" at bounding box center [732, 358] width 524 height 65
type textarea "LOUSPEAKER SPARE PARTS"
click at [1139, 340] on input "Commercial Invoice Value *" at bounding box center [1300, 338] width 456 height 24
type input "7605.95"
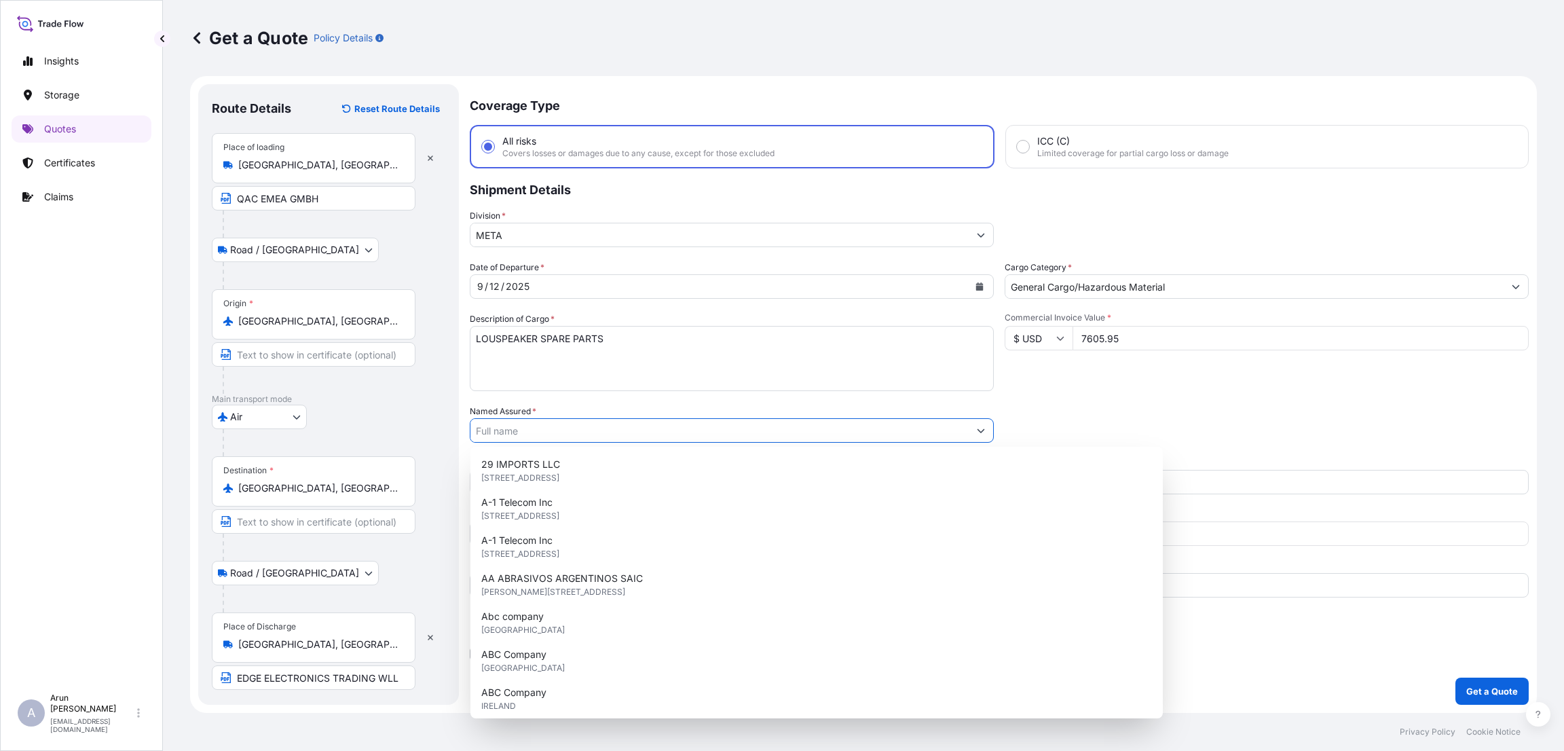
click at [561, 424] on input "Named Assured *" at bounding box center [719, 430] width 498 height 24
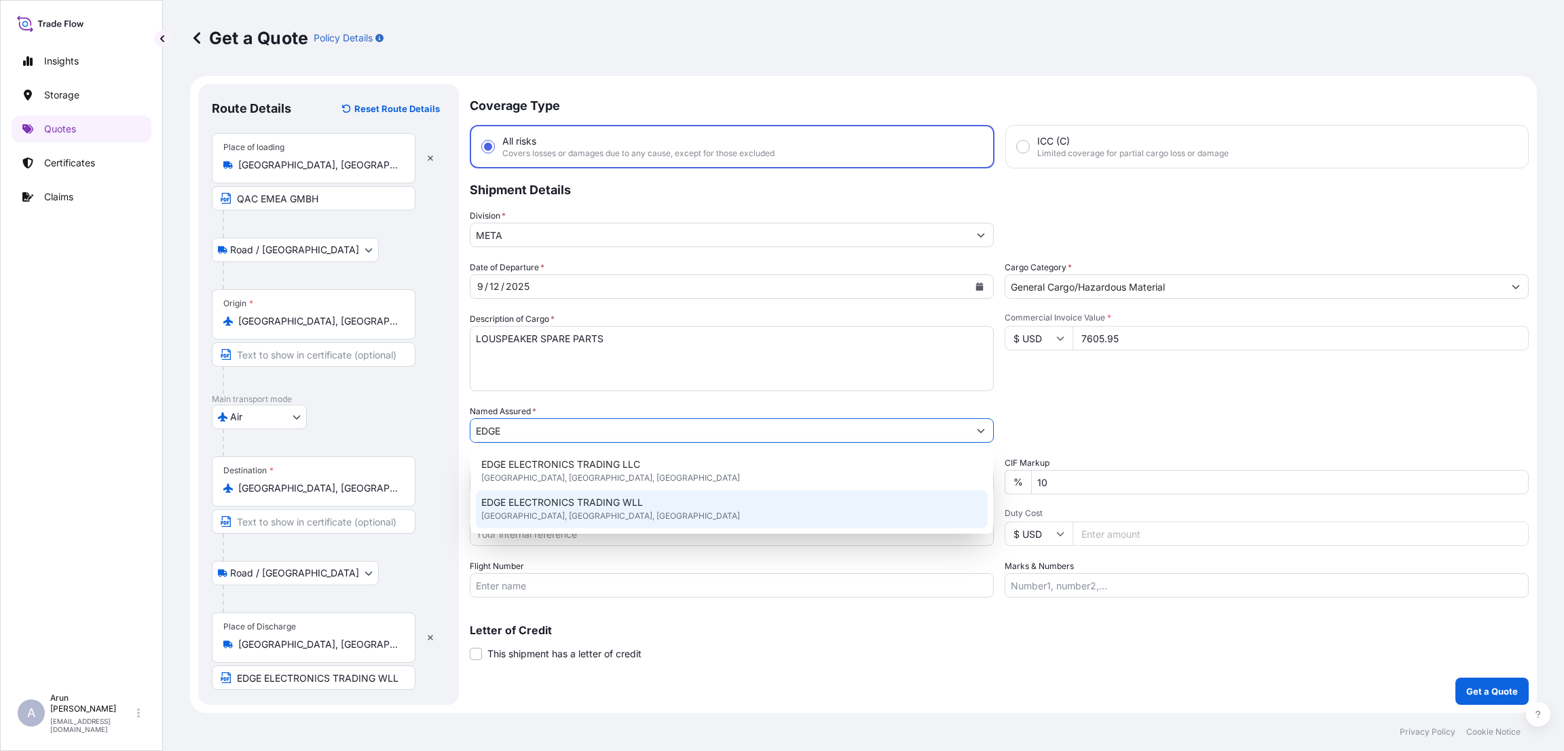
click at [576, 504] on span "EDGE ELECTRONICS TRADING WLL" at bounding box center [562, 502] width 162 height 14
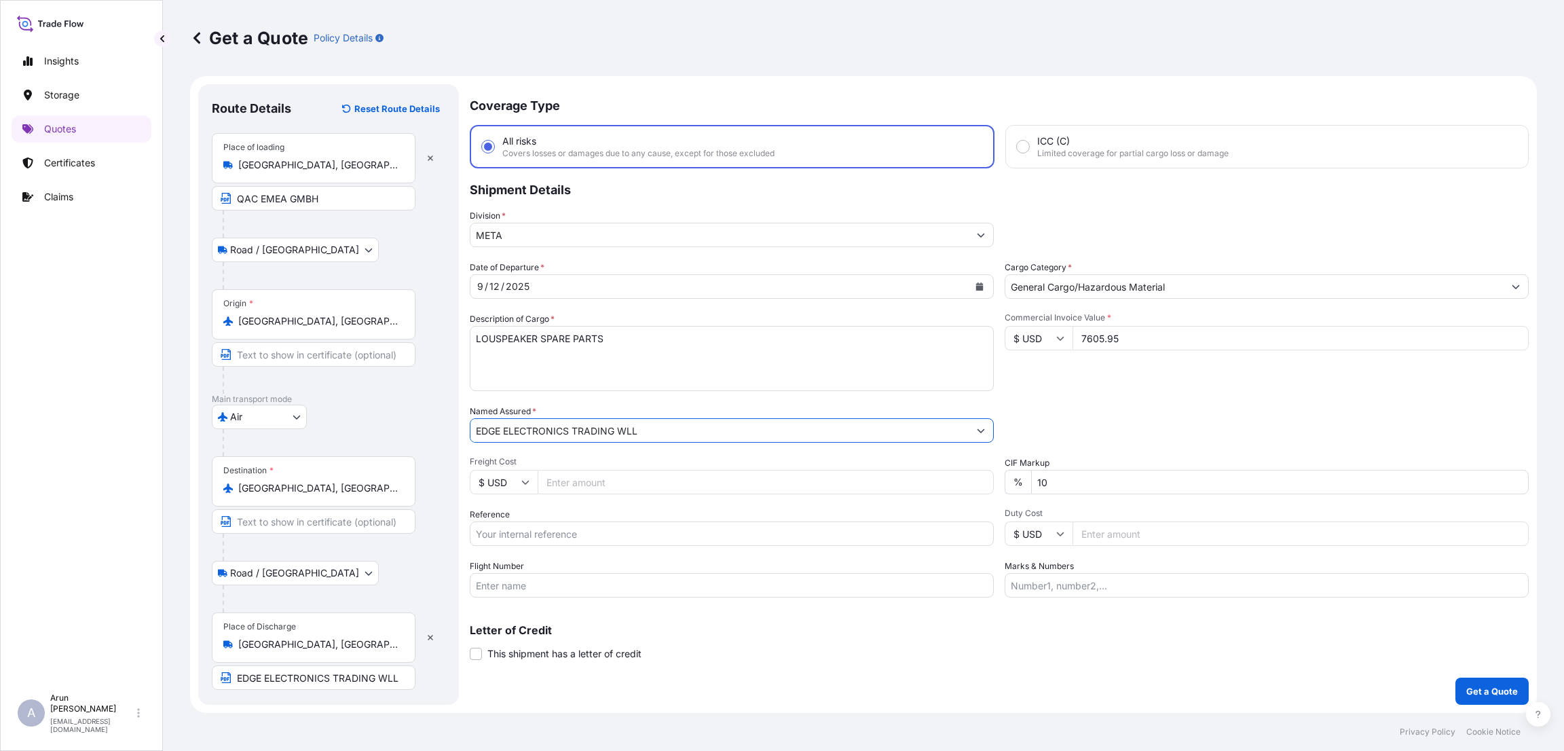
type input "EDGE ELECTRONICS TRADING WLL"
click at [598, 478] on input "Freight Cost" at bounding box center [766, 482] width 456 height 24
type input "285"
click at [1043, 474] on input "10" at bounding box center [1279, 482] width 497 height 24
type input "0"
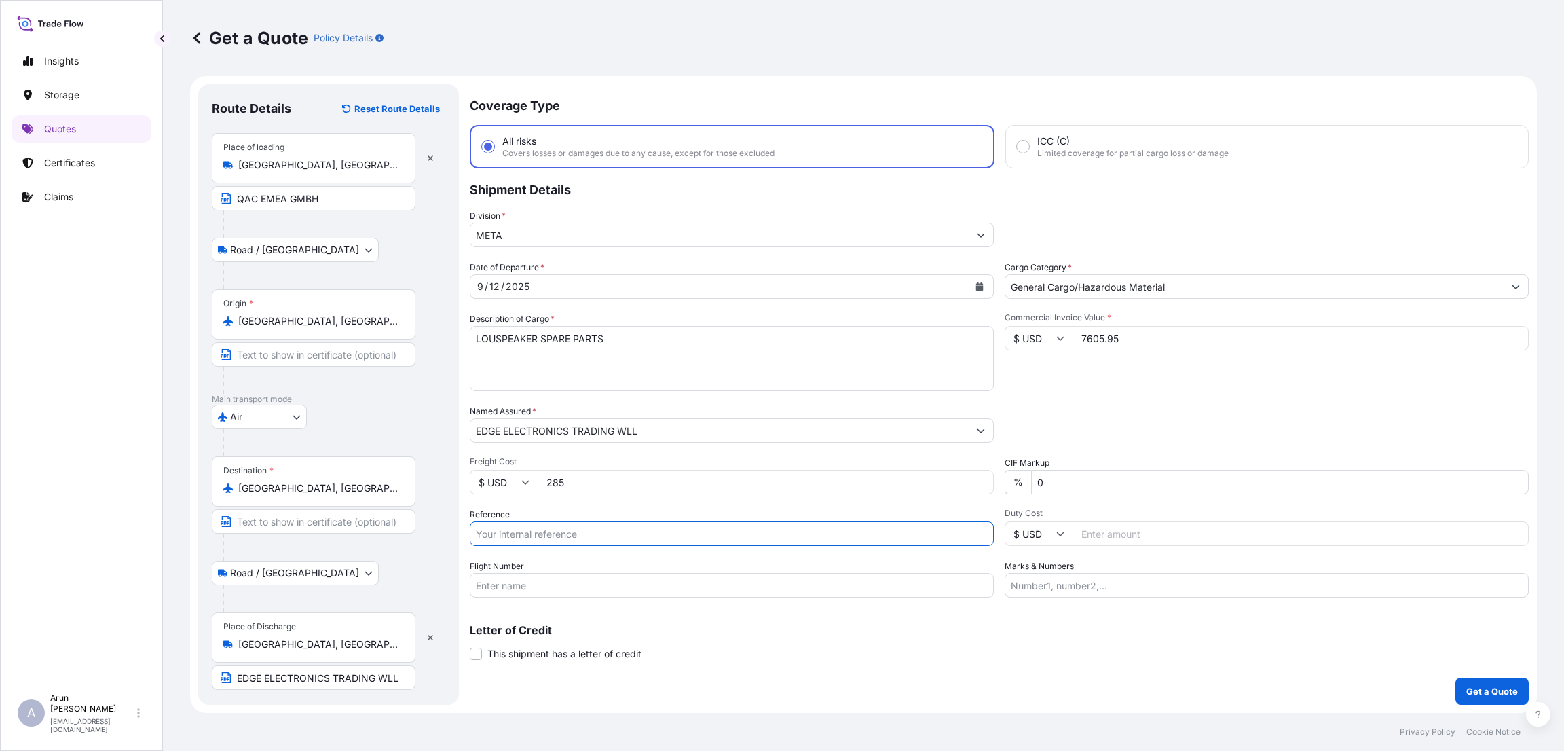
click at [635, 534] on input "Reference" at bounding box center [732, 533] width 524 height 24
click at [542, 531] on input "172-92280605 BE1327444335" at bounding box center [732, 533] width 524 height 24
type input "172-92280605, BE1327444335"
click at [618, 591] on input "Flight Number" at bounding box center [732, 585] width 524 height 24
click at [1074, 580] on input "Marks & Numbers" at bounding box center [1266, 585] width 524 height 24
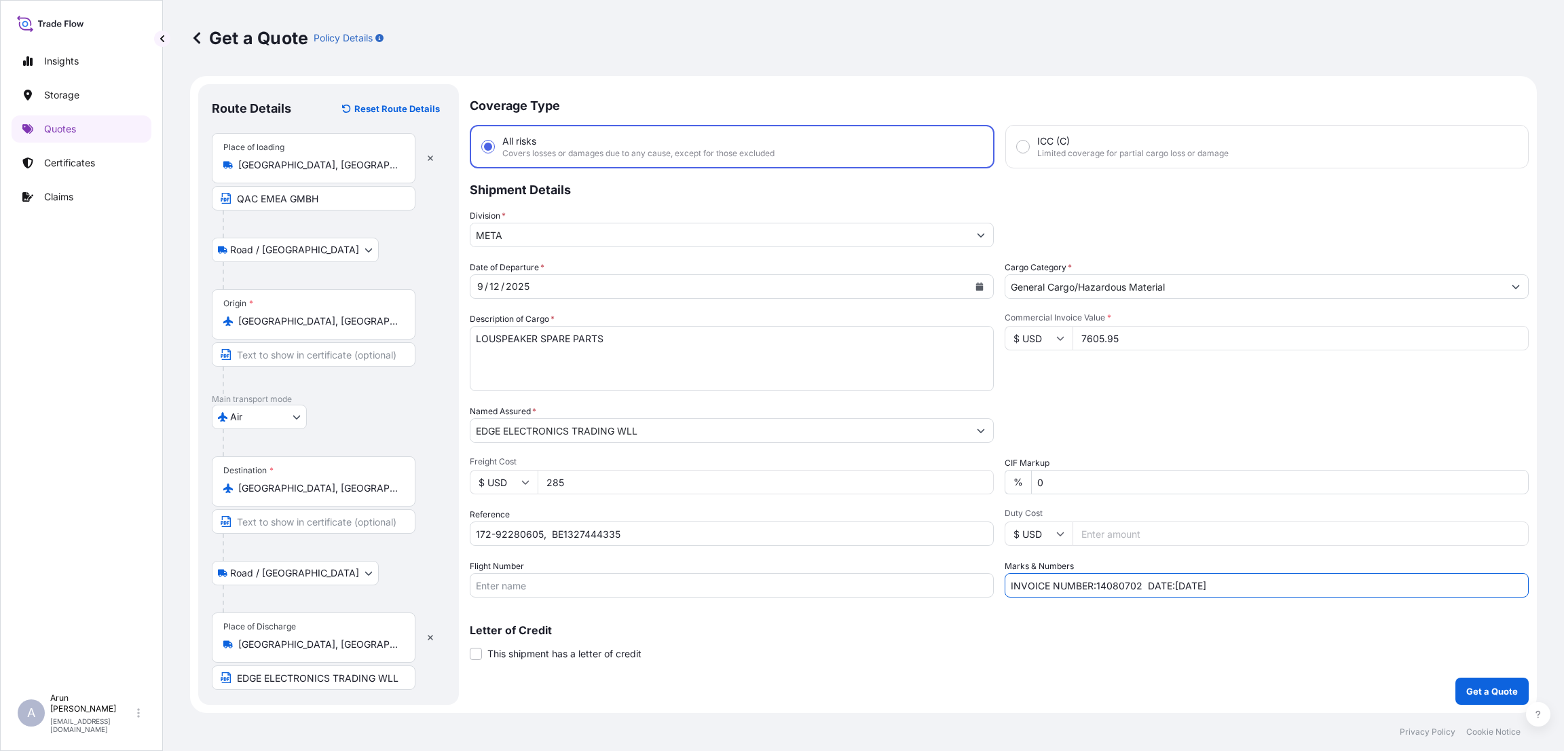
type input "INVOICE NUMBER:14080702 DATE:[DATE]"
click at [1483, 696] on p "Get a Quote" at bounding box center [1492, 691] width 52 height 14
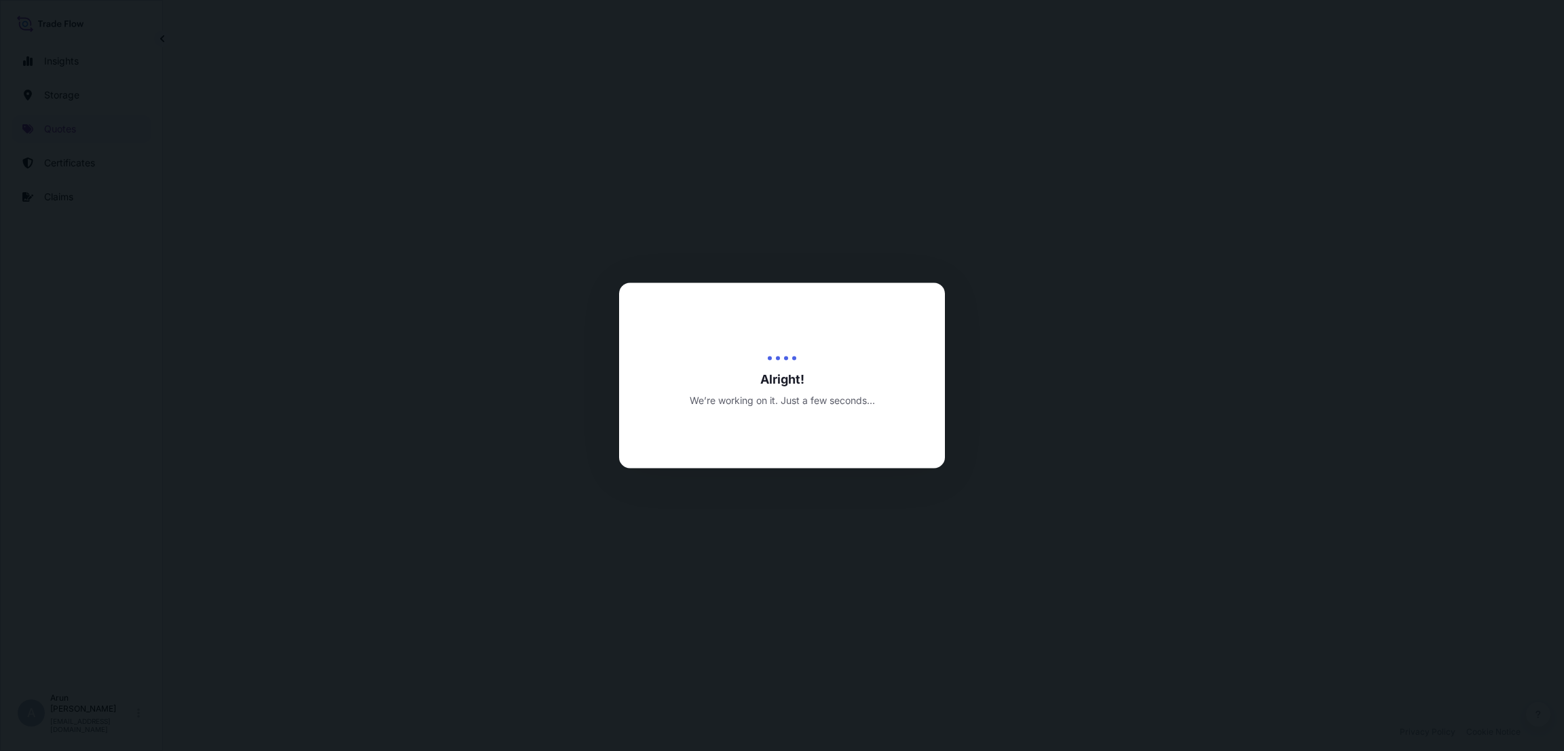
select select "Road / [GEOGRAPHIC_DATA]"
select select "Air"
select select "Road / [GEOGRAPHIC_DATA]"
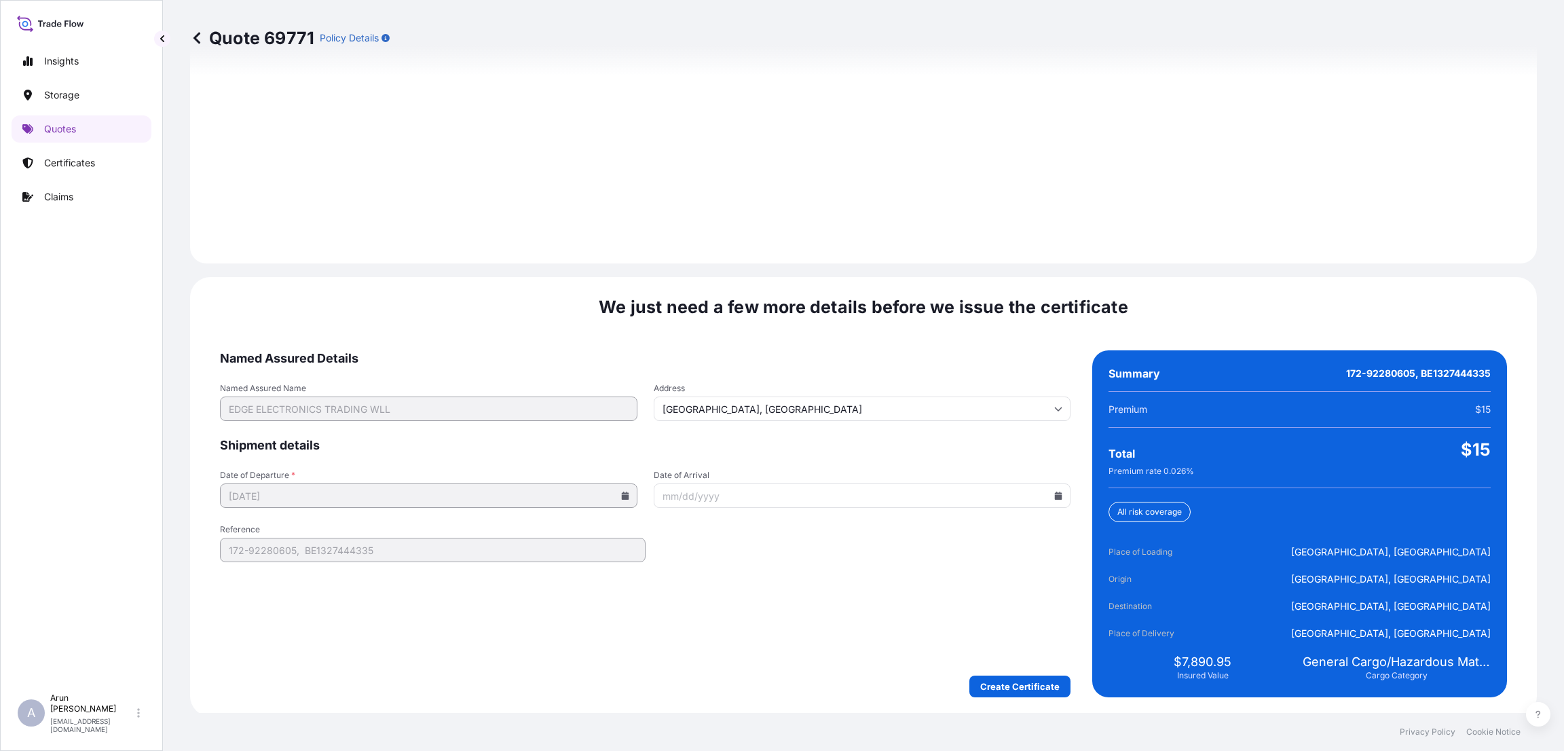
scroll to position [1932, 0]
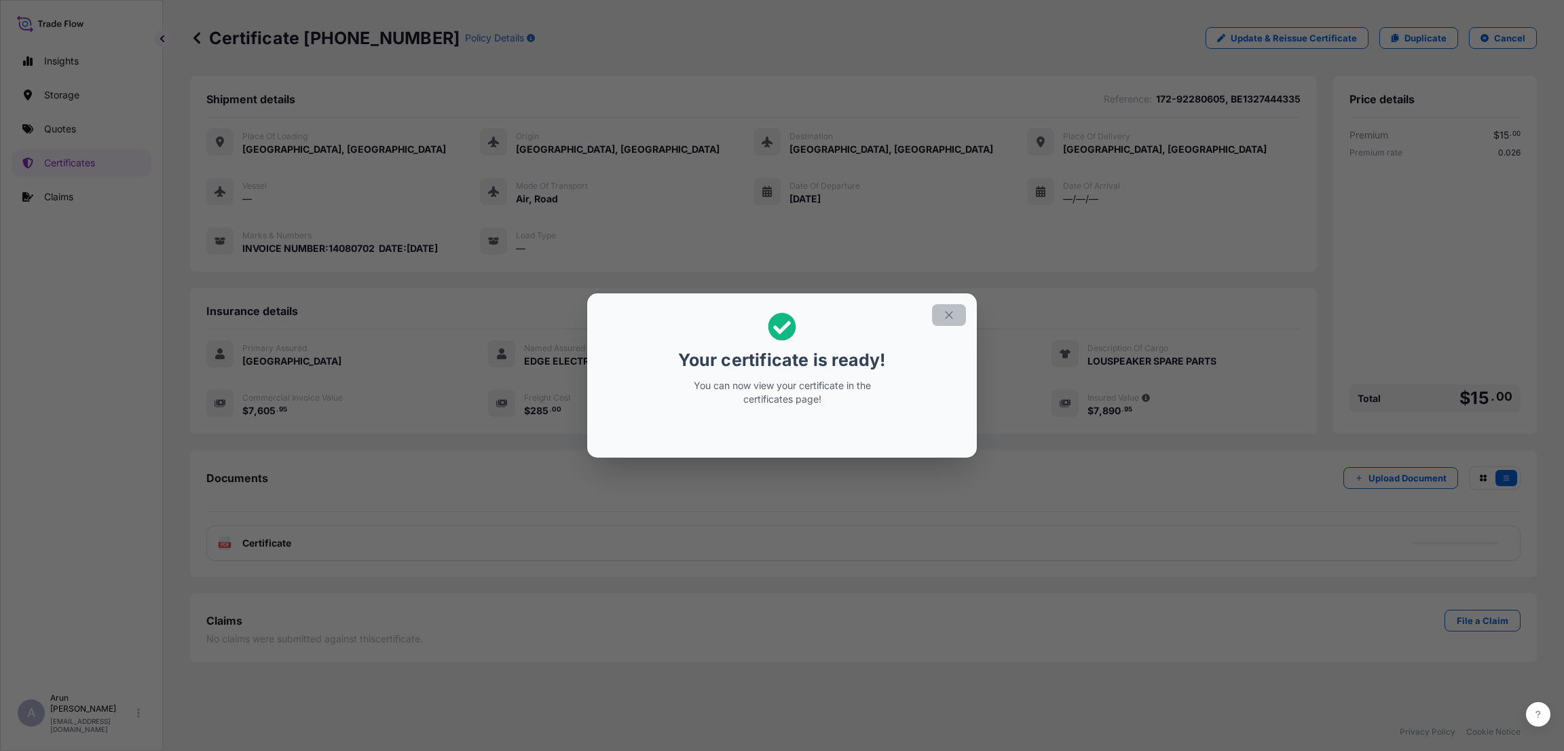
click at [943, 315] on icon "button" at bounding box center [949, 315] width 12 height 12
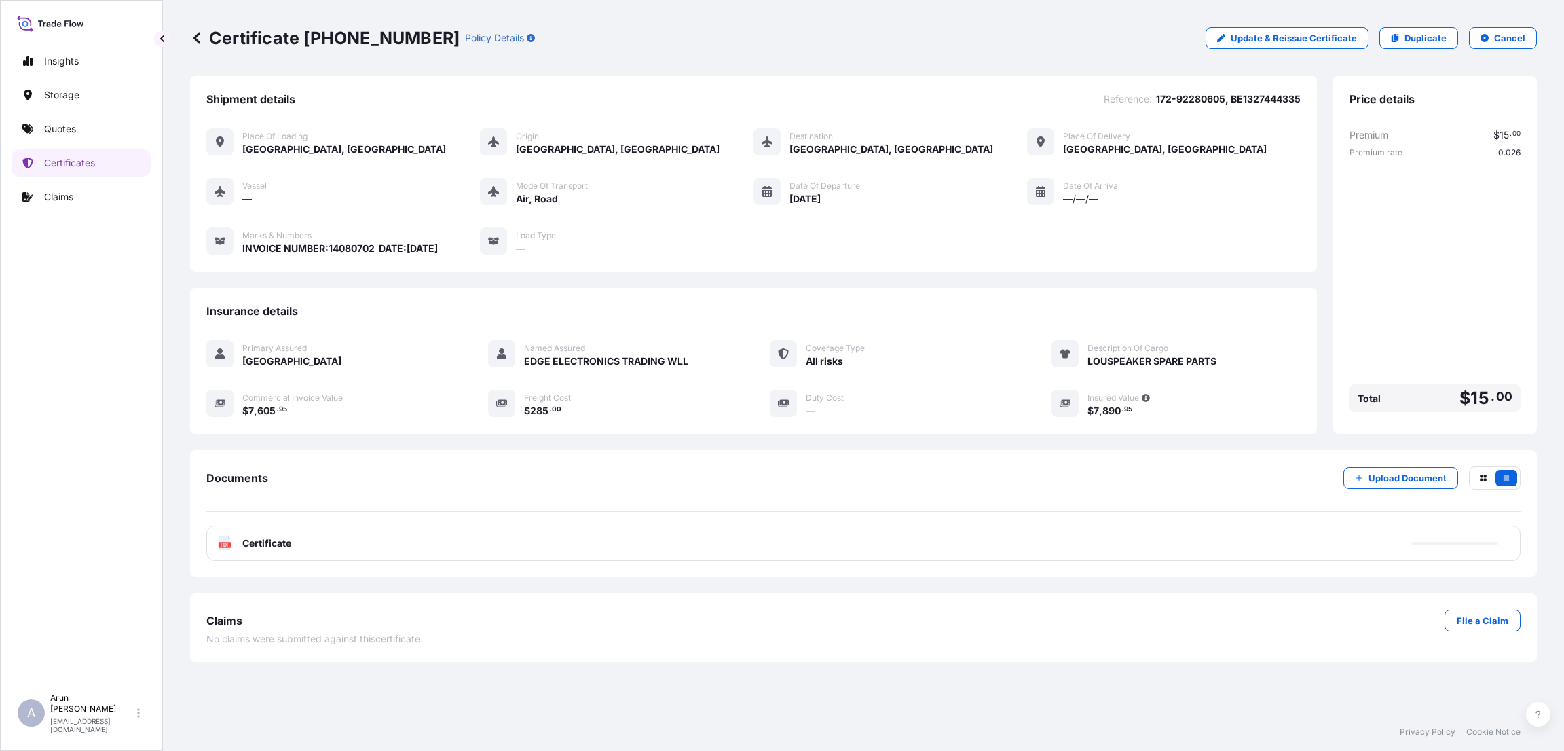
click at [677, 542] on div "PDF Certificate" at bounding box center [863, 542] width 1314 height 35
click at [654, 540] on link "PDF Certificate [DATE]" at bounding box center [863, 542] width 1314 height 35
click at [77, 128] on link "Quotes" at bounding box center [82, 128] width 140 height 27
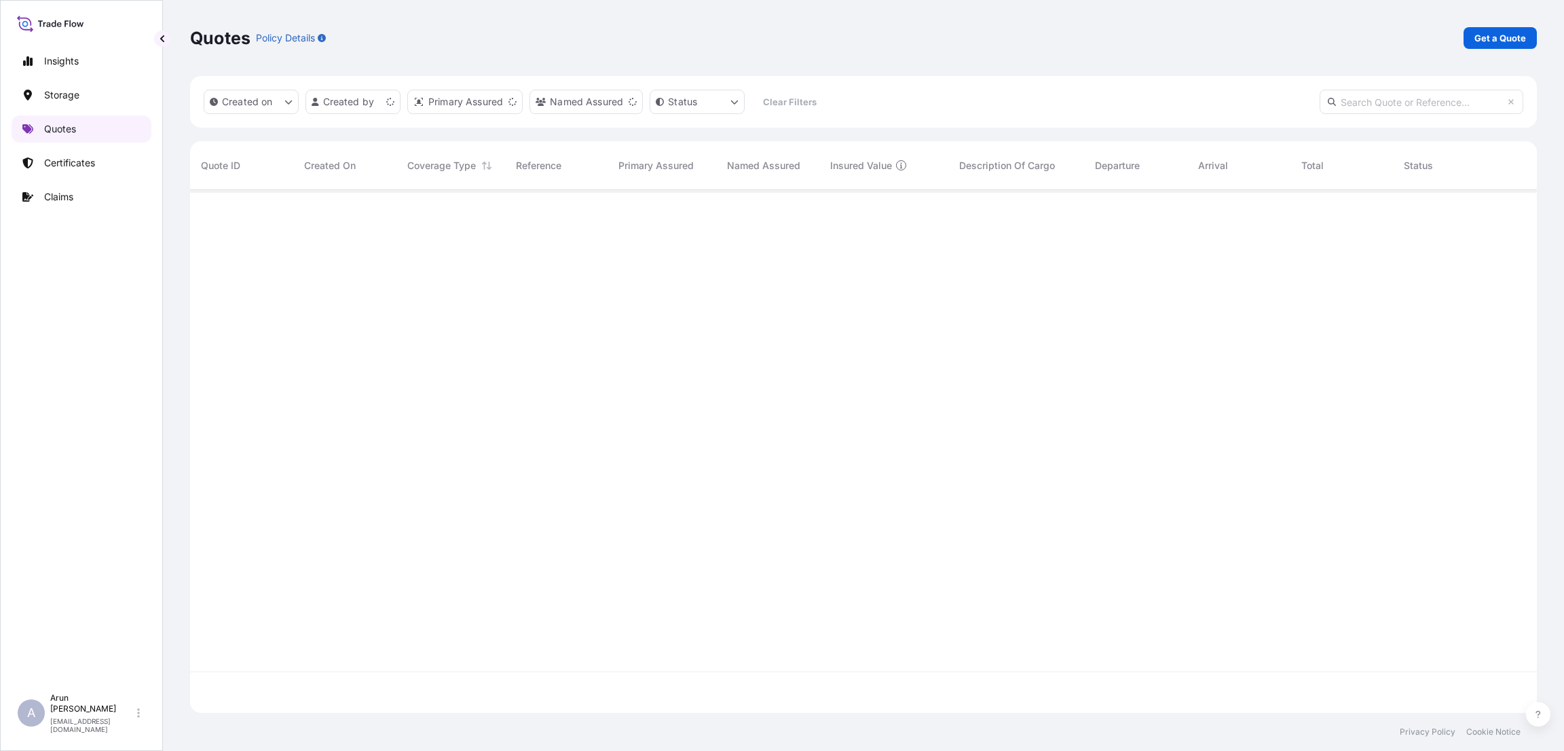
scroll to position [514, 1331]
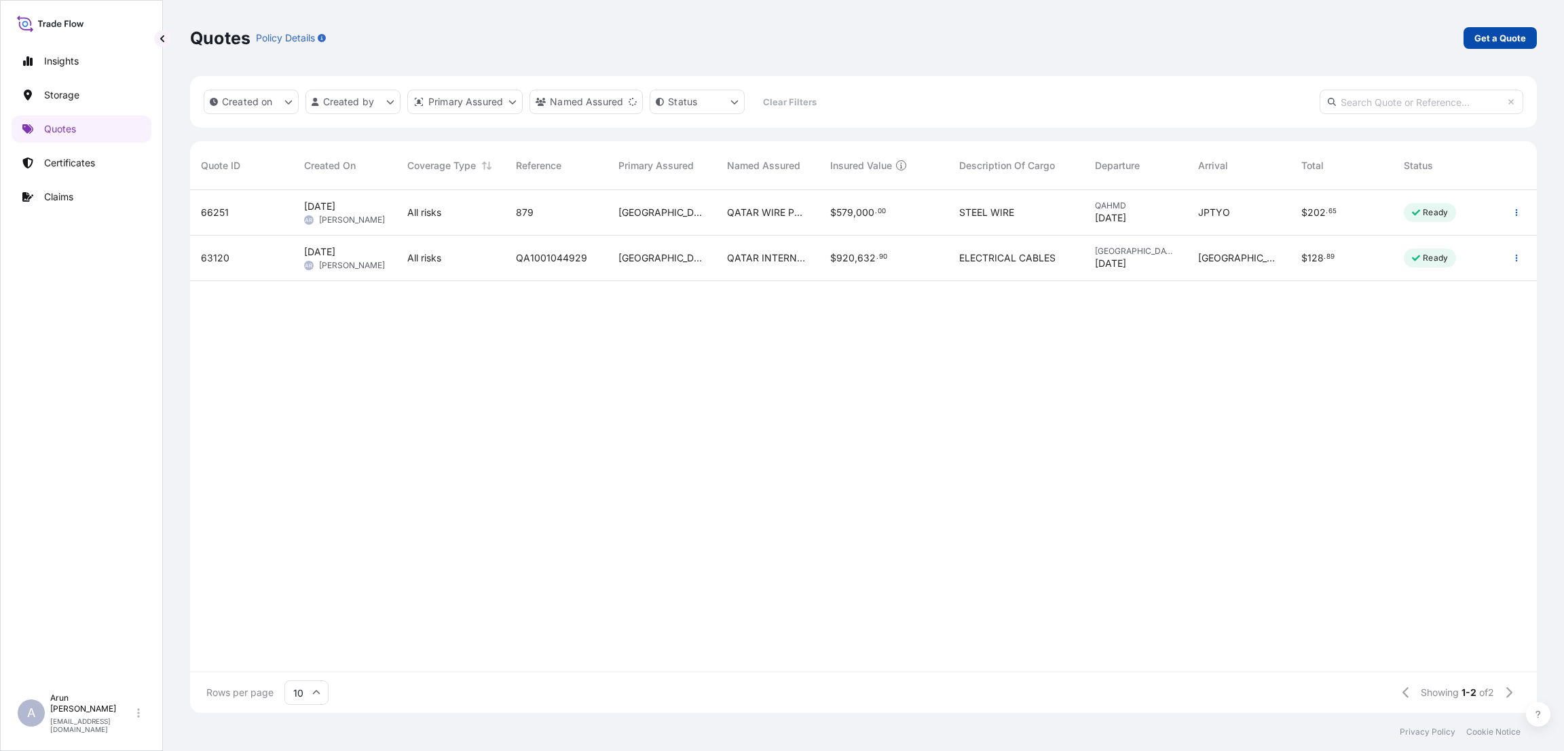
click at [1518, 37] on p "Get a Quote" at bounding box center [1500, 38] width 52 height 14
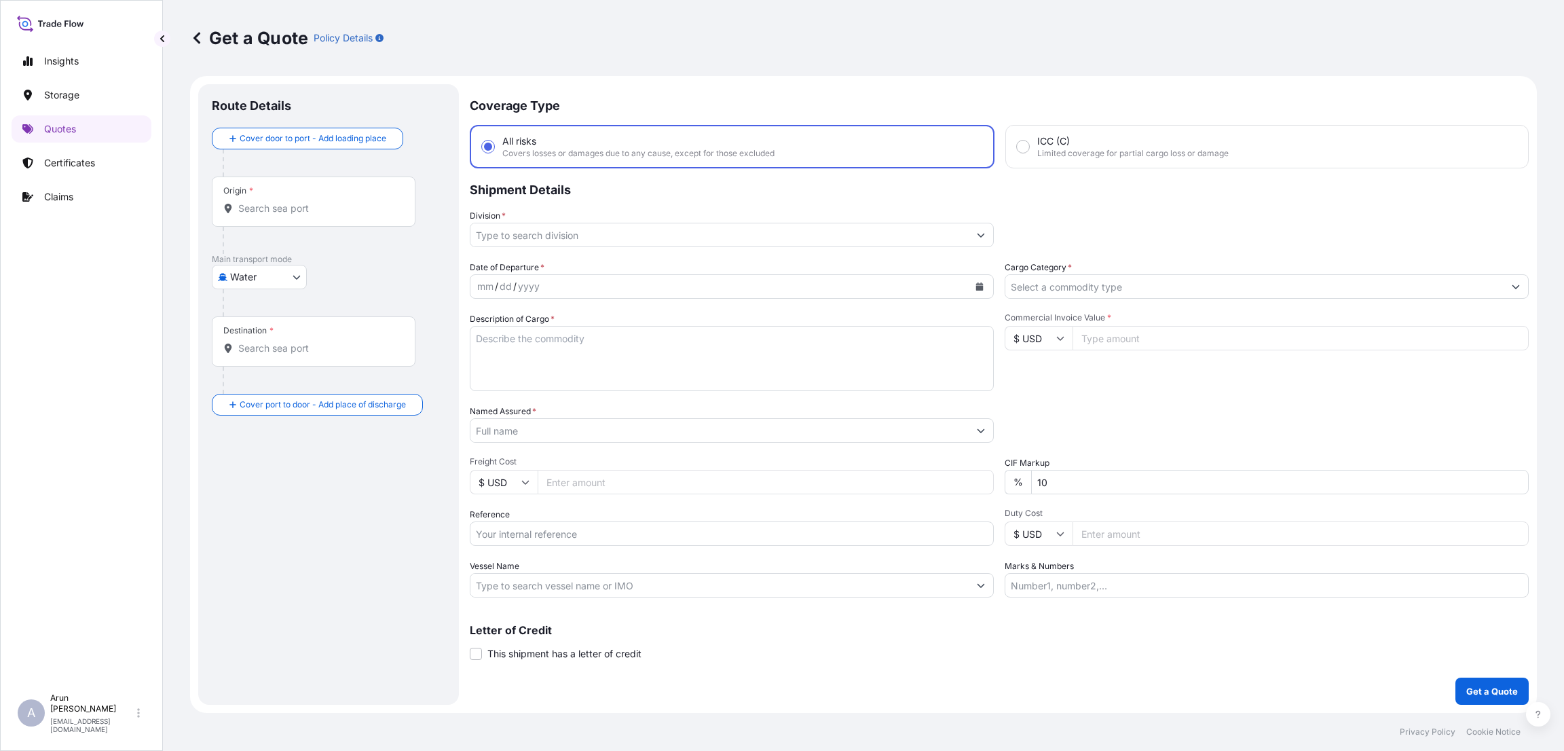
click at [294, 278] on body "Insights Storage Quotes Certificates Claims A [PERSON_NAME] [PERSON_NAME][EMAIL…" at bounding box center [782, 375] width 1564 height 751
click at [270, 355] on div "Inland" at bounding box center [259, 361] width 84 height 24
select select "Inland"
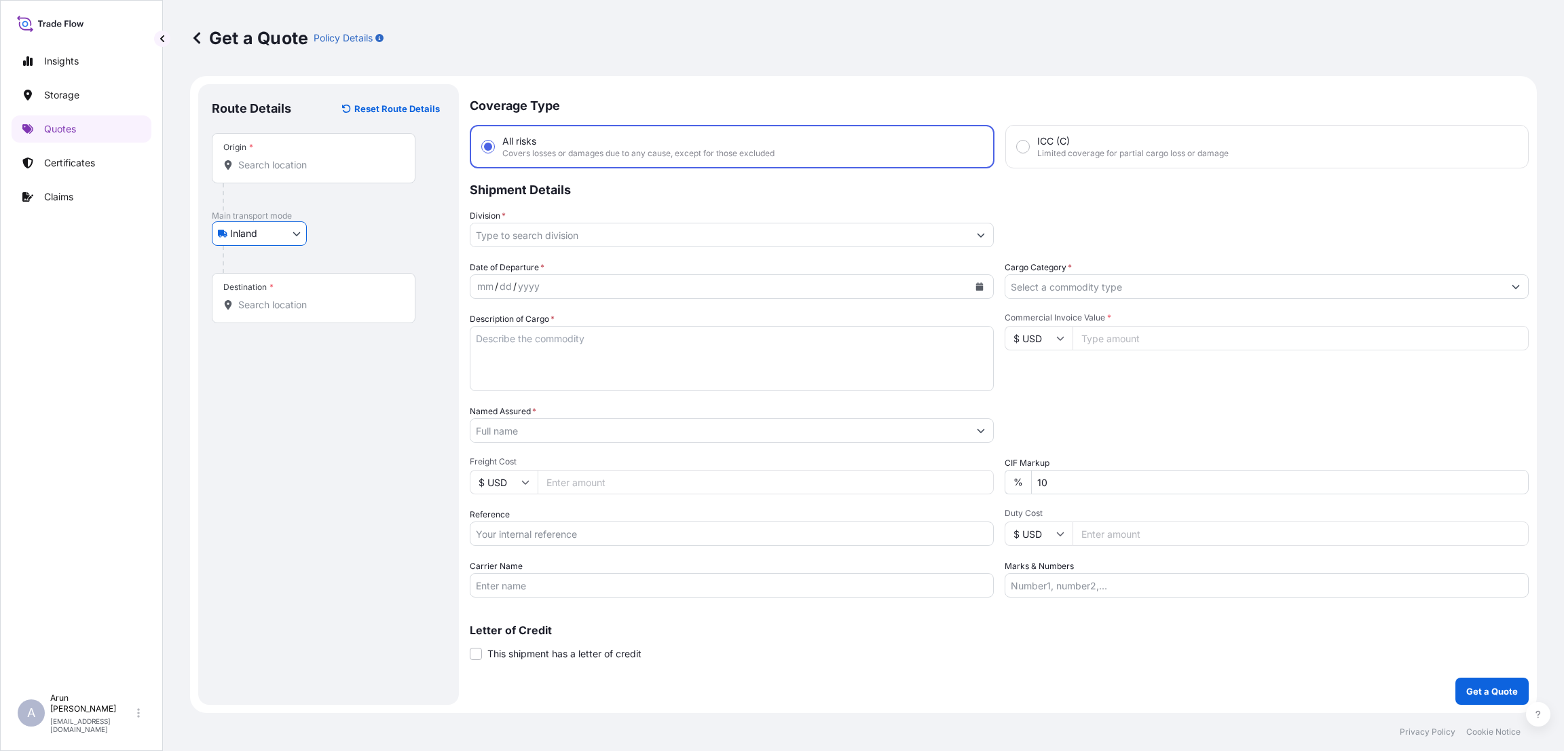
click at [279, 161] on input "Origin *" at bounding box center [318, 165] width 160 height 14
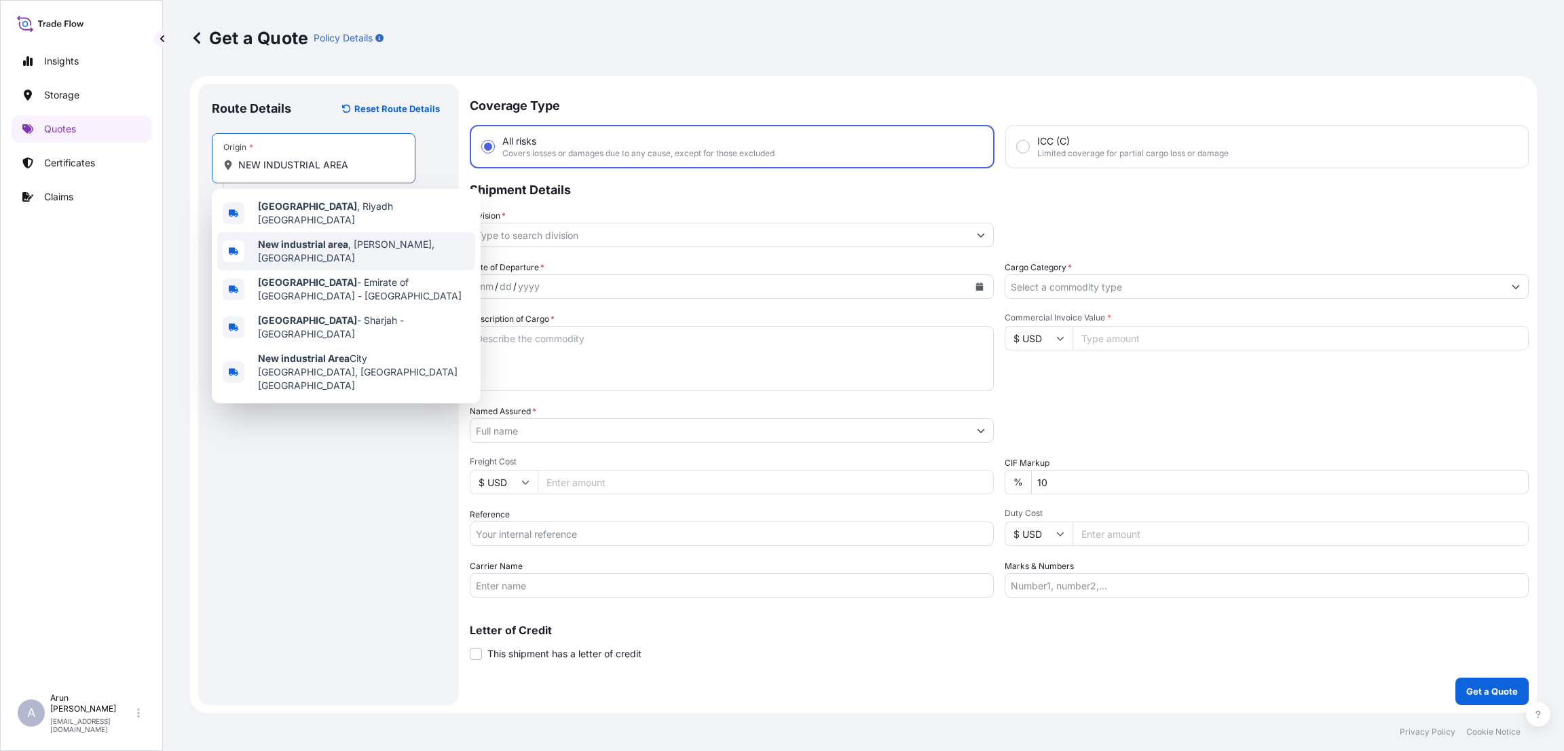
click at [298, 238] on span "New industrial area , [GEOGRAPHIC_DATA], [GEOGRAPHIC_DATA]" at bounding box center [364, 251] width 212 height 27
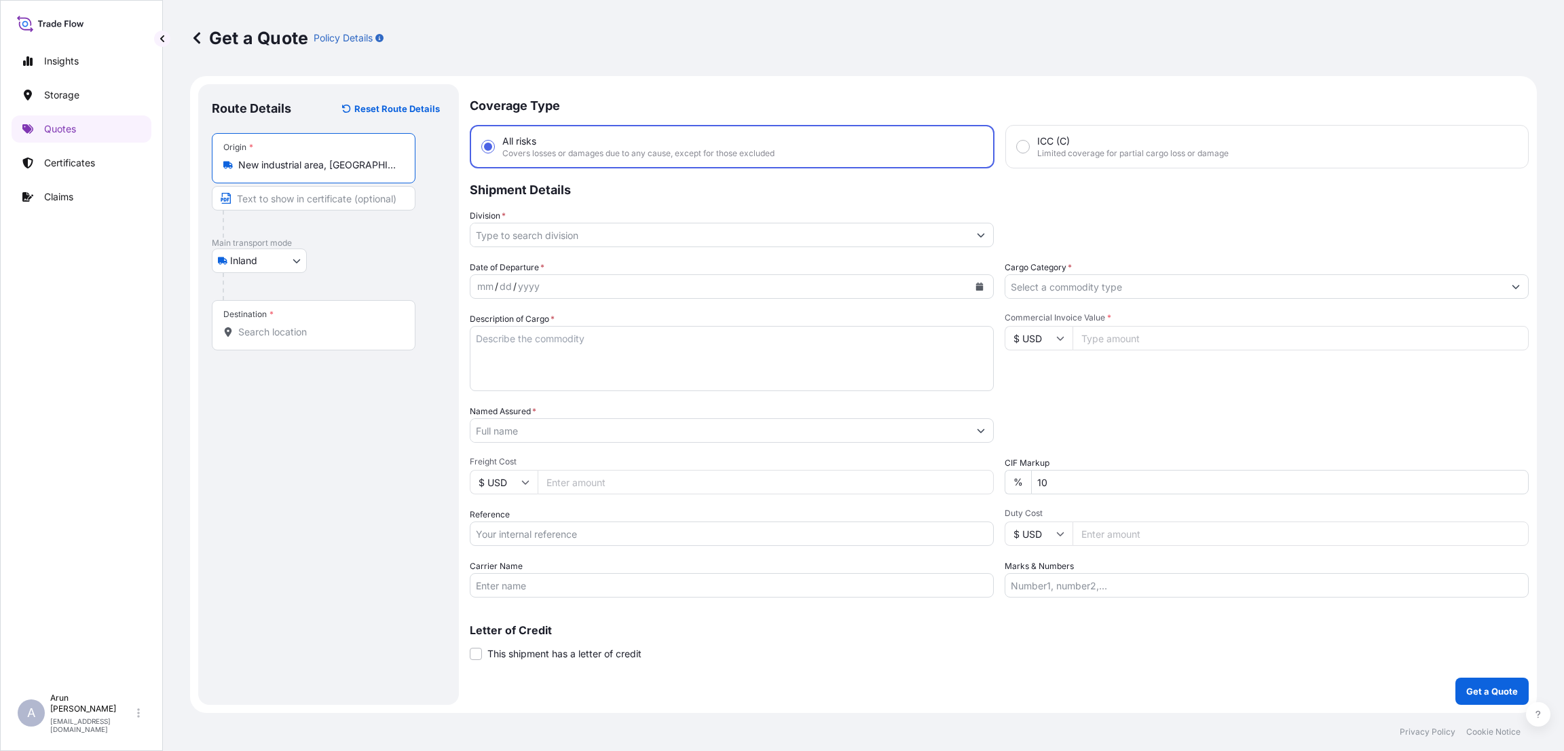
type input "New industrial area, [GEOGRAPHIC_DATA], [GEOGRAPHIC_DATA]"
click at [290, 200] on input "Text to appear on certificate" at bounding box center [314, 198] width 204 height 24
type input "PLASTO PACK FACTORY WLL"
click at [290, 334] on input "Destination *" at bounding box center [318, 332] width 160 height 14
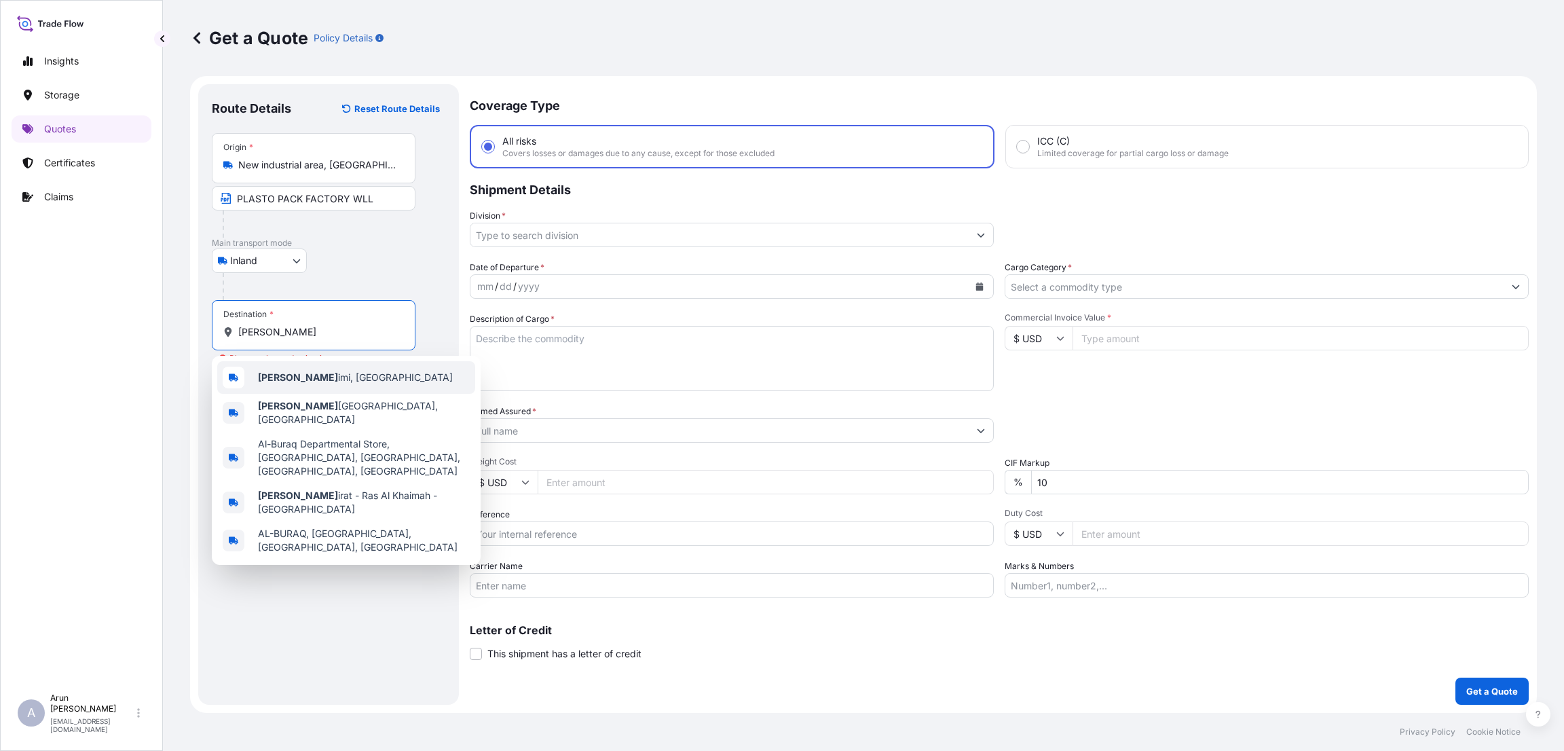
click at [337, 367] on div "[PERSON_NAME] imi, [GEOGRAPHIC_DATA]" at bounding box center [346, 377] width 258 height 33
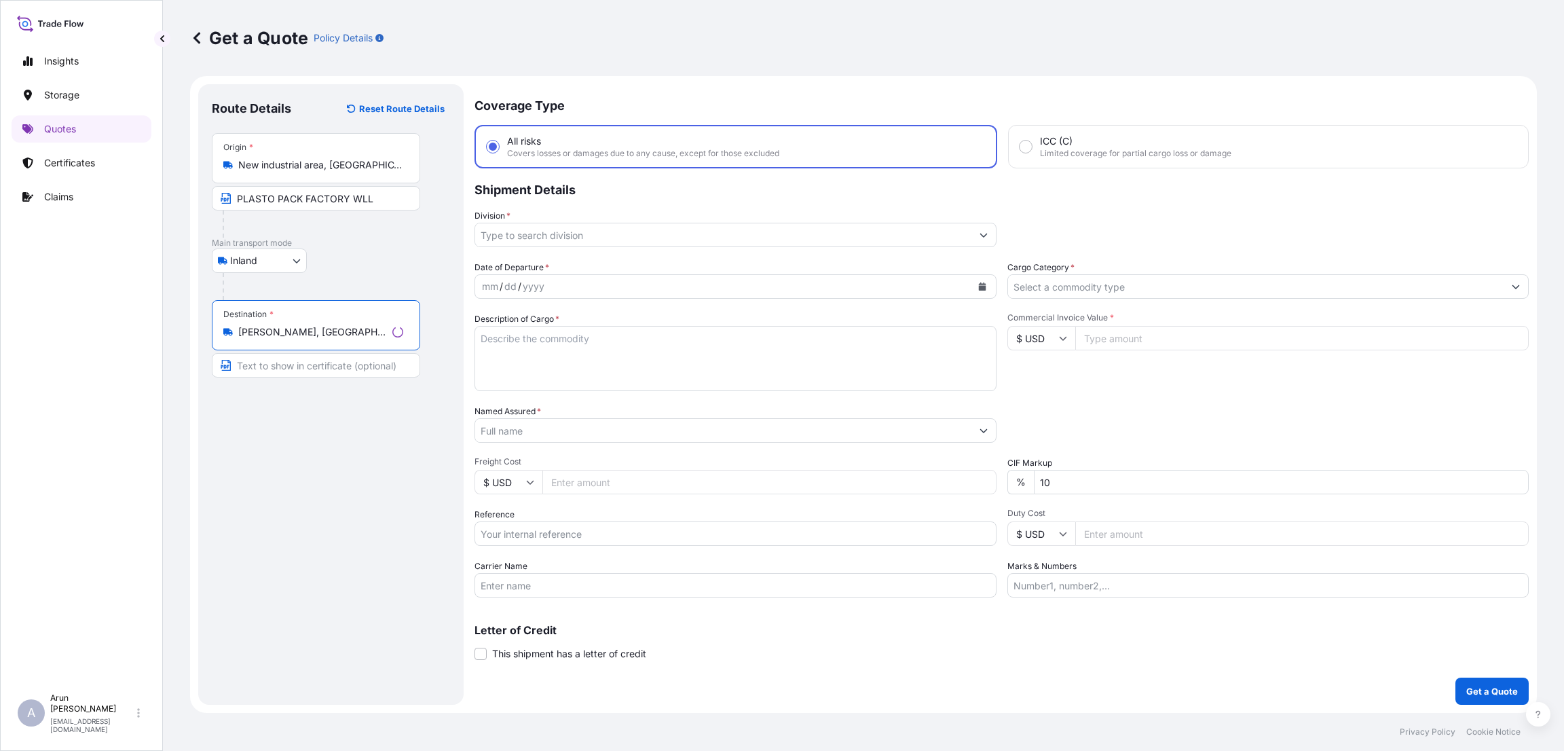
type input "[PERSON_NAME], [GEOGRAPHIC_DATA]"
click at [337, 367] on input "Text to appear on certificate" at bounding box center [316, 365] width 208 height 24
click at [599, 341] on textarea "Description of Cargo *" at bounding box center [732, 358] width 524 height 65
click at [677, 231] on input "Division *" at bounding box center [719, 235] width 498 height 24
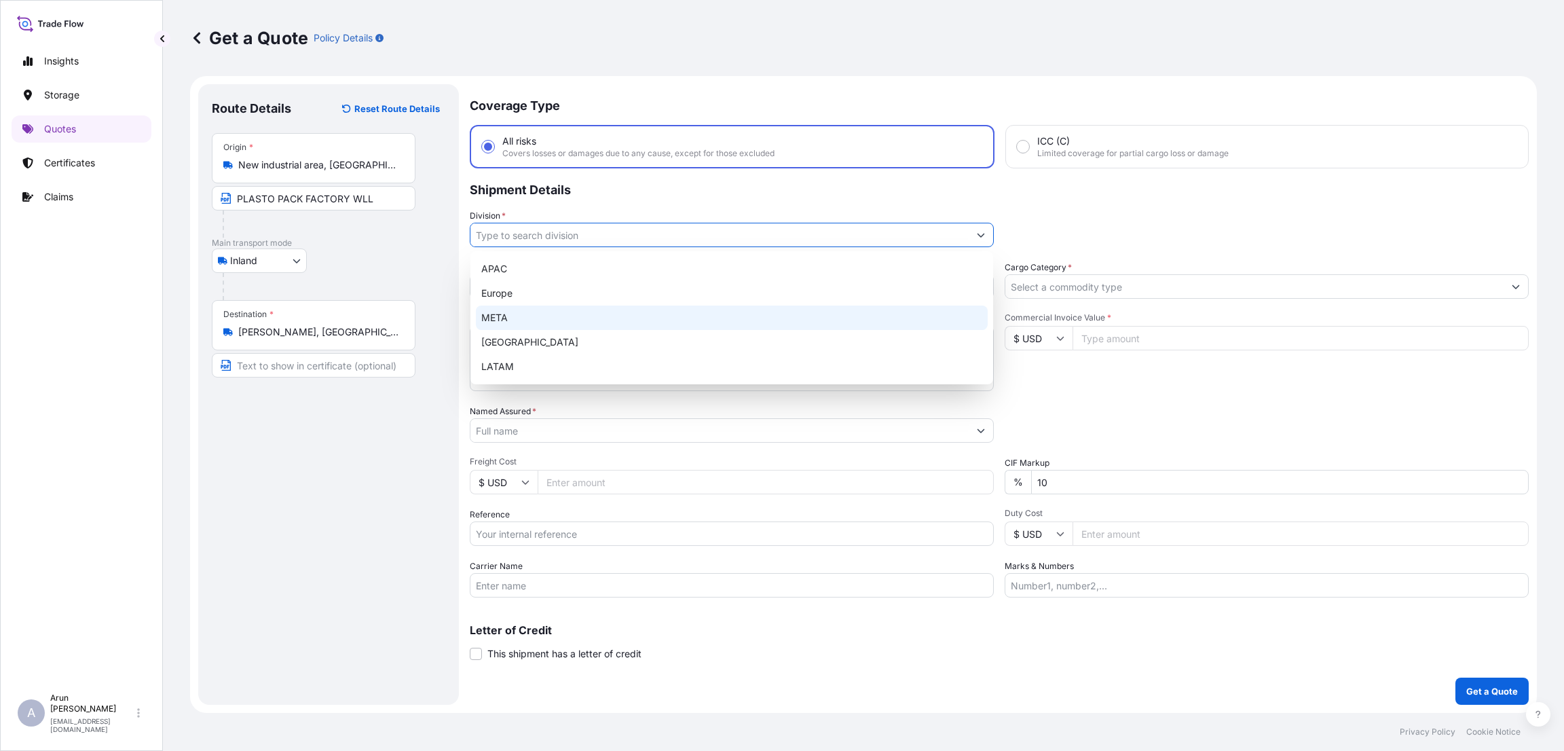
click at [646, 314] on div "META" at bounding box center [732, 317] width 512 height 24
type input "META"
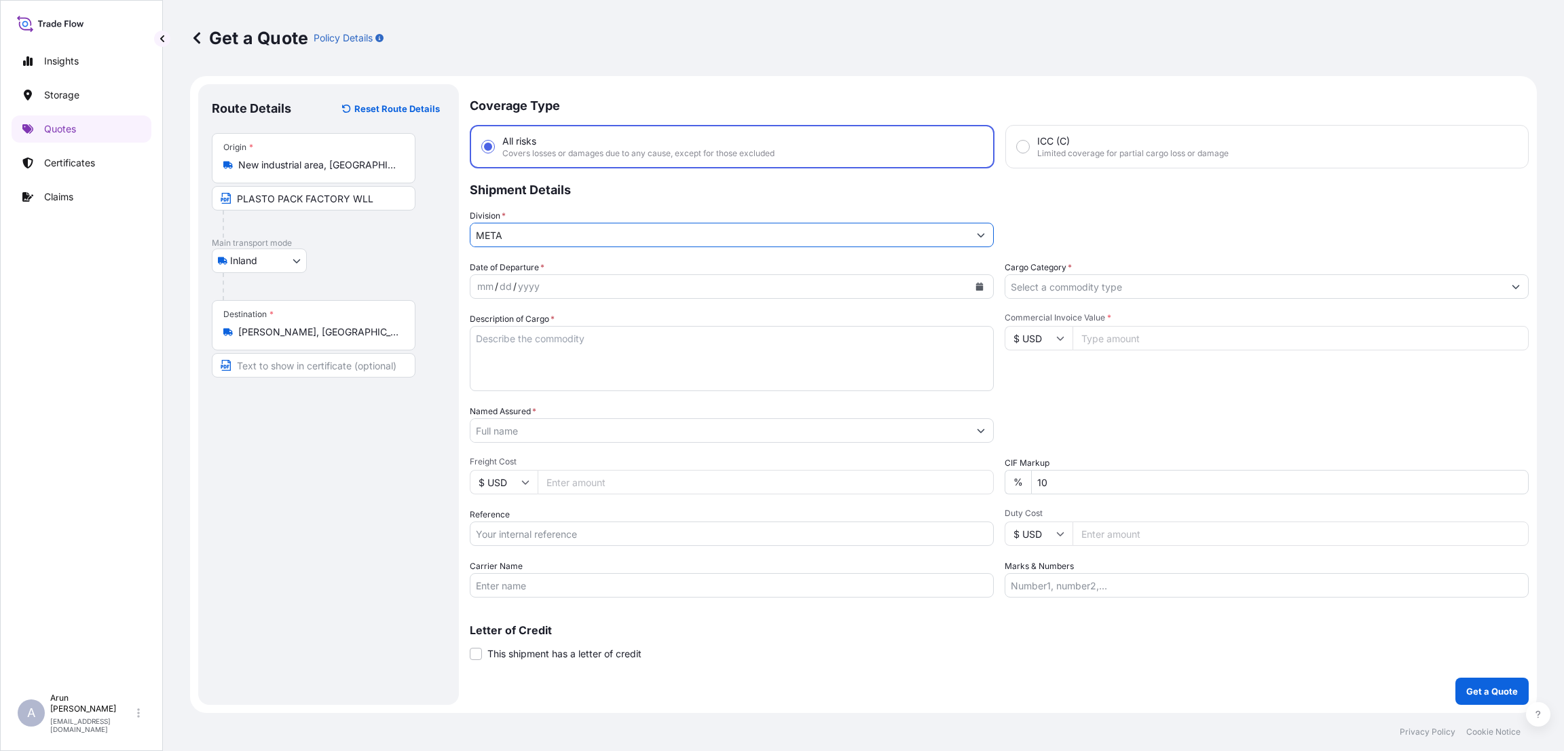
click at [773, 278] on div "mm / dd / yyyy" at bounding box center [719, 286] width 498 height 24
click at [976, 282] on icon "Calendar" at bounding box center [979, 286] width 7 height 8
click at [645, 400] on div "13" at bounding box center [648, 400] width 24 height 24
click at [530, 338] on textarea "Description of Cargo *" at bounding box center [732, 358] width 524 height 65
type textarea "PVC"
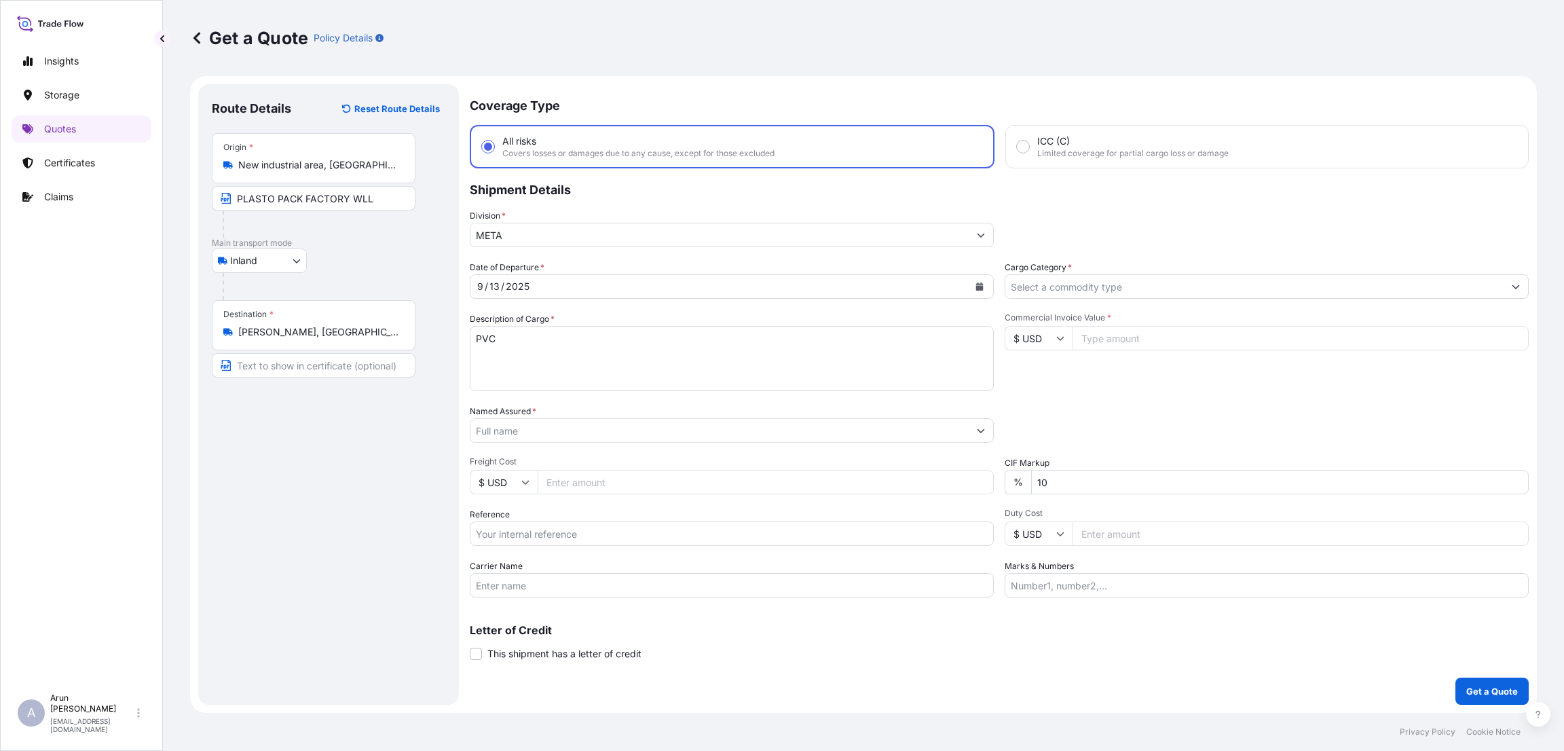
click at [1102, 345] on input "Commercial Invoice Value *" at bounding box center [1300, 338] width 456 height 24
type input "30000"
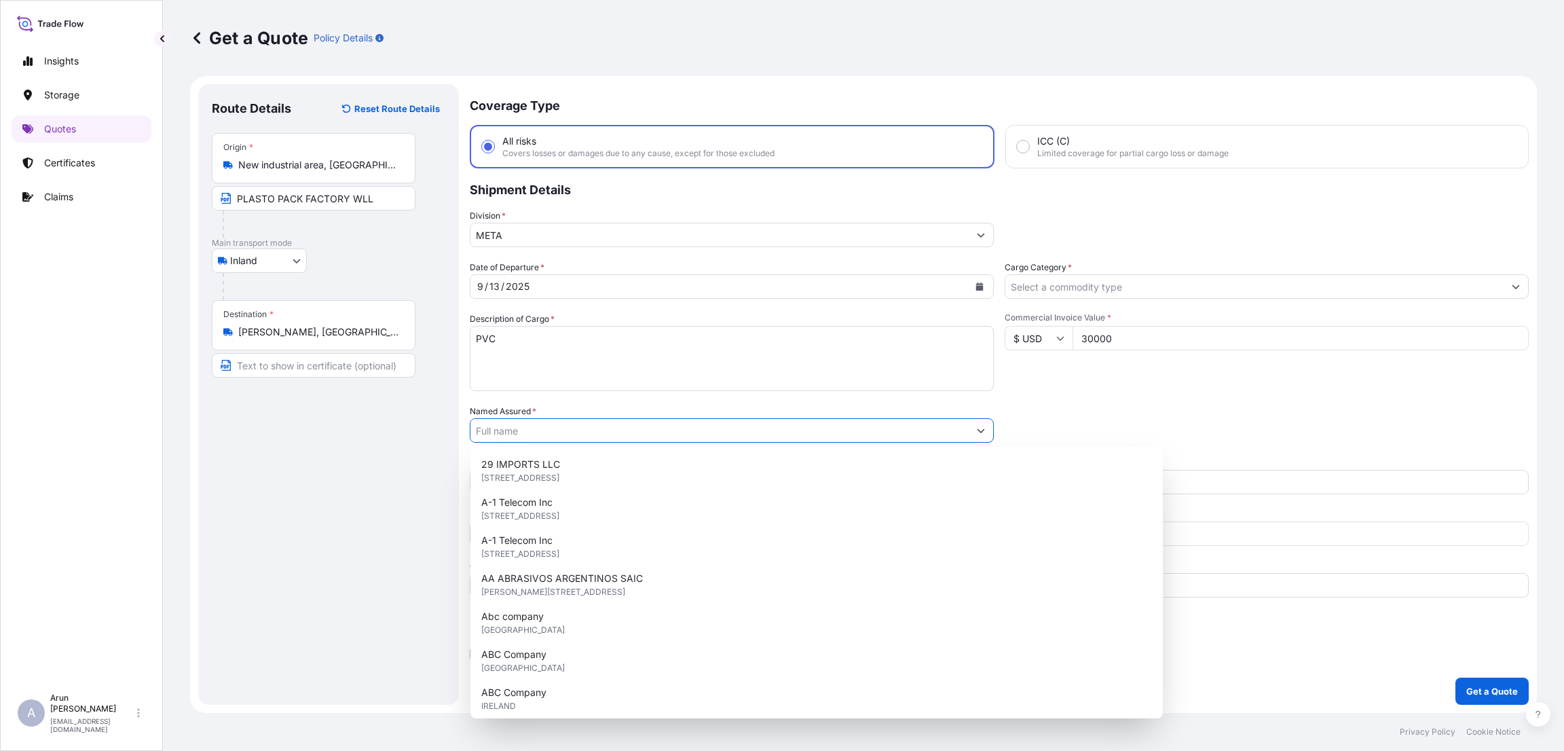
click at [548, 429] on input "Named Assured *" at bounding box center [719, 430] width 498 height 24
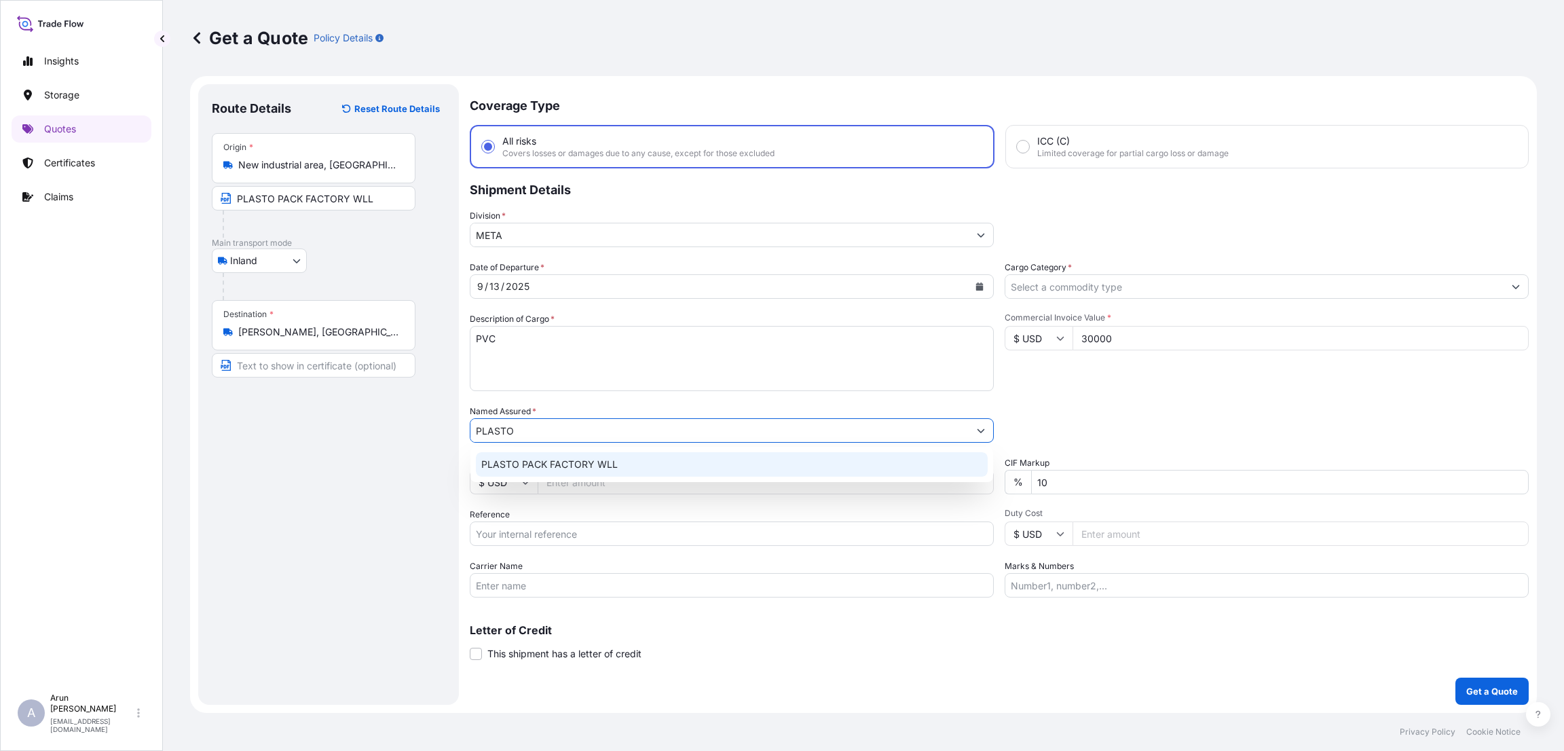
click at [552, 456] on div "PLASTO PACK FACTORY WLL" at bounding box center [732, 464] width 512 height 24
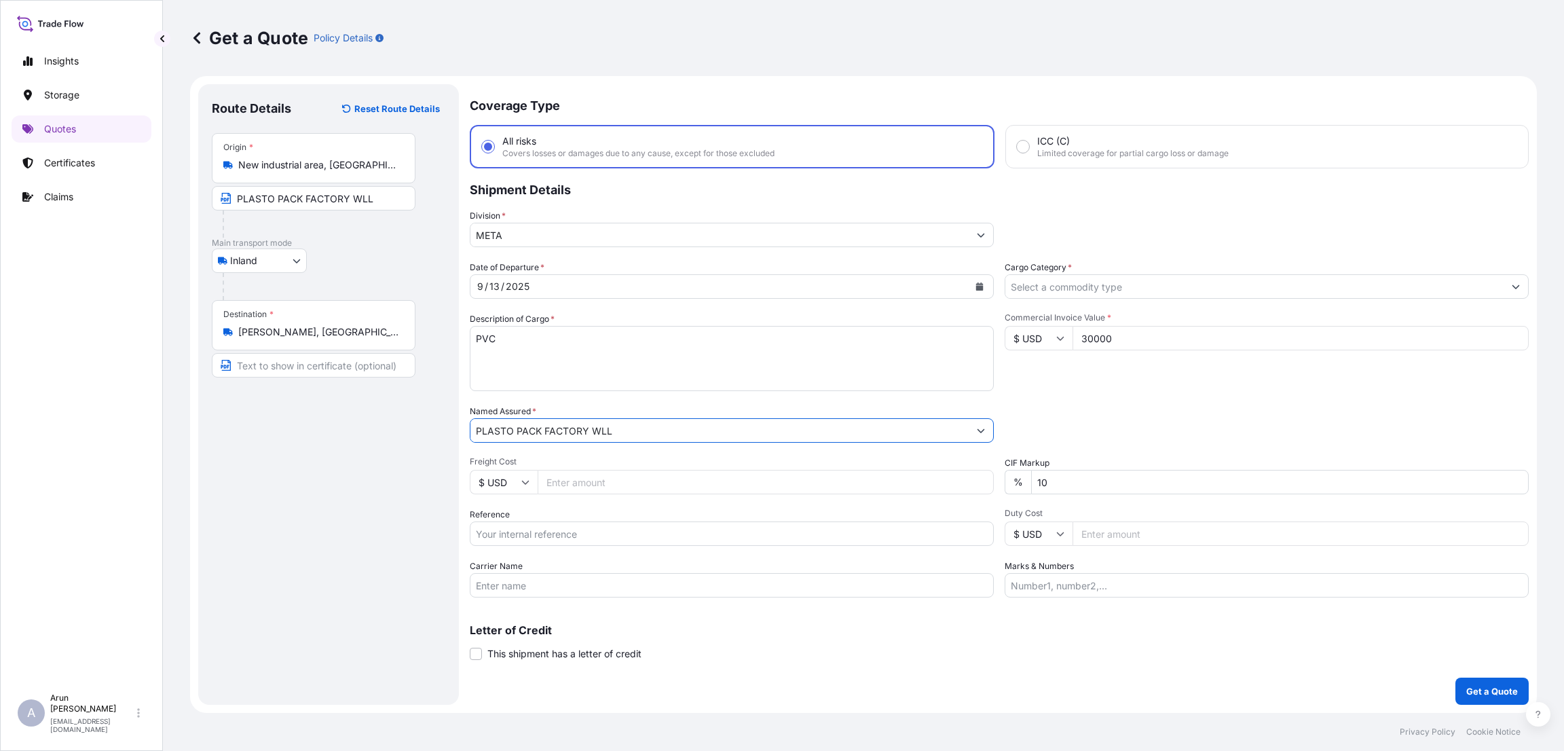
type input "PLASTO PACK FACTORY WLL"
click at [1041, 476] on input "10" at bounding box center [1279, 482] width 497 height 24
type input "0"
click at [514, 525] on input "Reference" at bounding box center [732, 533] width 524 height 24
type input "131/25"
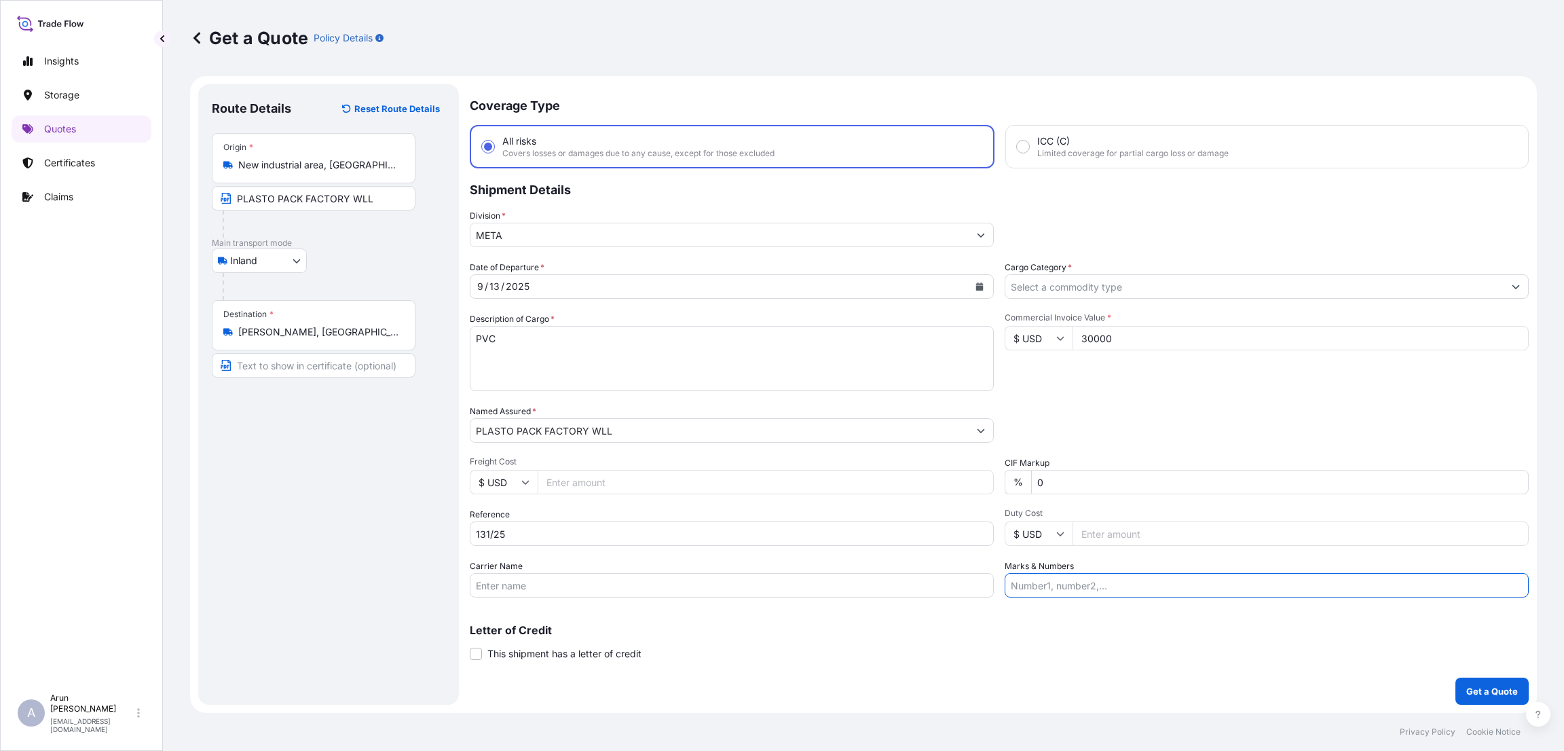
click at [1091, 573] on input "Marks & Numbers" at bounding box center [1266, 585] width 524 height 24
type input "INVOICE NUMBER:131/25 DATE:[DATE]"
click at [1154, 287] on input "Cargo Category *" at bounding box center [1254, 286] width 498 height 24
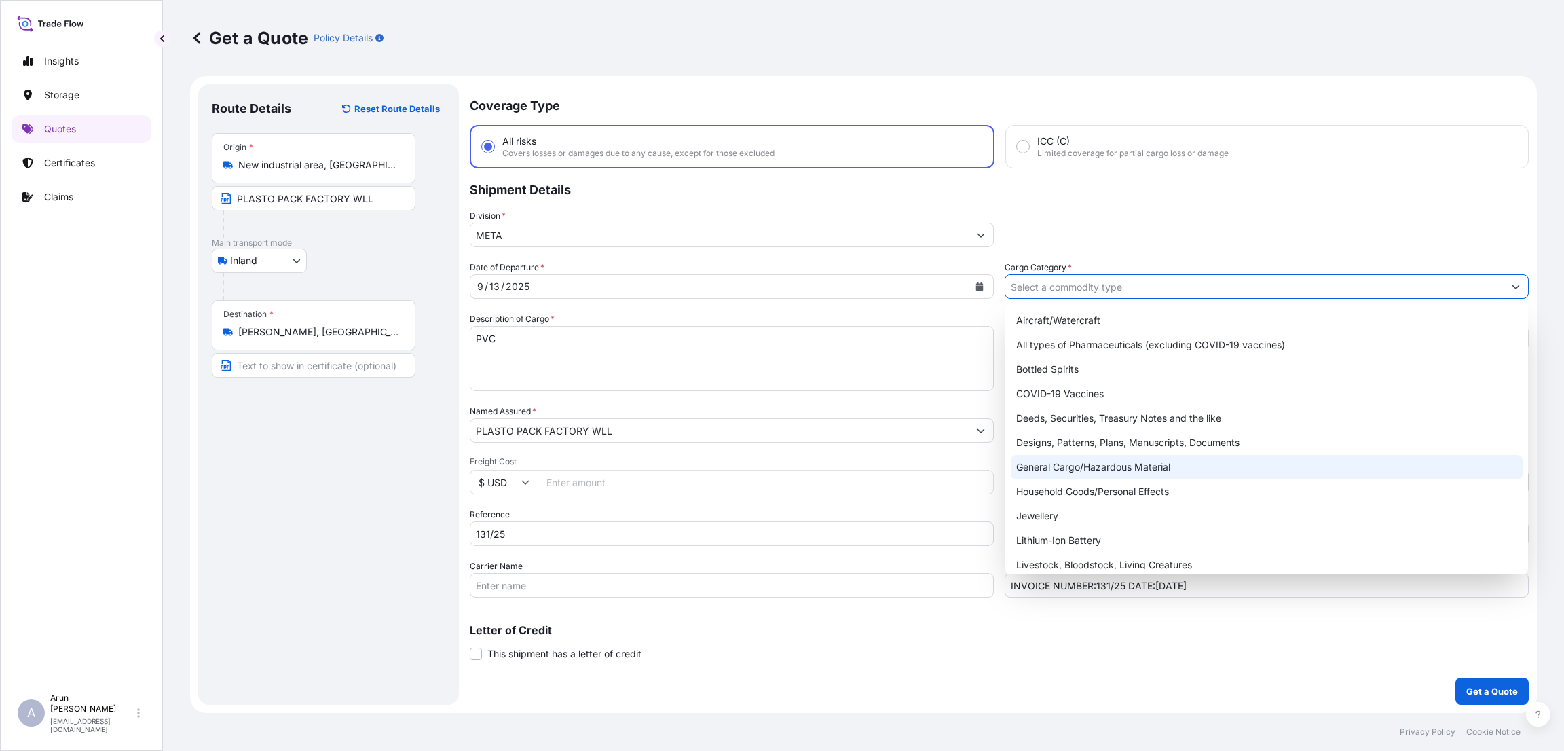
click at [1134, 455] on div "General Cargo/Hazardous Material" at bounding box center [1267, 467] width 512 height 24
type input "General Cargo/Hazardous Material"
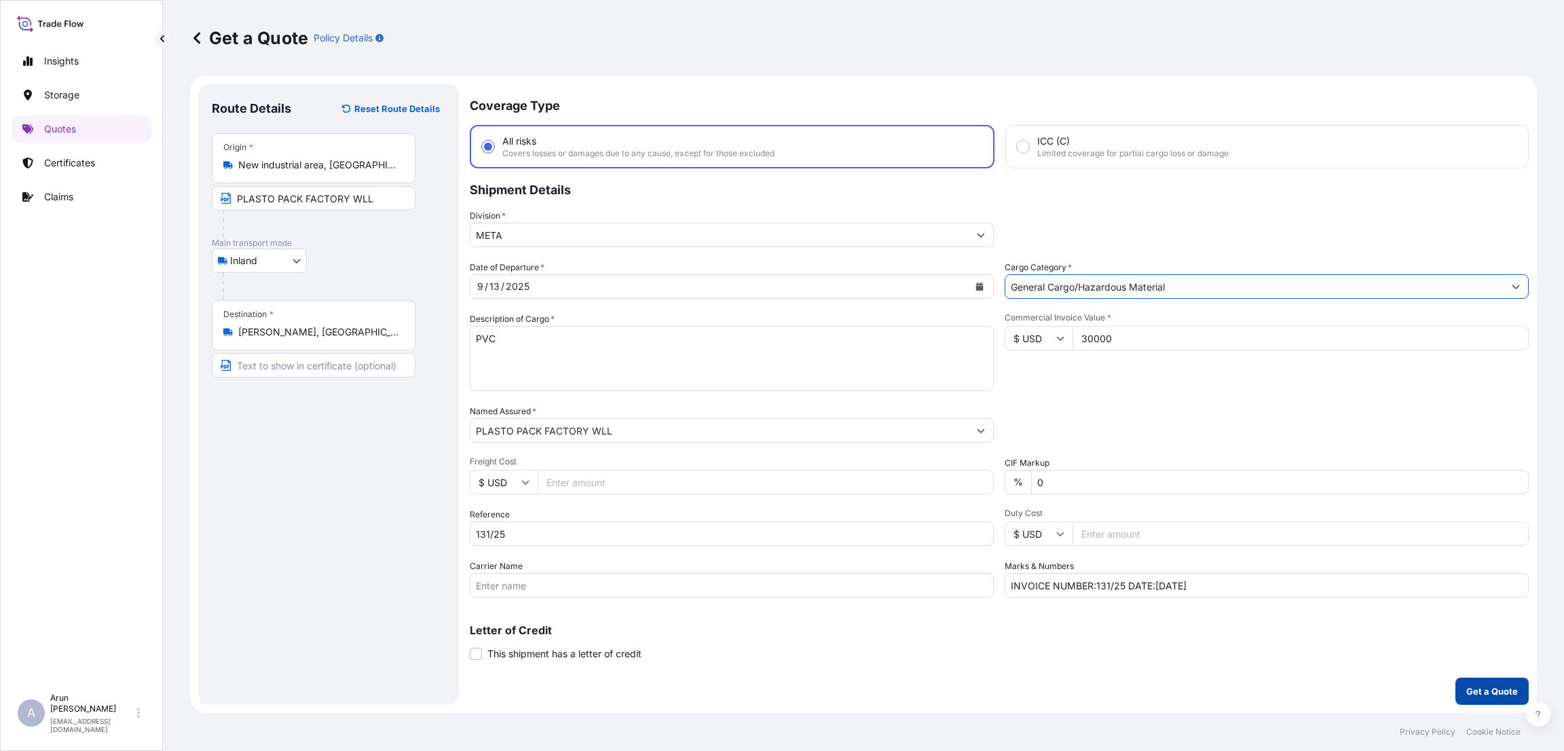
click at [1490, 696] on p "Get a Quote" at bounding box center [1492, 691] width 52 height 14
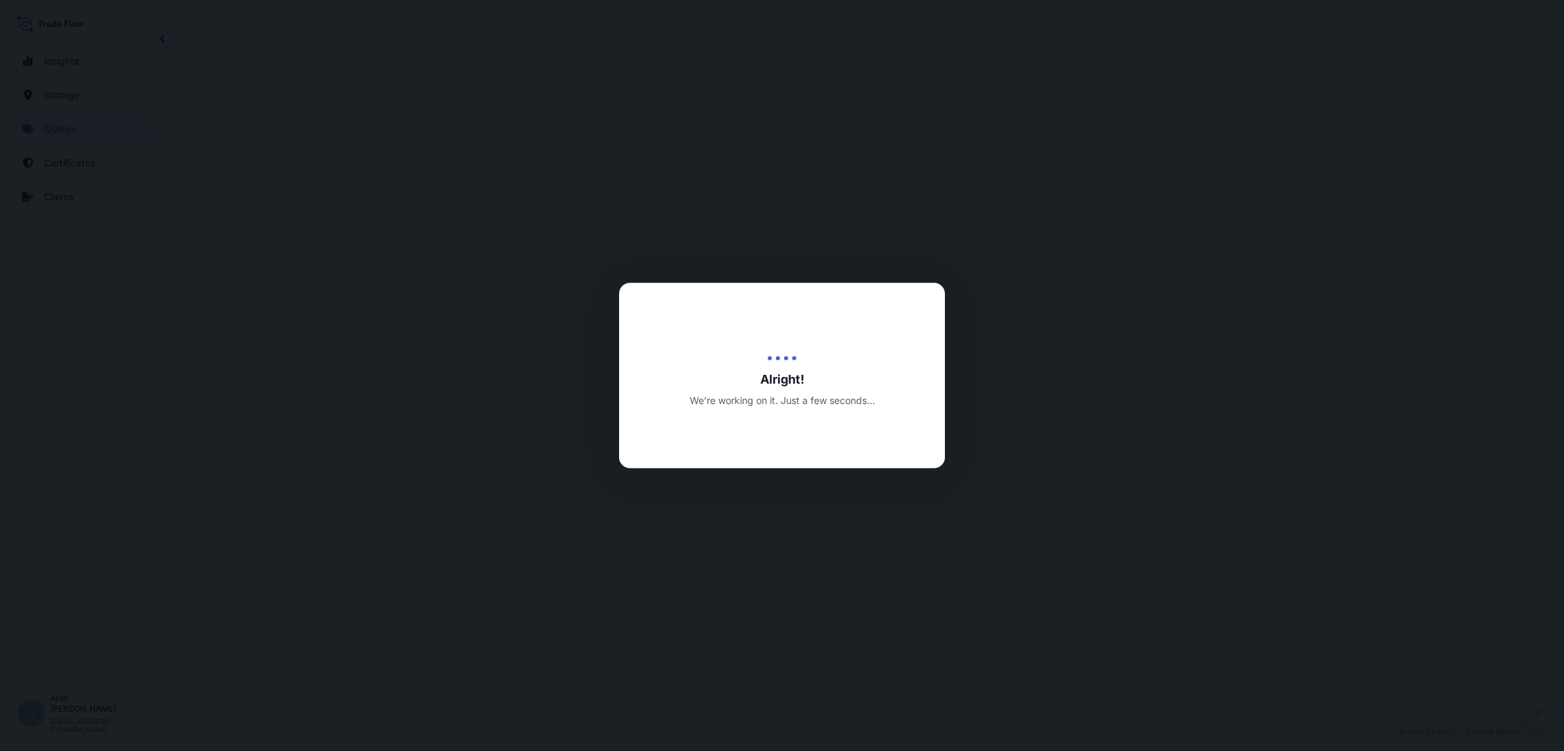
select select "Inland"
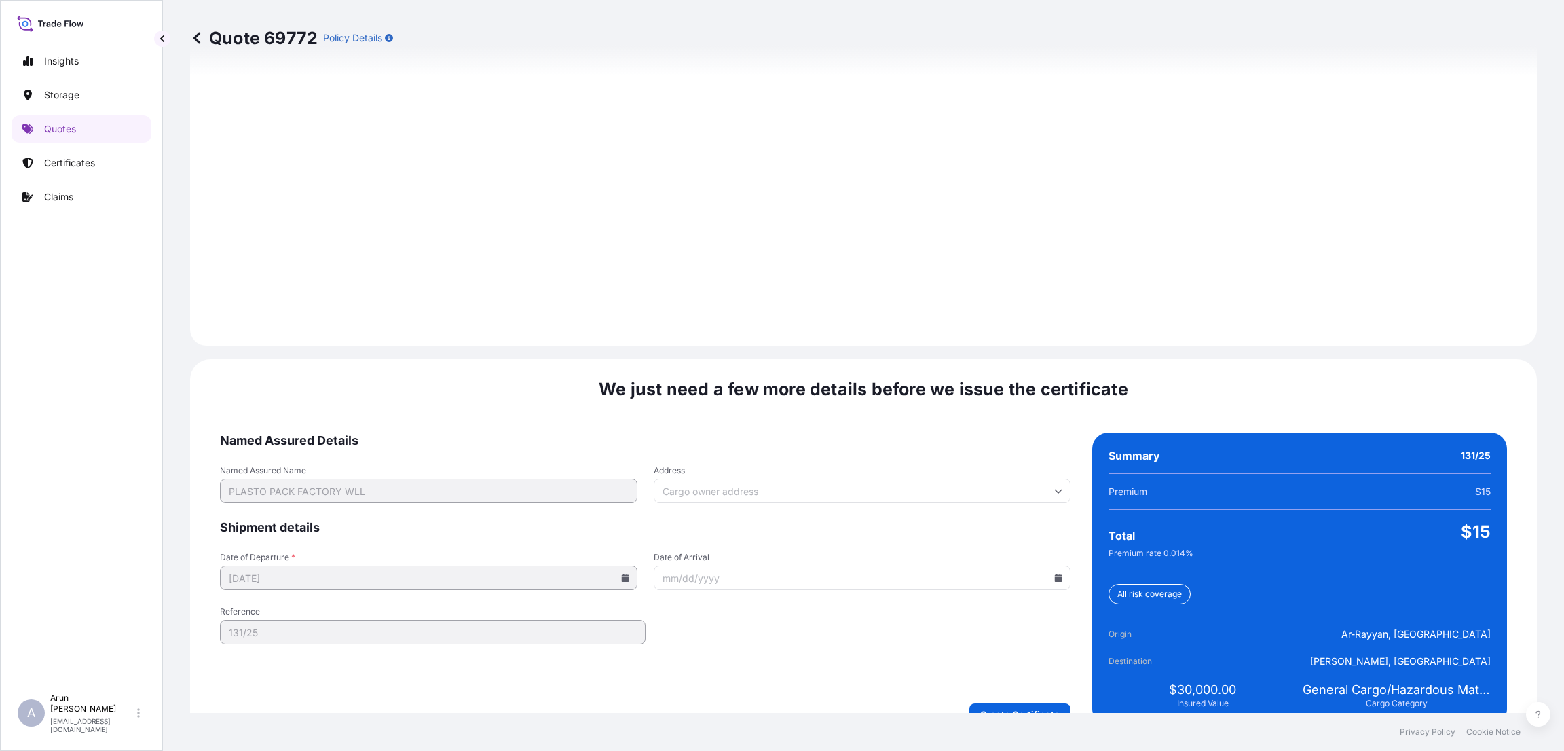
scroll to position [1807, 0]
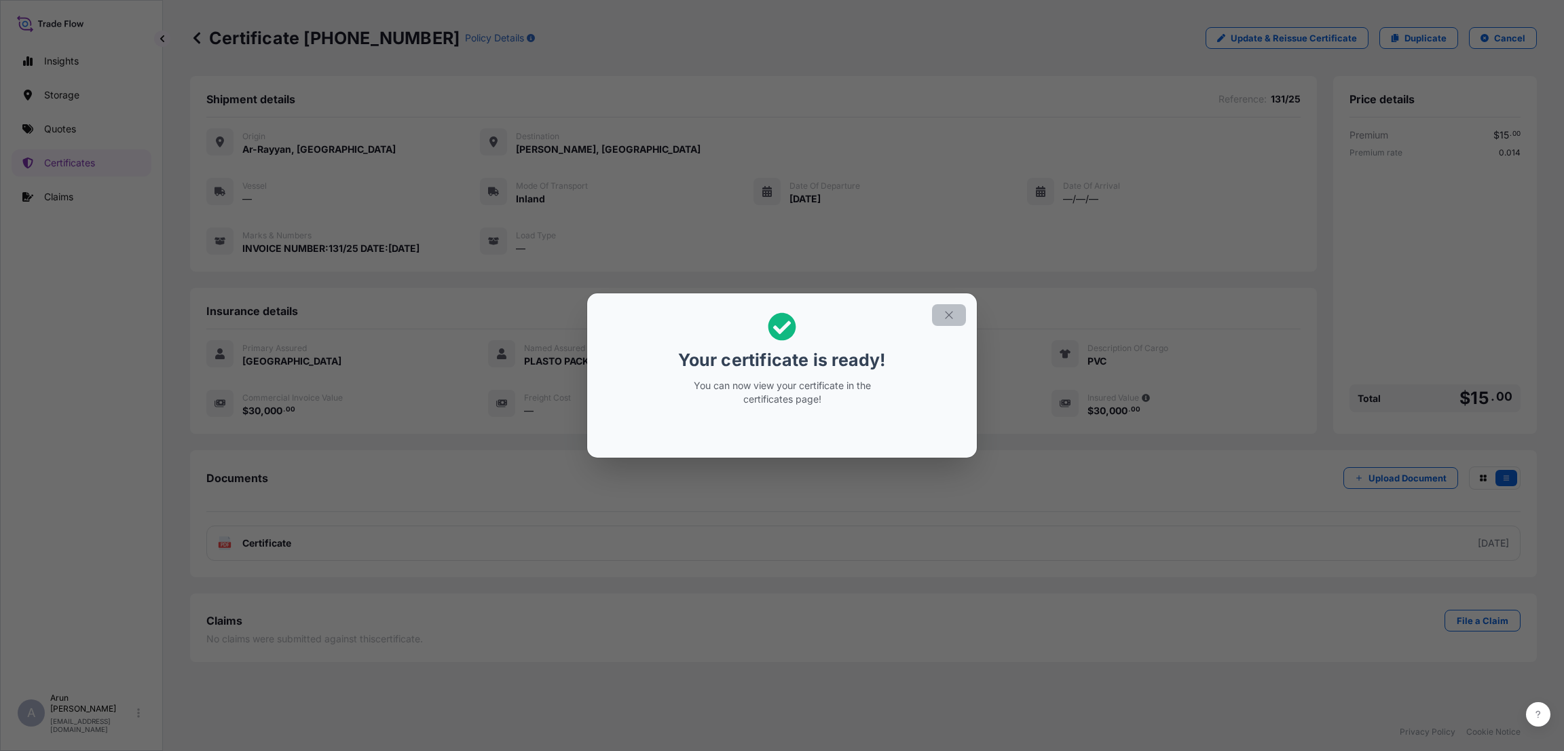
click at [947, 314] on icon "button" at bounding box center [949, 315] width 12 height 12
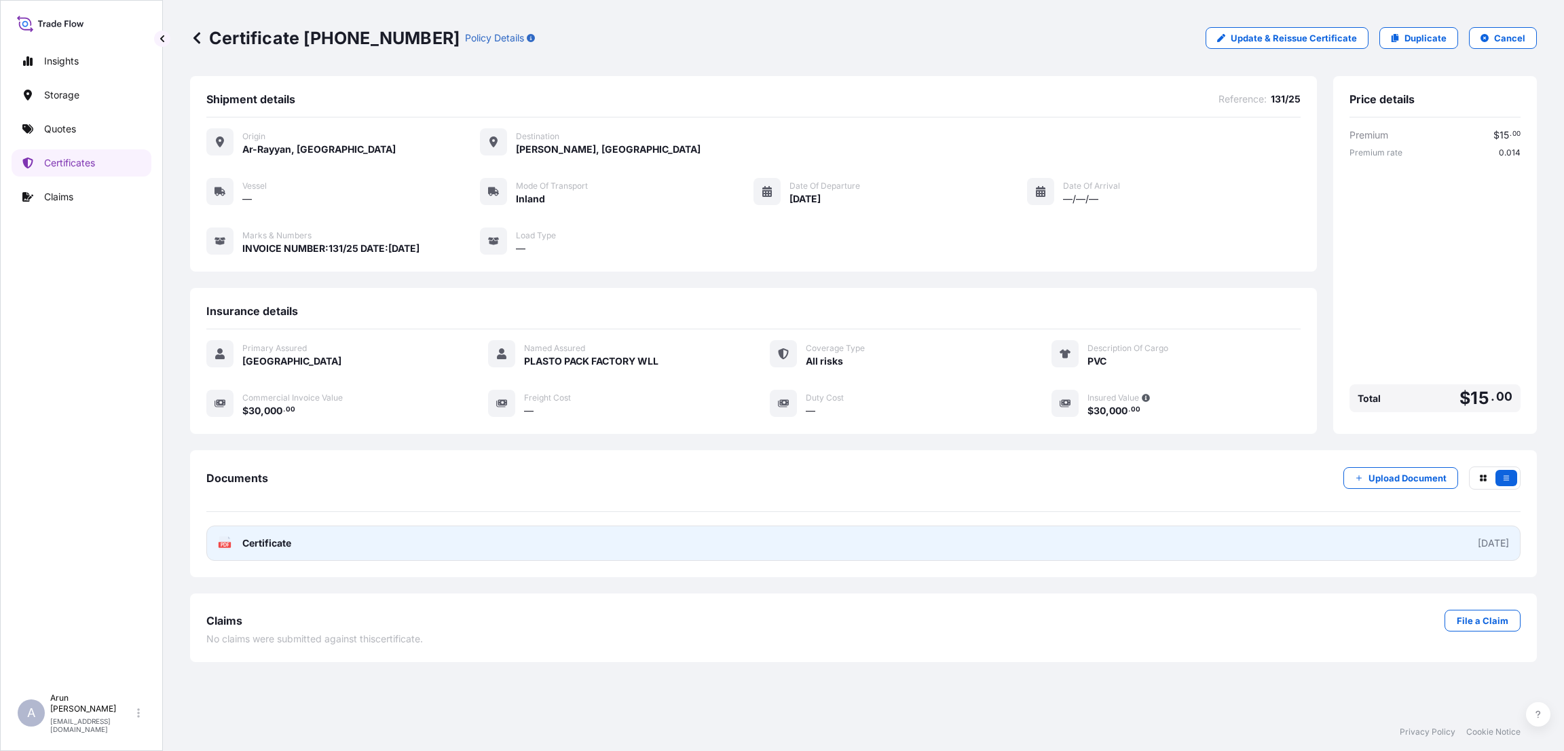
click at [897, 543] on link "PDF Certificate [DATE]" at bounding box center [863, 542] width 1314 height 35
